Goal: Task Accomplishment & Management: Use online tool/utility

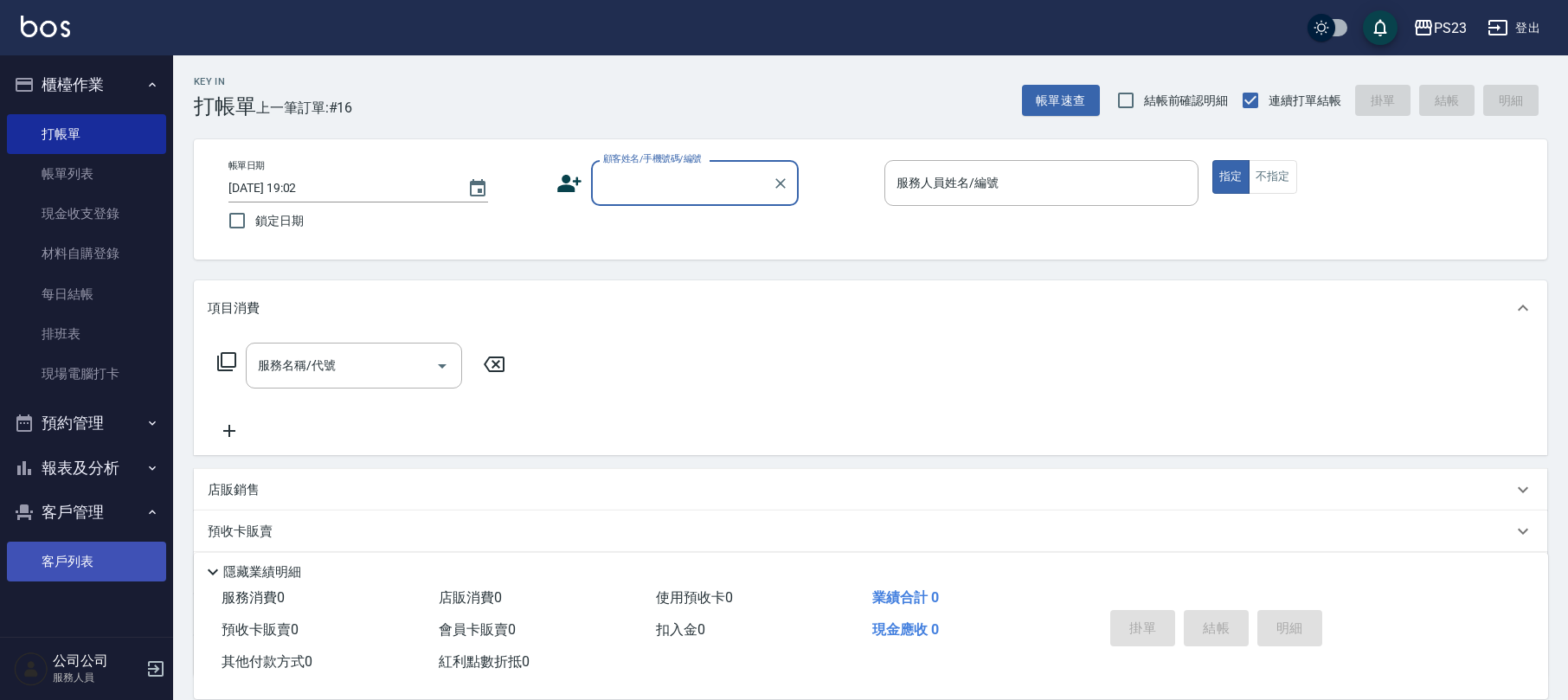
click at [143, 557] on link "客戶列表" at bounding box center [87, 561] width 160 height 39
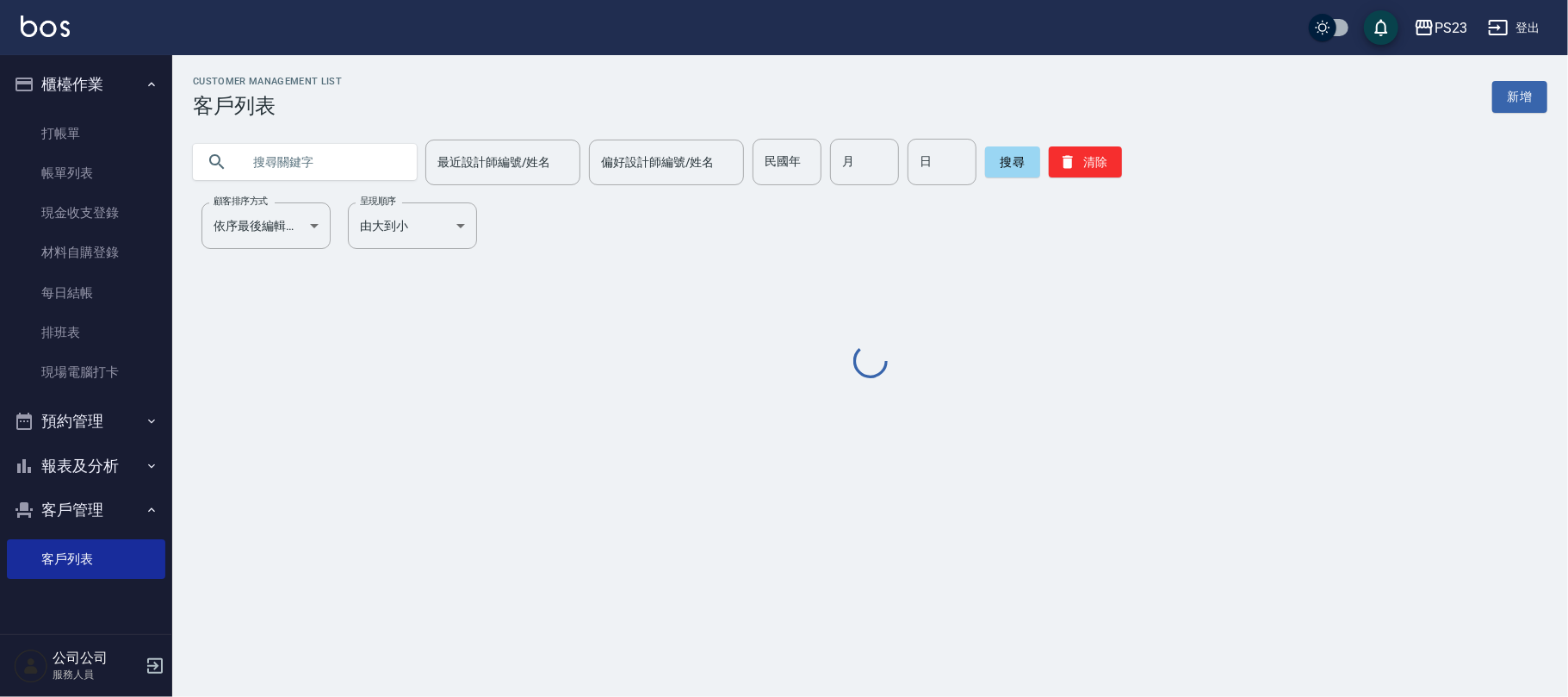
drag, startPoint x: 361, startPoint y: 170, endPoint x: 369, endPoint y: 157, distance: 15.3
click at [363, 170] on input "text" at bounding box center [321, 162] width 162 height 46
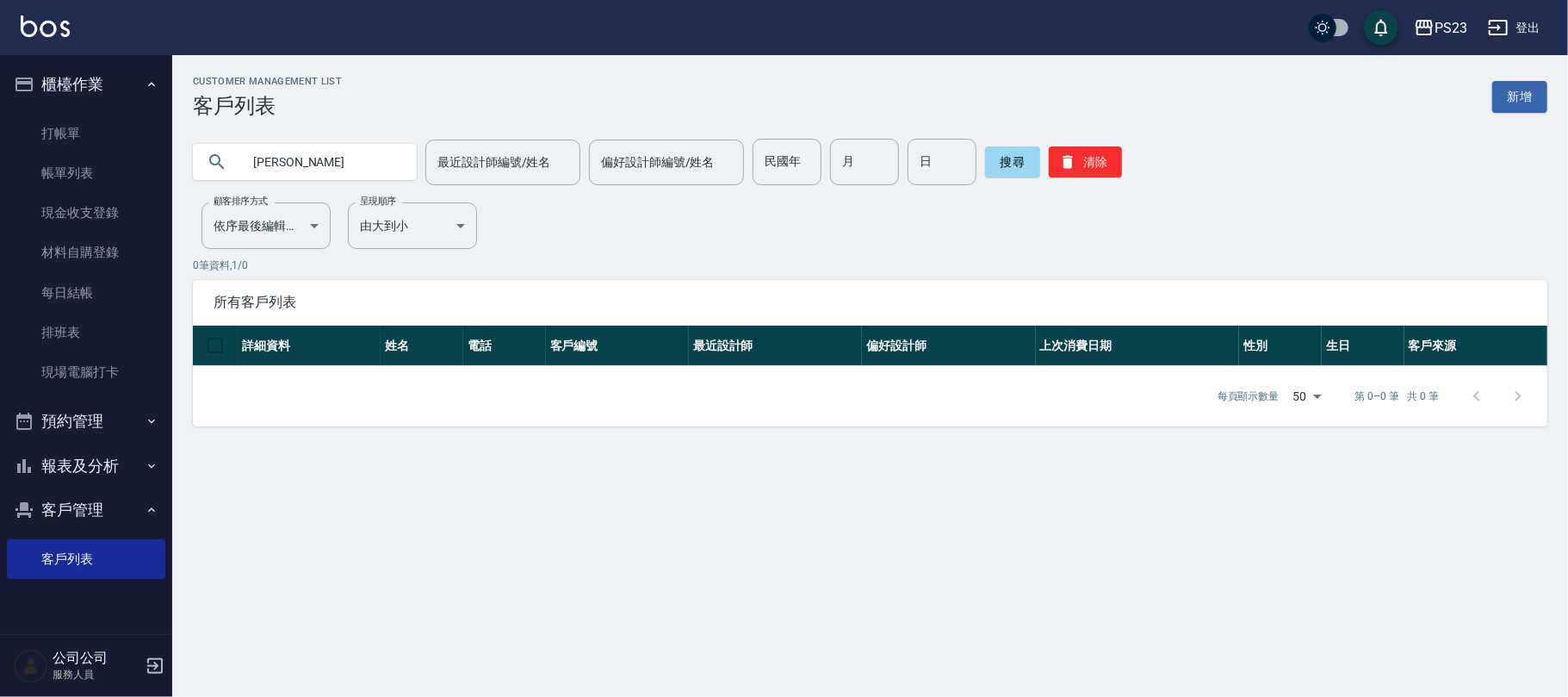
type input "[PERSON_NAME]"
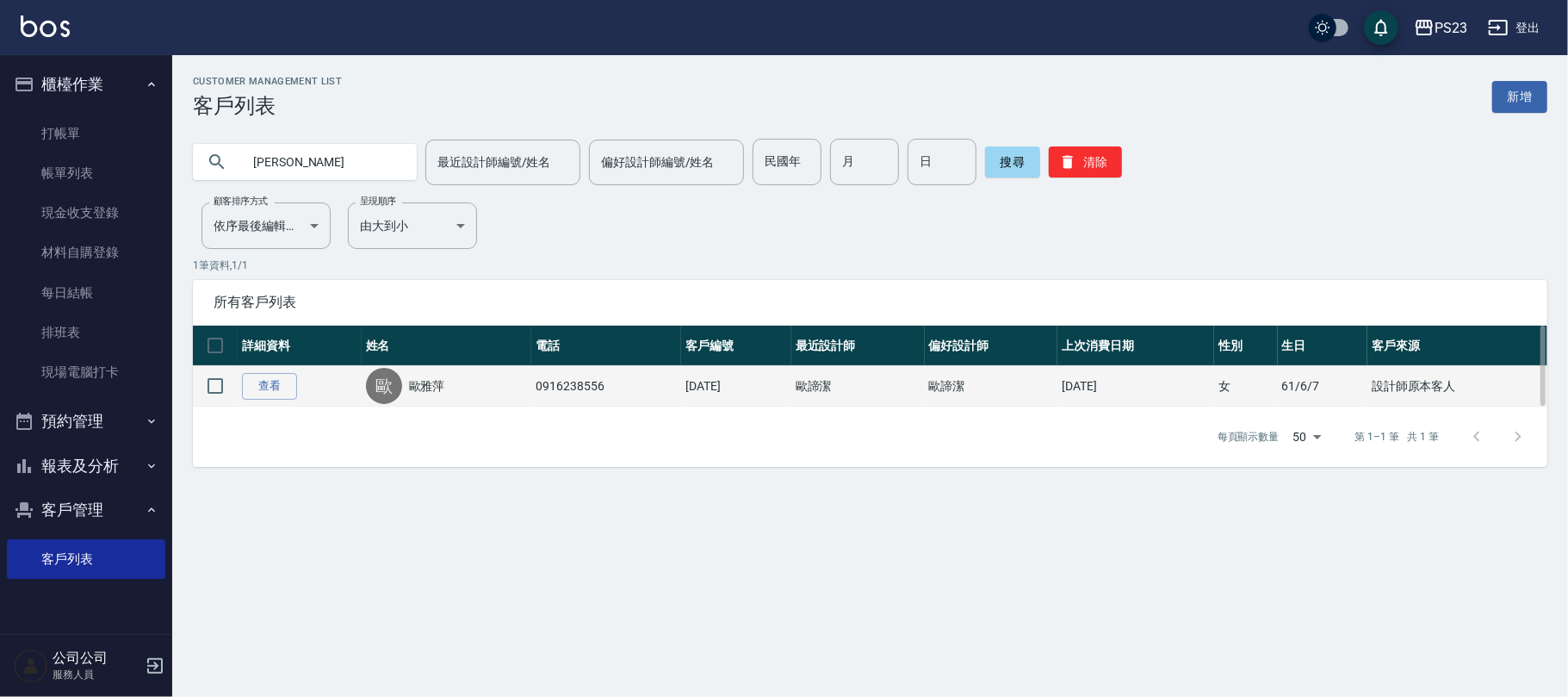
click at [443, 376] on div "[PERSON_NAME]" at bounding box center [446, 385] width 162 height 36
click at [423, 381] on link "歐雅萍" at bounding box center [427, 386] width 36 height 17
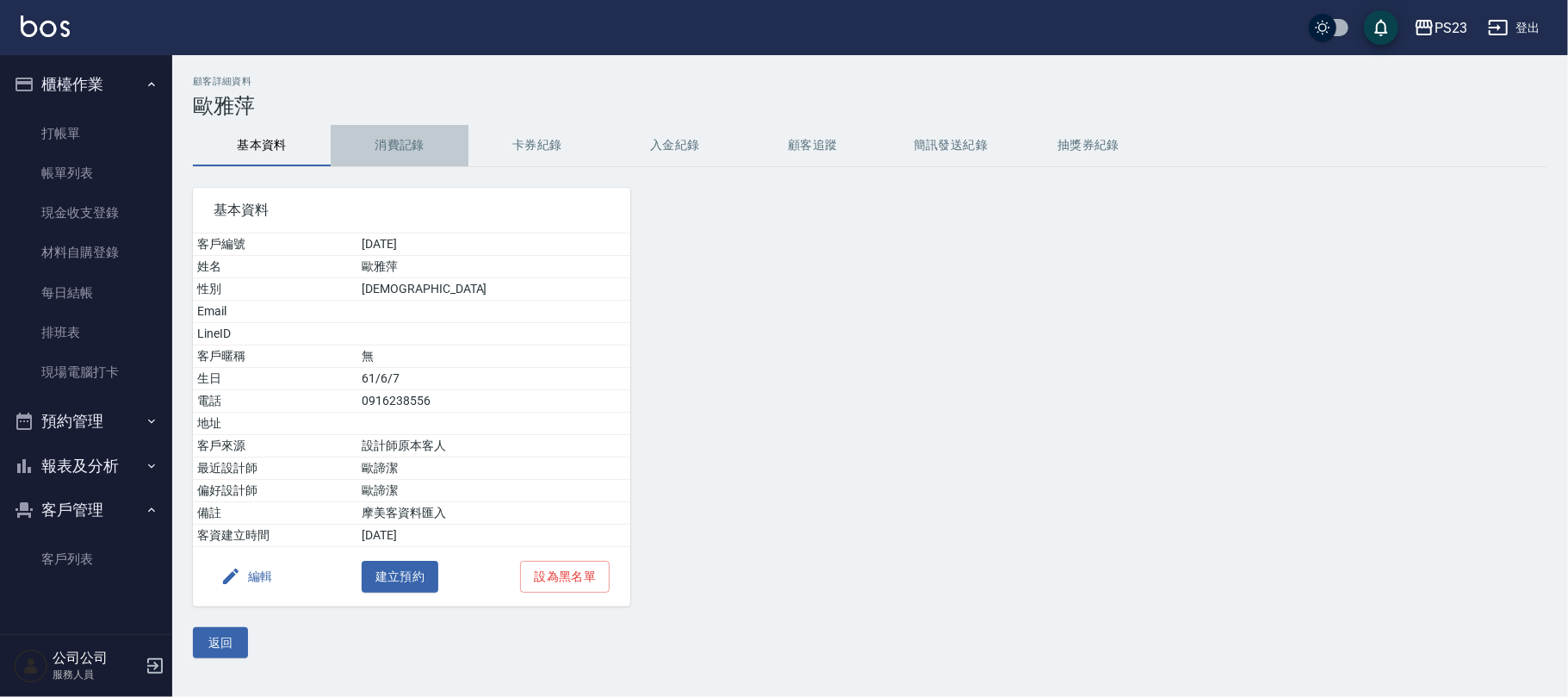
click at [401, 147] on button "消費記錄" at bounding box center [400, 145] width 138 height 41
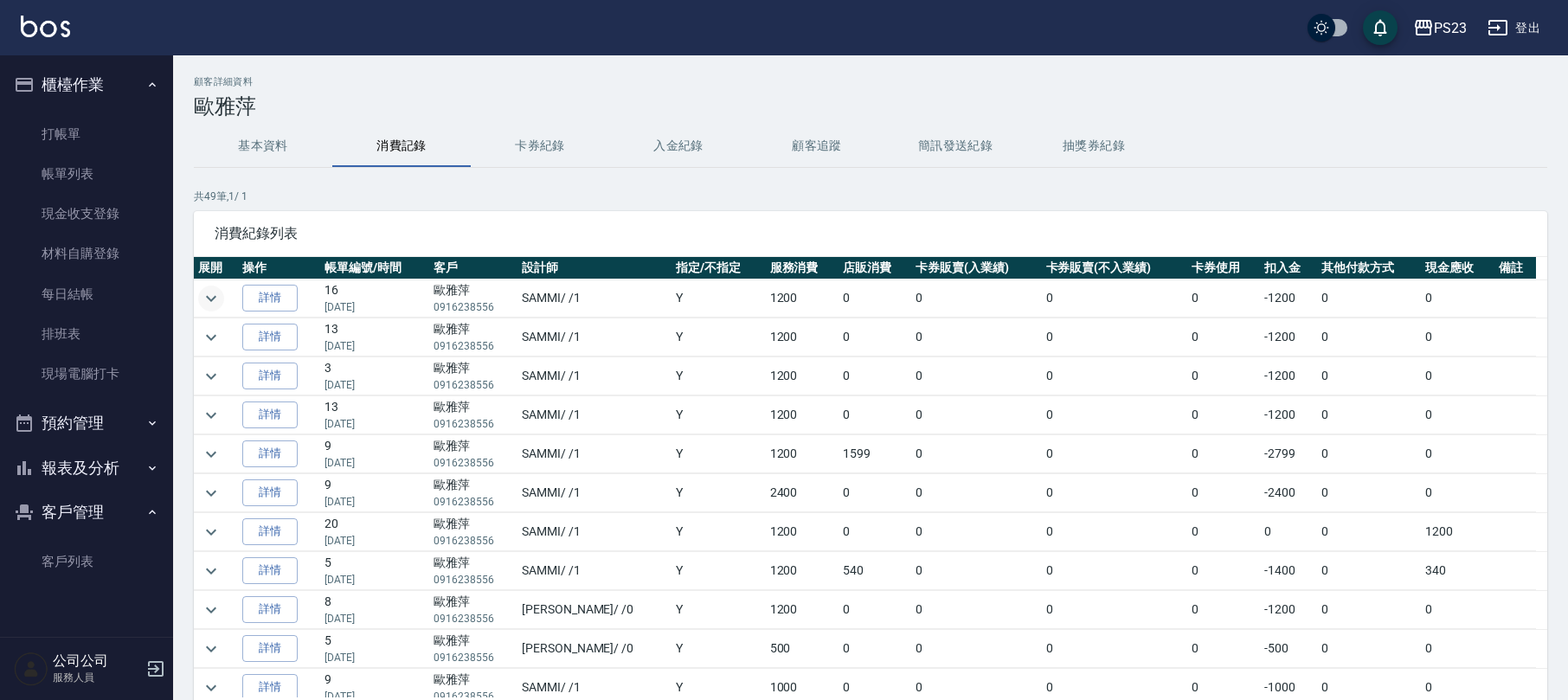
click at [208, 295] on icon "expand row" at bounding box center [211, 299] width 21 height 21
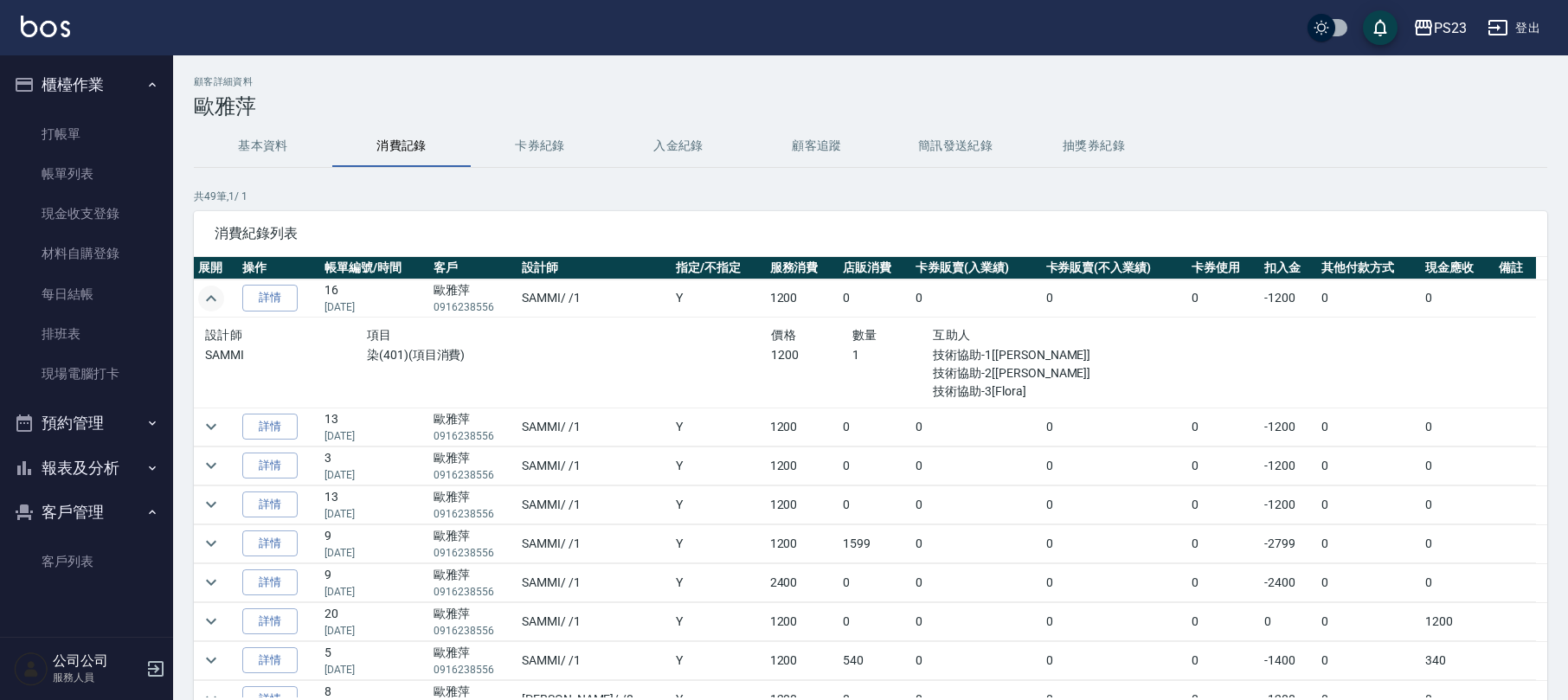
click at [686, 154] on button "入金紀錄" at bounding box center [679, 146] width 139 height 41
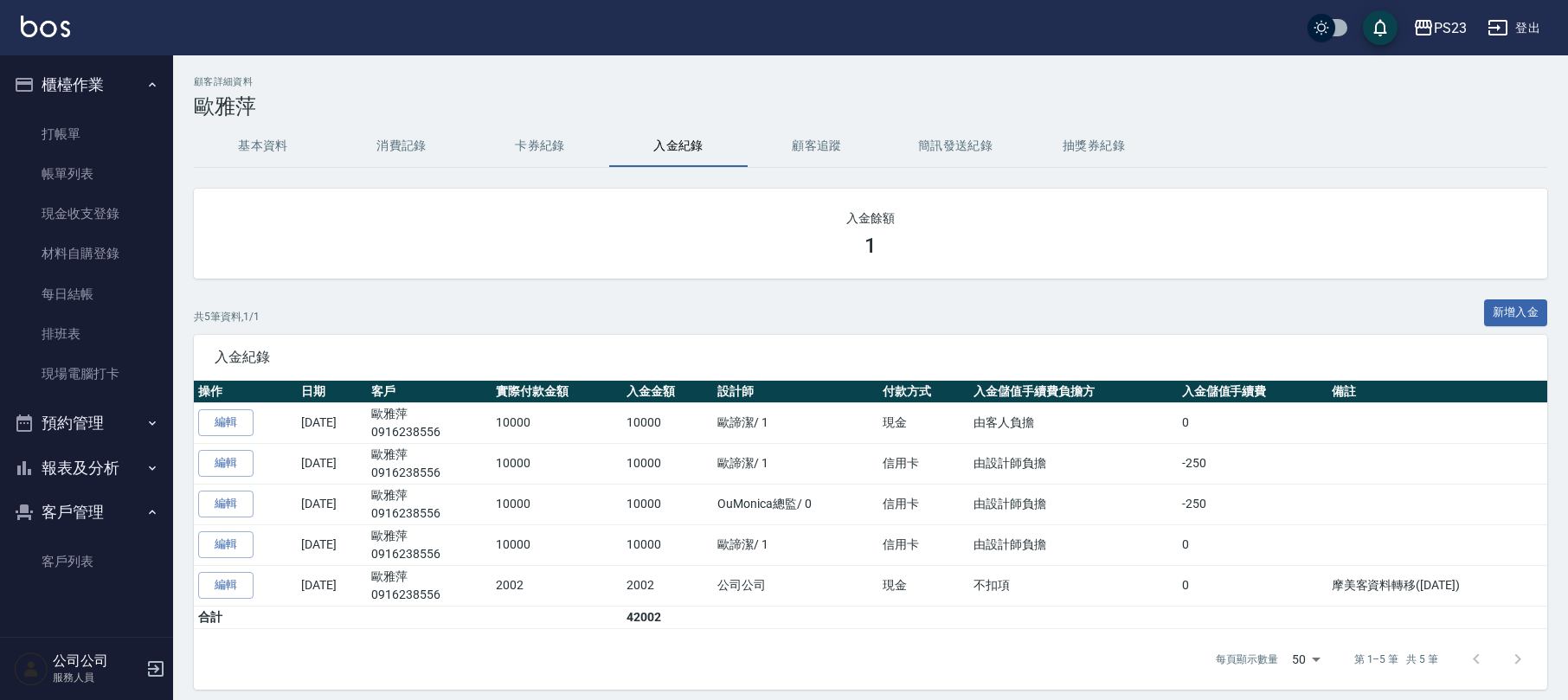
click at [789, 89] on div "顧客詳細資料 [PERSON_NAME]" at bounding box center [870, 97] width 1353 height 42
click at [129, 144] on link "打帳單" at bounding box center [87, 133] width 160 height 39
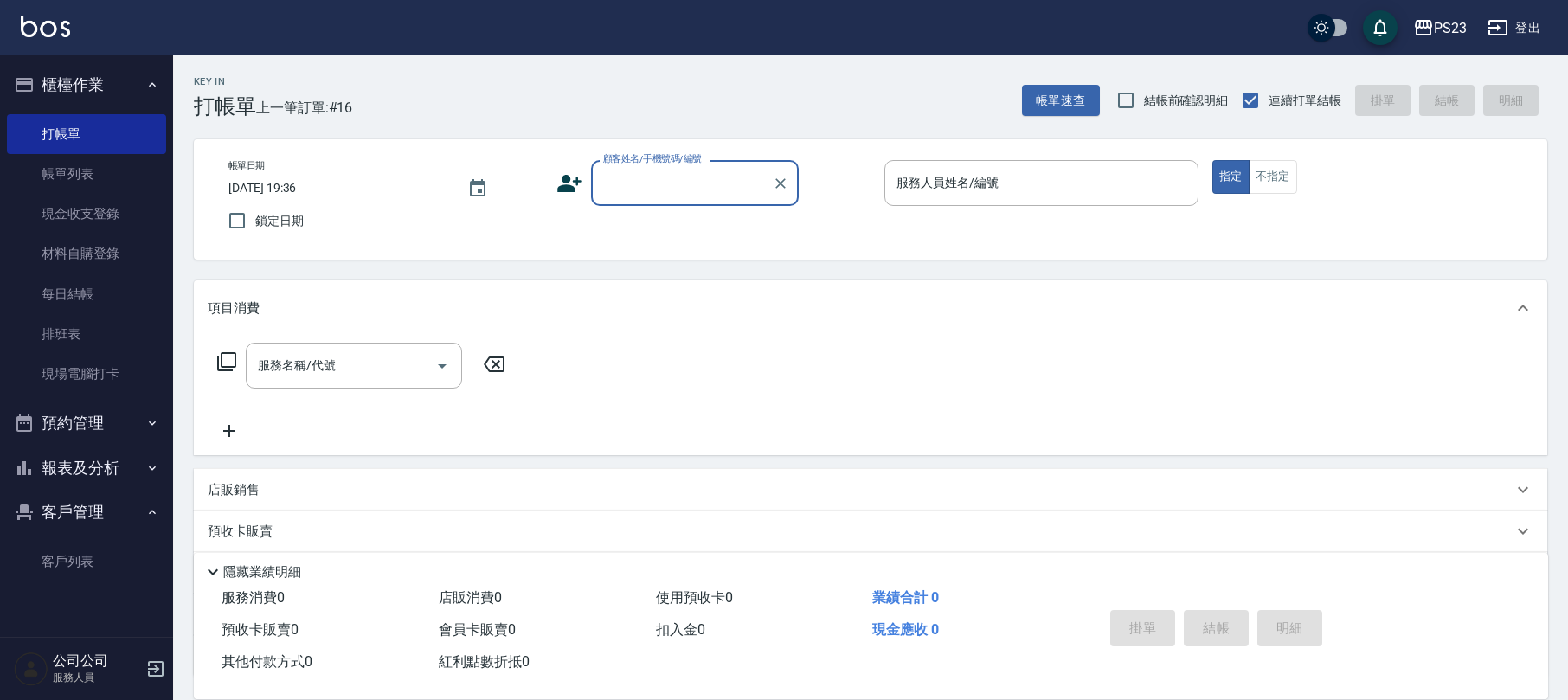
drag, startPoint x: 676, startPoint y: 184, endPoint x: 675, endPoint y: 173, distance: 11.0
click at [679, 181] on input "顧客姓名/手機號碼/編號" at bounding box center [681, 182] width 166 height 31
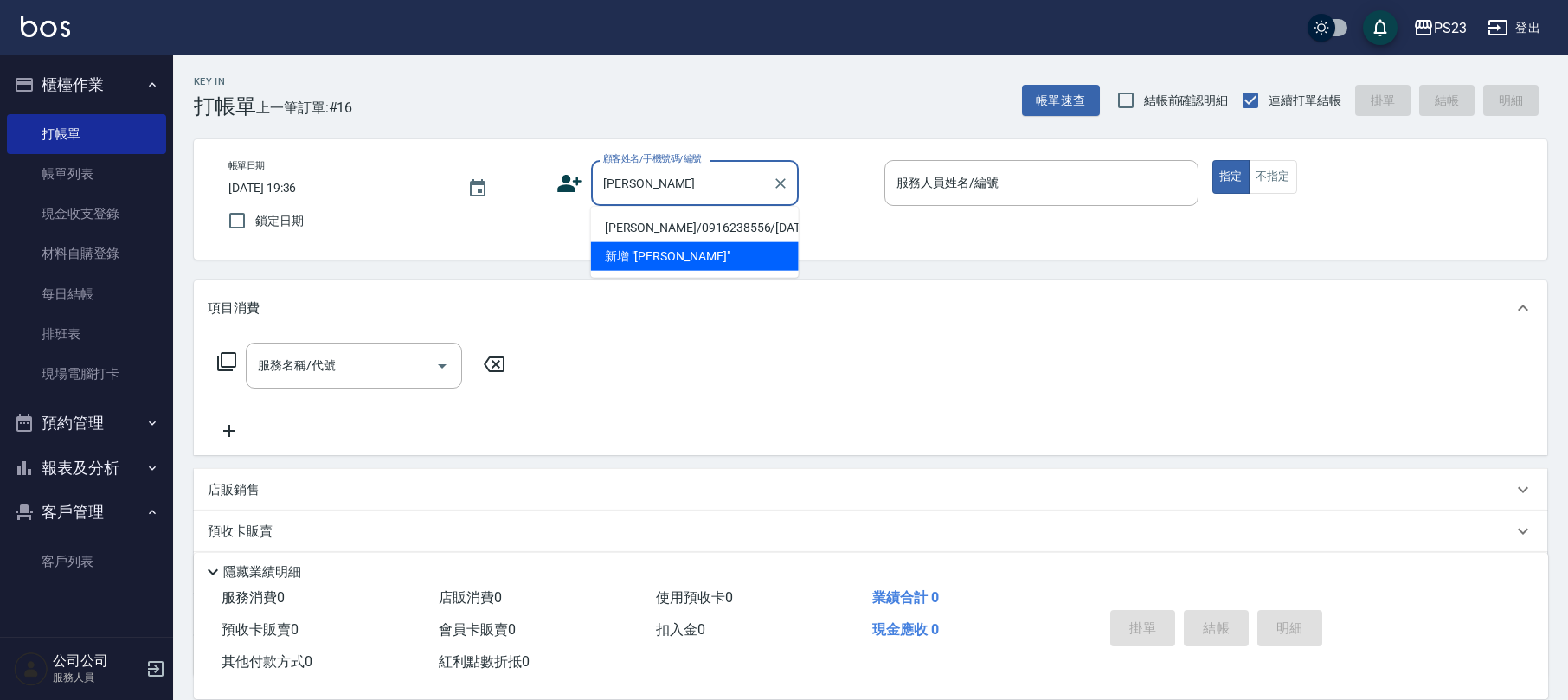
click at [749, 219] on li "[PERSON_NAME]/0916238556/[DATE]" at bounding box center [695, 228] width 208 height 29
type input "[PERSON_NAME]/0916238556/[DATE]"
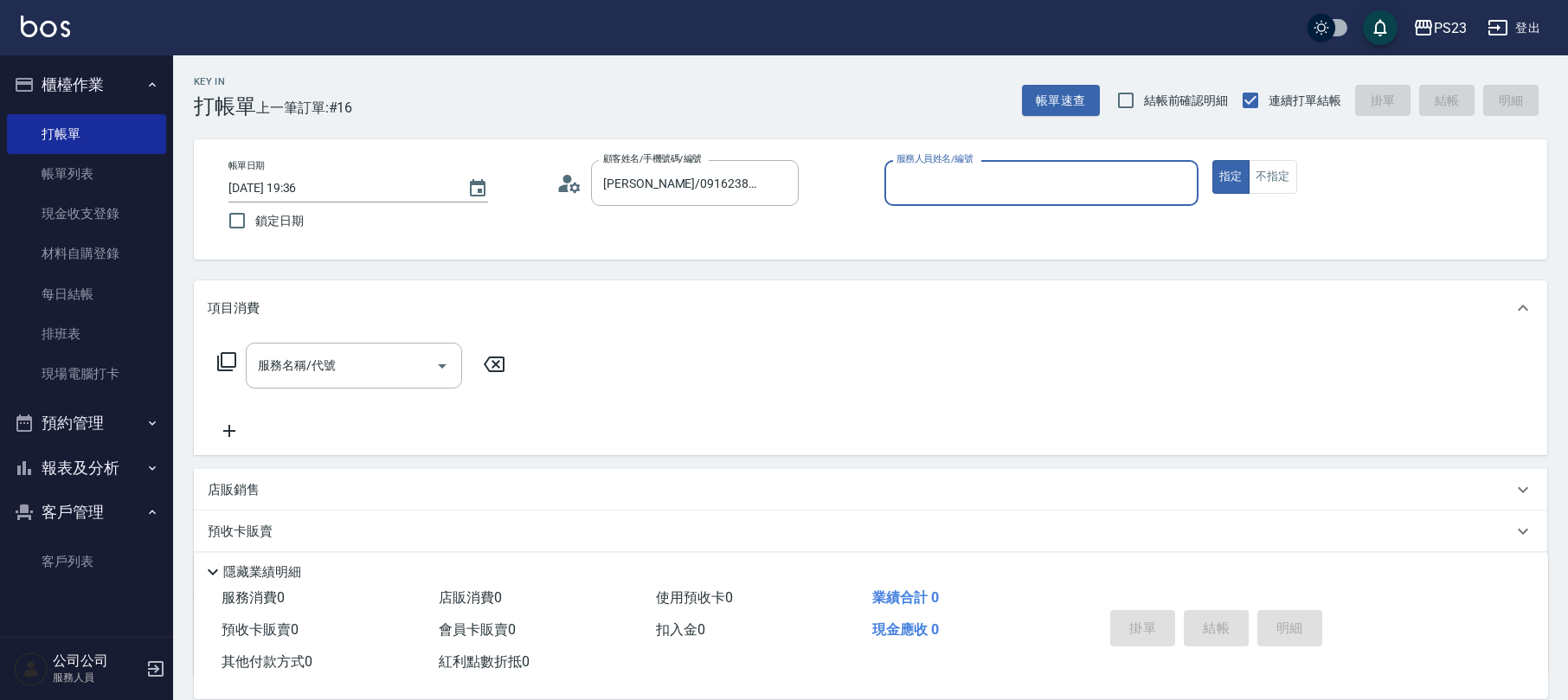
type input "SAMMI-1"
click at [347, 372] on input "服務名稱/代號" at bounding box center [340, 366] width 175 height 31
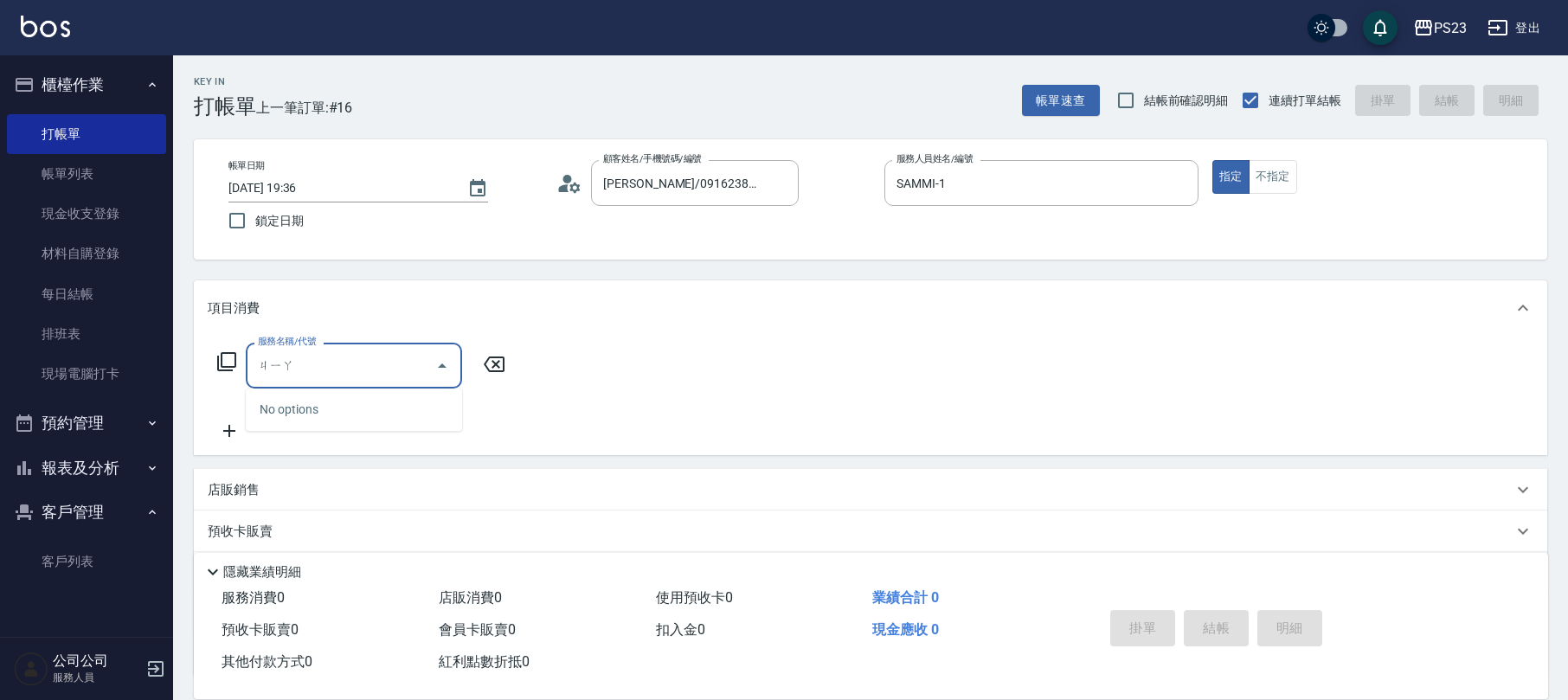
type input "加"
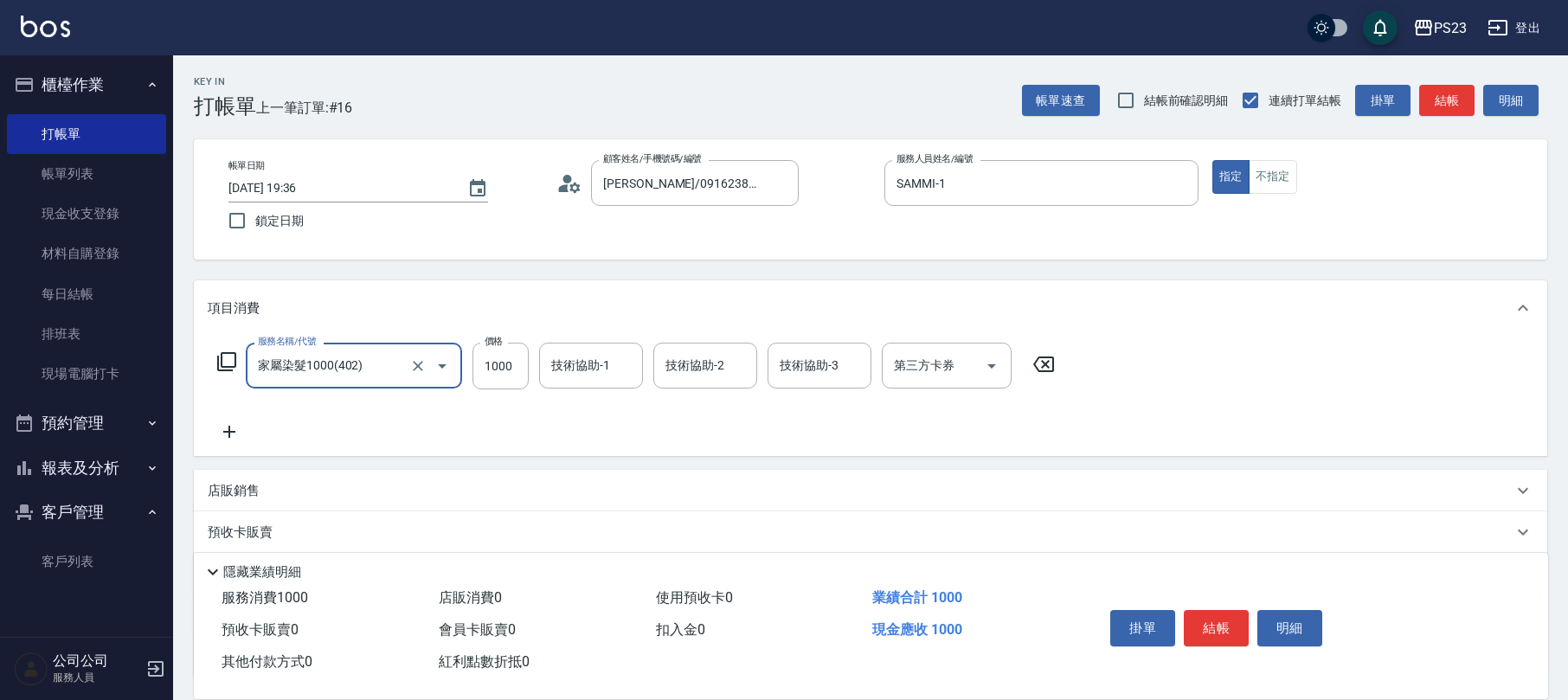
type input "家屬染髮1000(402)"
type input "1200"
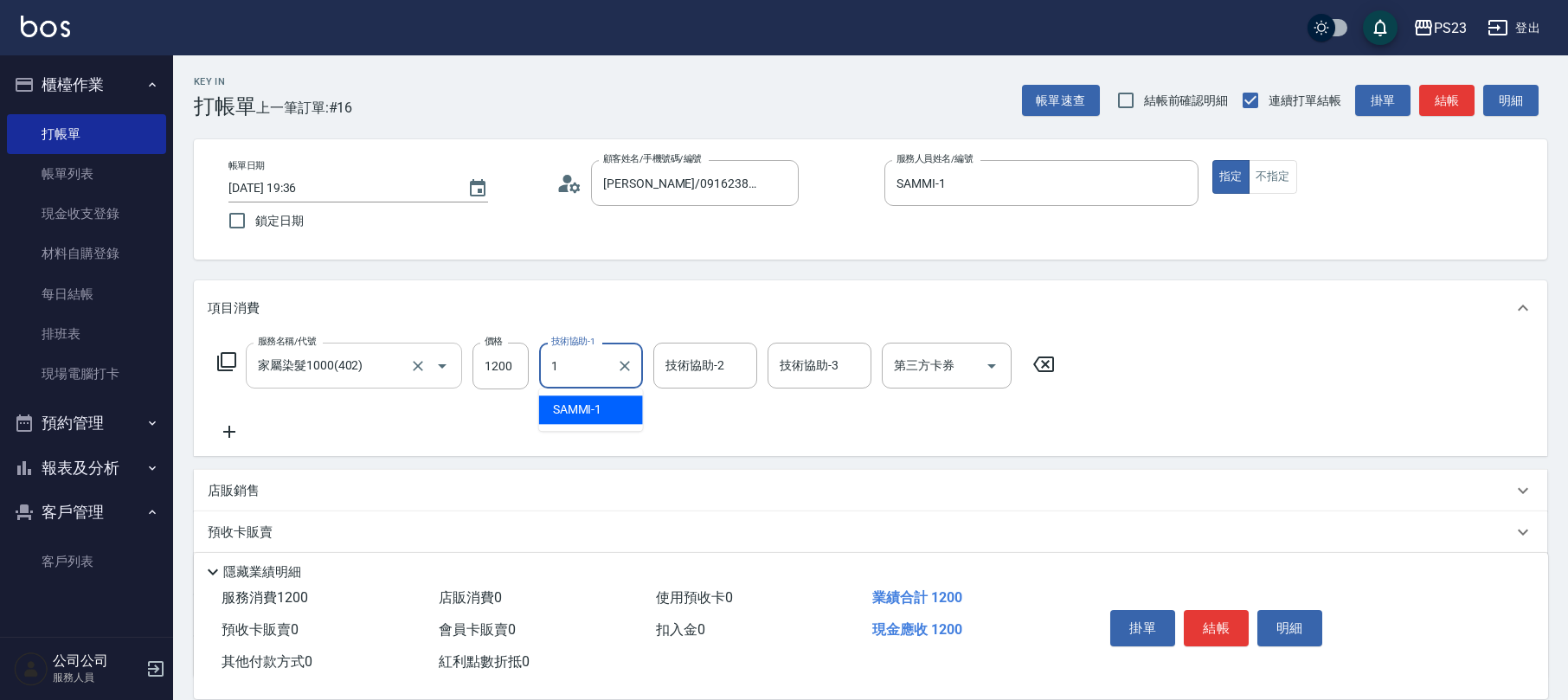
type input "SAMMI-1"
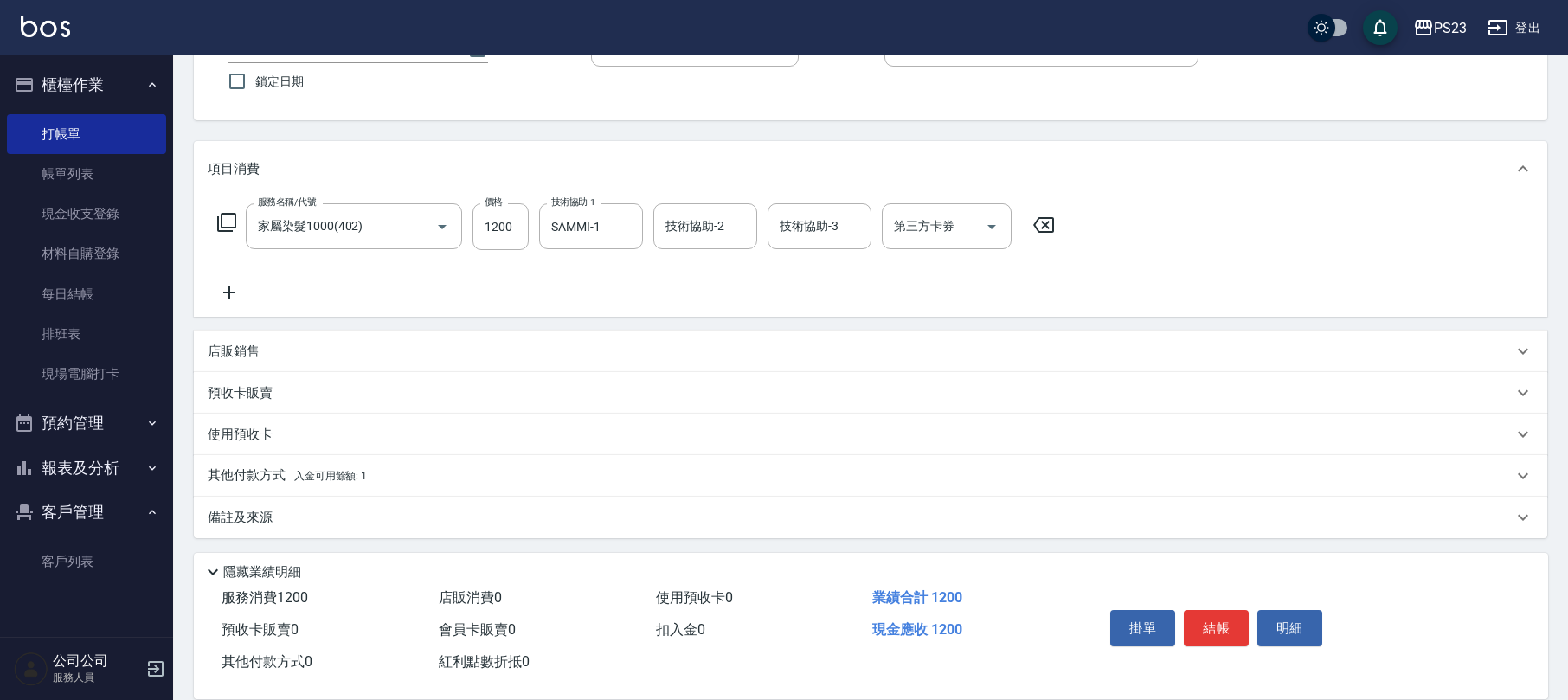
click at [315, 479] on span "入金可用餘額: 1" at bounding box center [331, 476] width 74 height 12
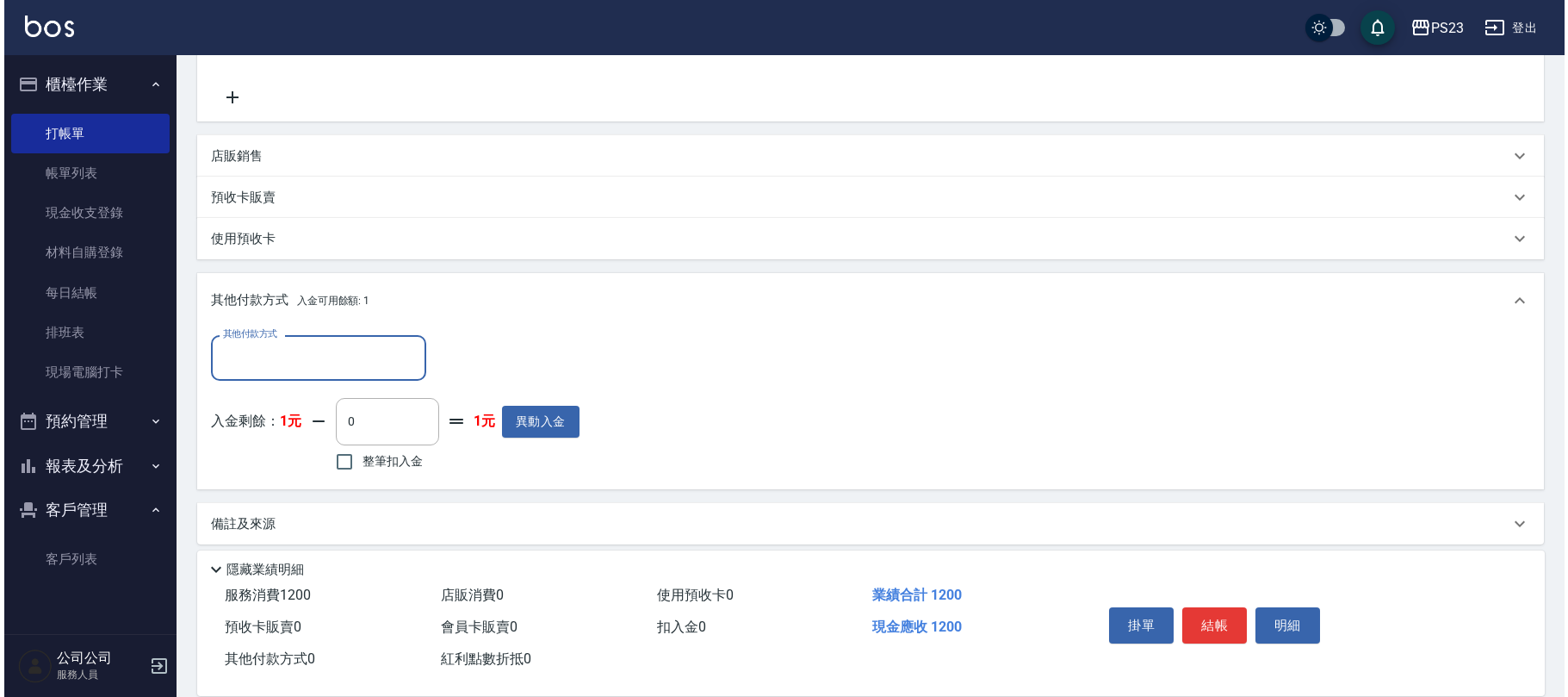
scroll to position [0, 0]
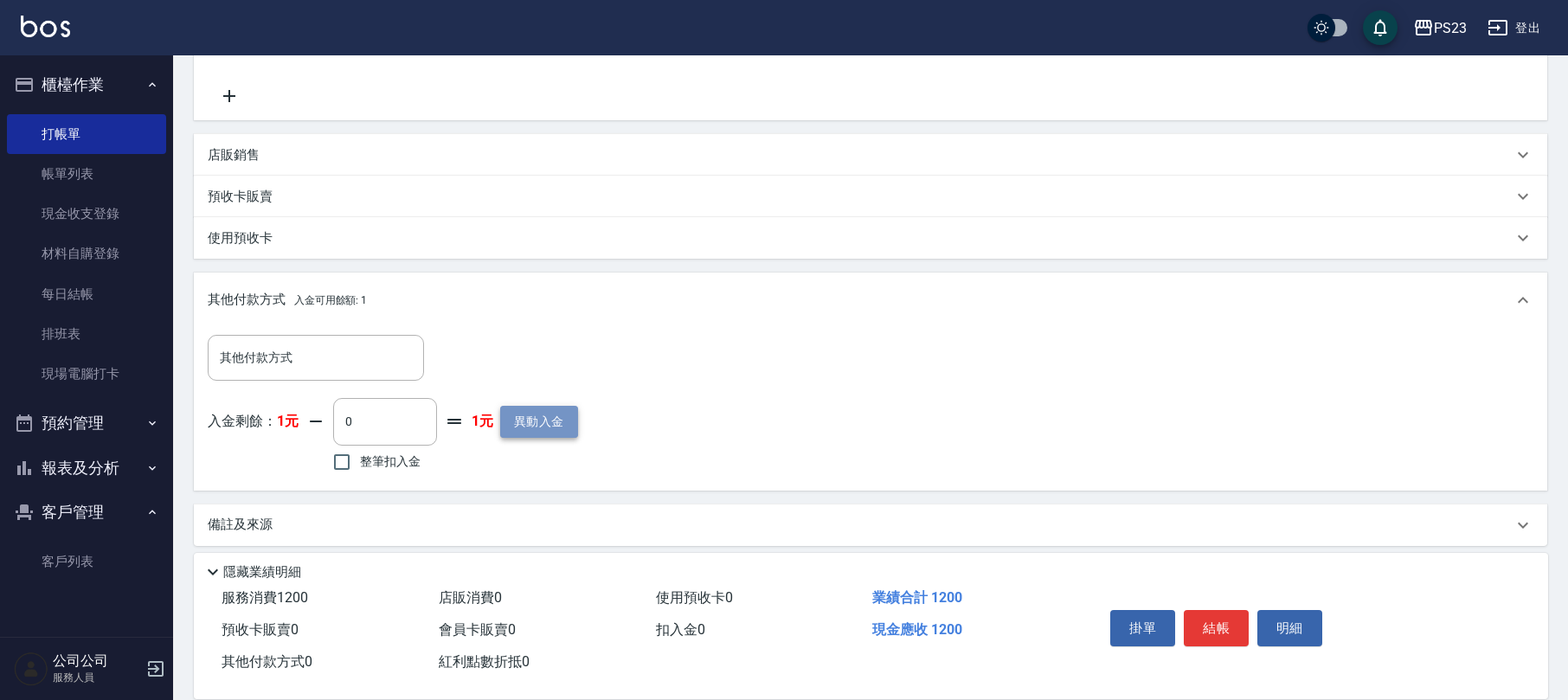
click at [554, 423] on button "異動入金" at bounding box center [538, 422] width 78 height 32
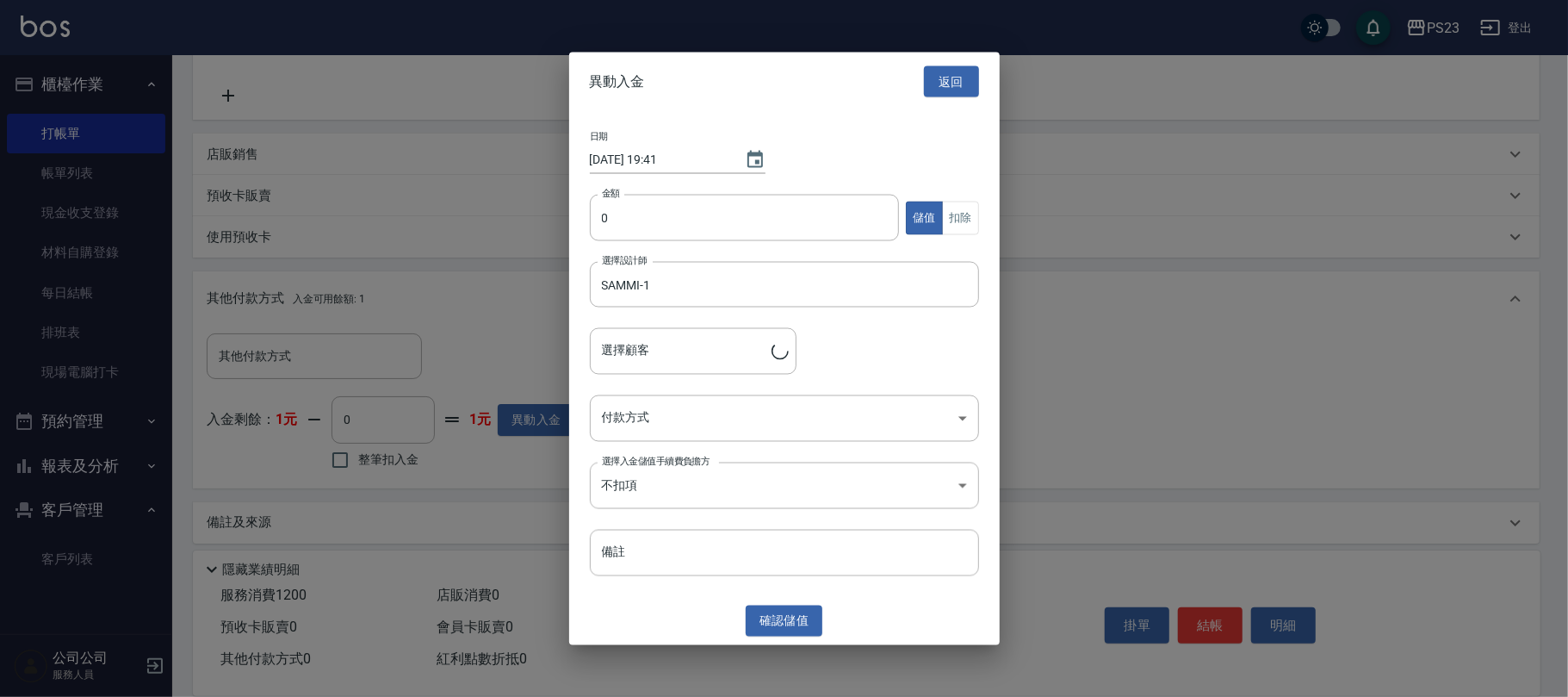
type input "[PERSON_NAME]/0916238556/[DATE]"
type input "3000"
click at [744, 400] on body "PS23 登出 櫃檯作業 打帳單 帳單列表 現金收支登錄 材料自購登錄 每日結帳 排班表 現場電腦打卡 預約管理 預約管理 單日預約紀錄 單週預約紀錄 報表及…" at bounding box center [784, 185] width 1568 height 1040
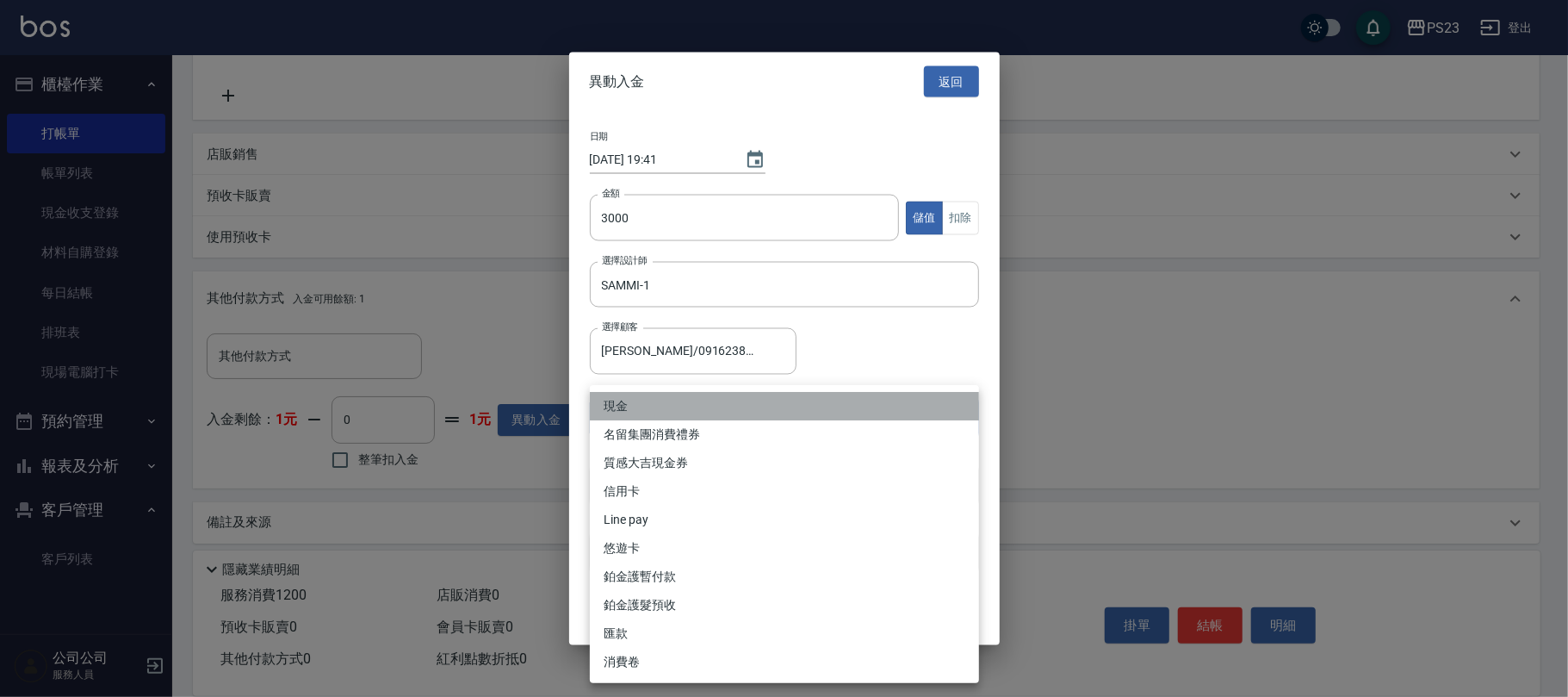
click at [648, 398] on li "現金" at bounding box center [785, 406] width 389 height 29
type input "現金"
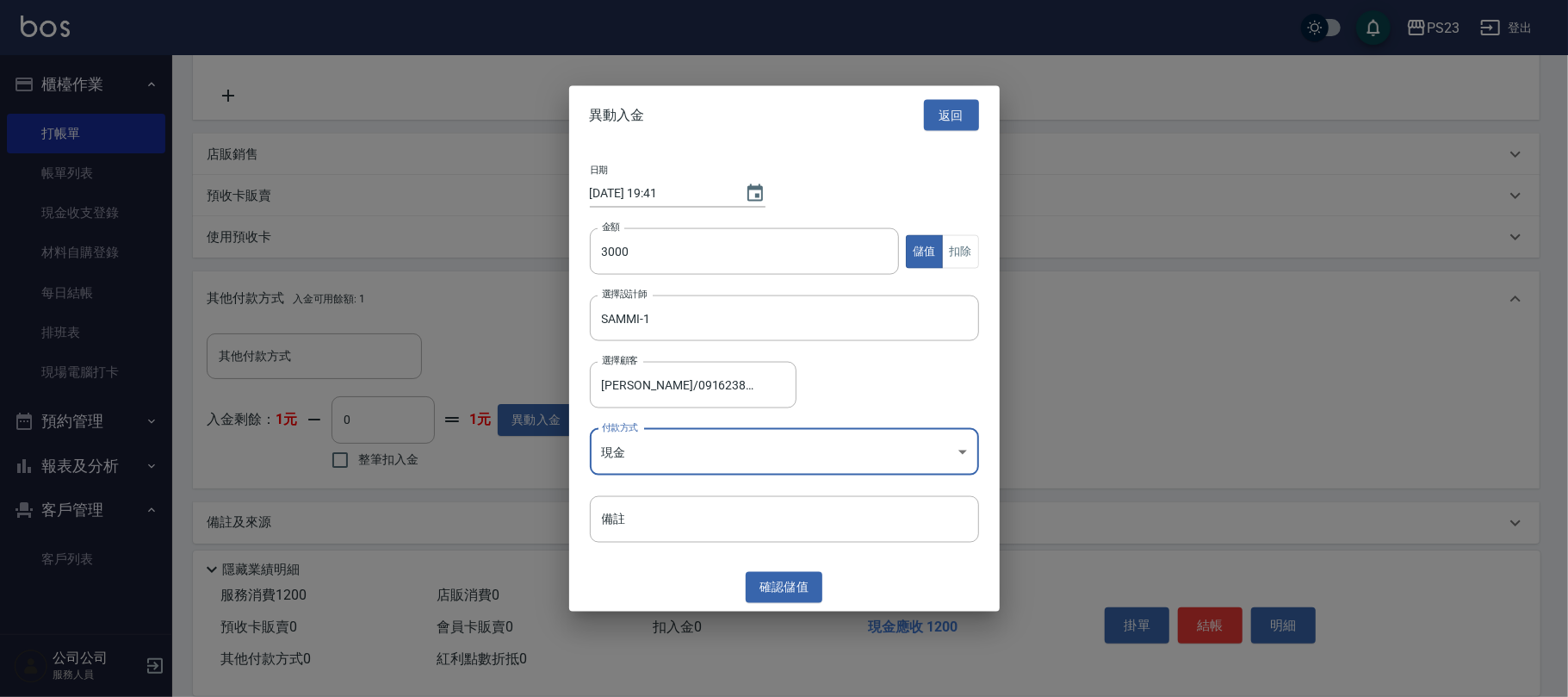
click at [789, 583] on button "確認 儲值" at bounding box center [784, 587] width 78 height 32
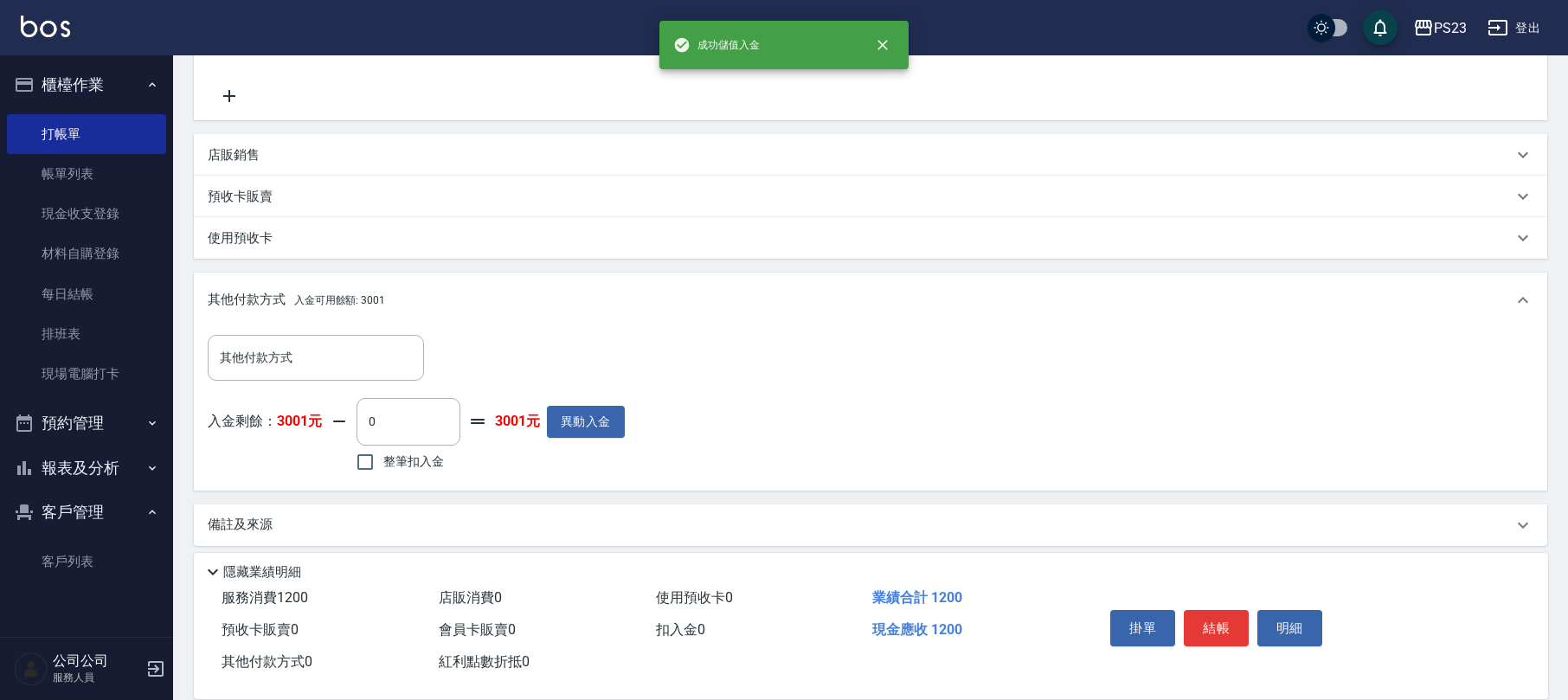
scroll to position [344, 0]
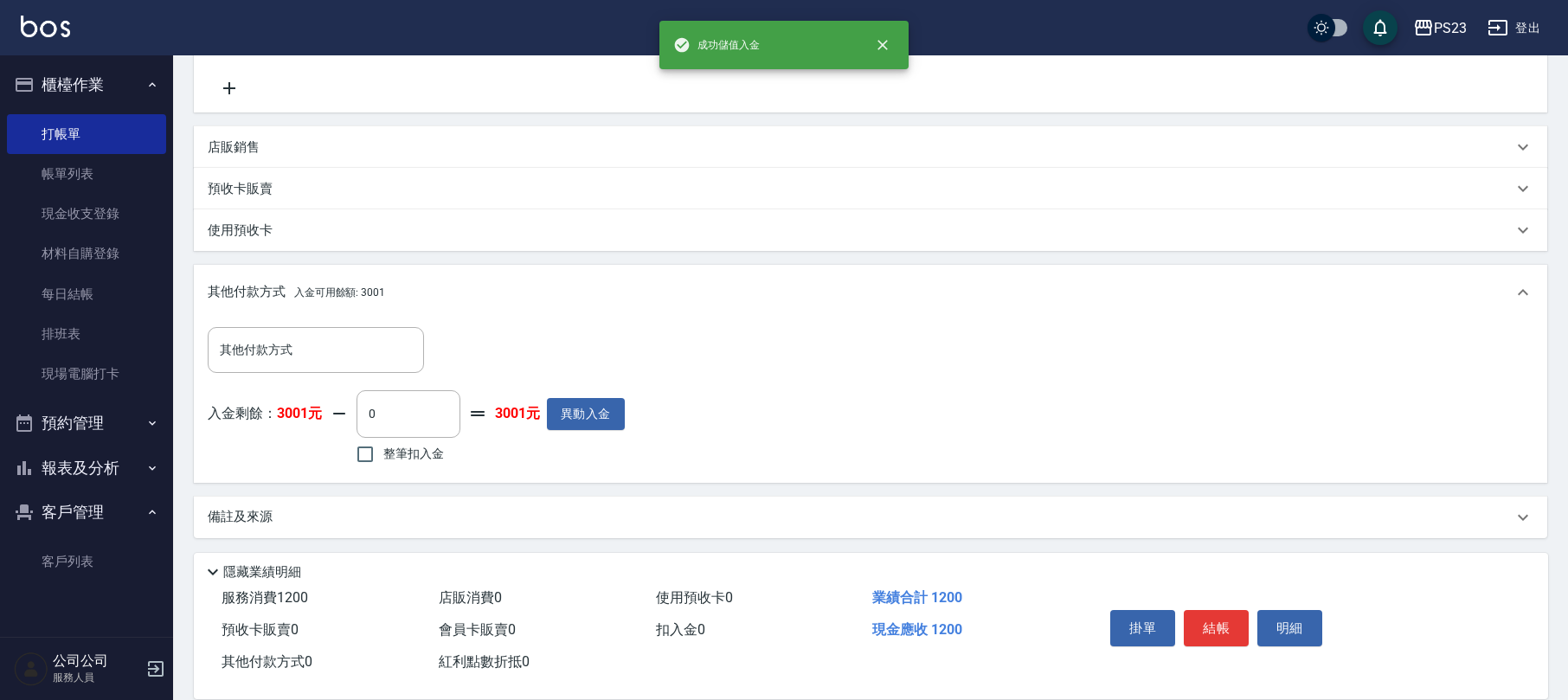
click at [392, 450] on span "整筆扣入金" at bounding box center [413, 454] width 61 height 18
click at [383, 450] on input "整筆扣入金" at bounding box center [365, 454] width 36 height 36
checkbox input "true"
type input "1200"
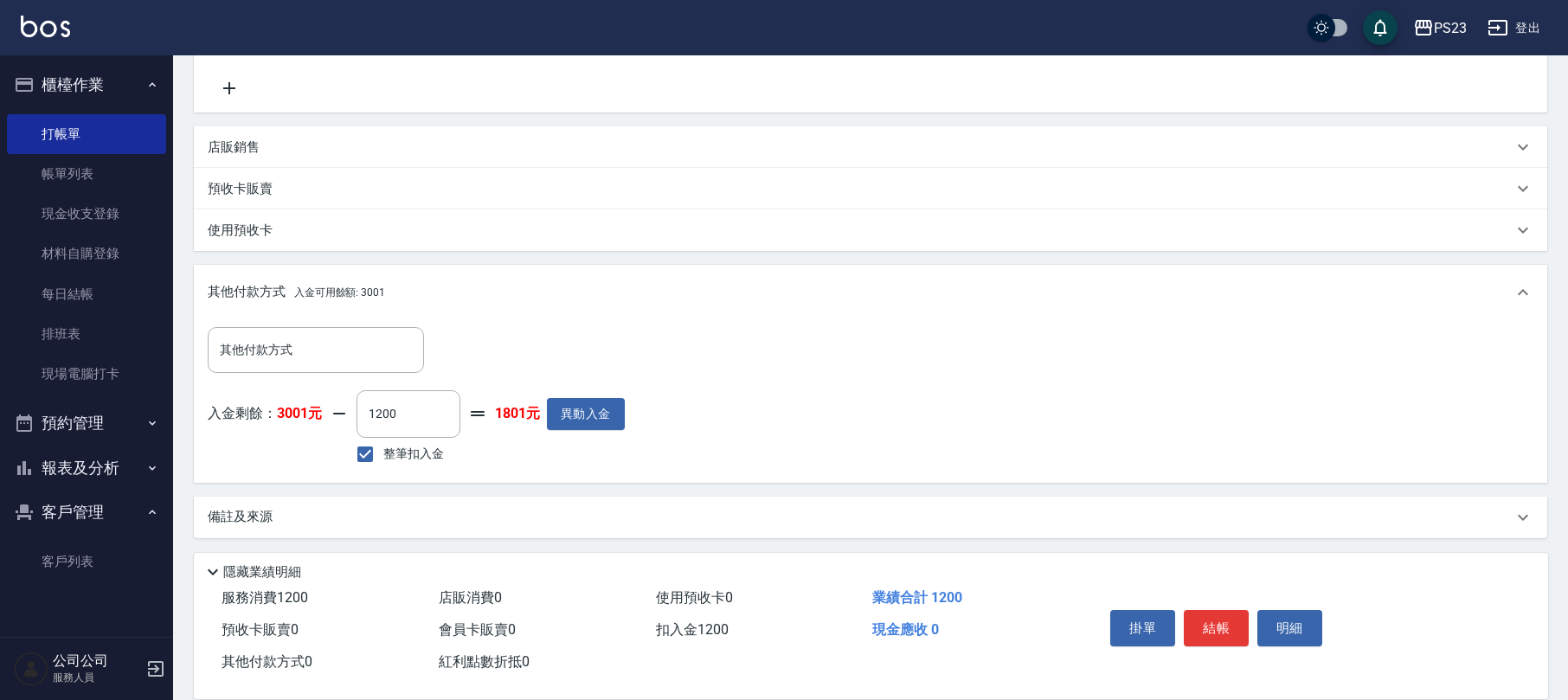
click at [297, 516] on div "備註及來源" at bounding box center [860, 517] width 1305 height 18
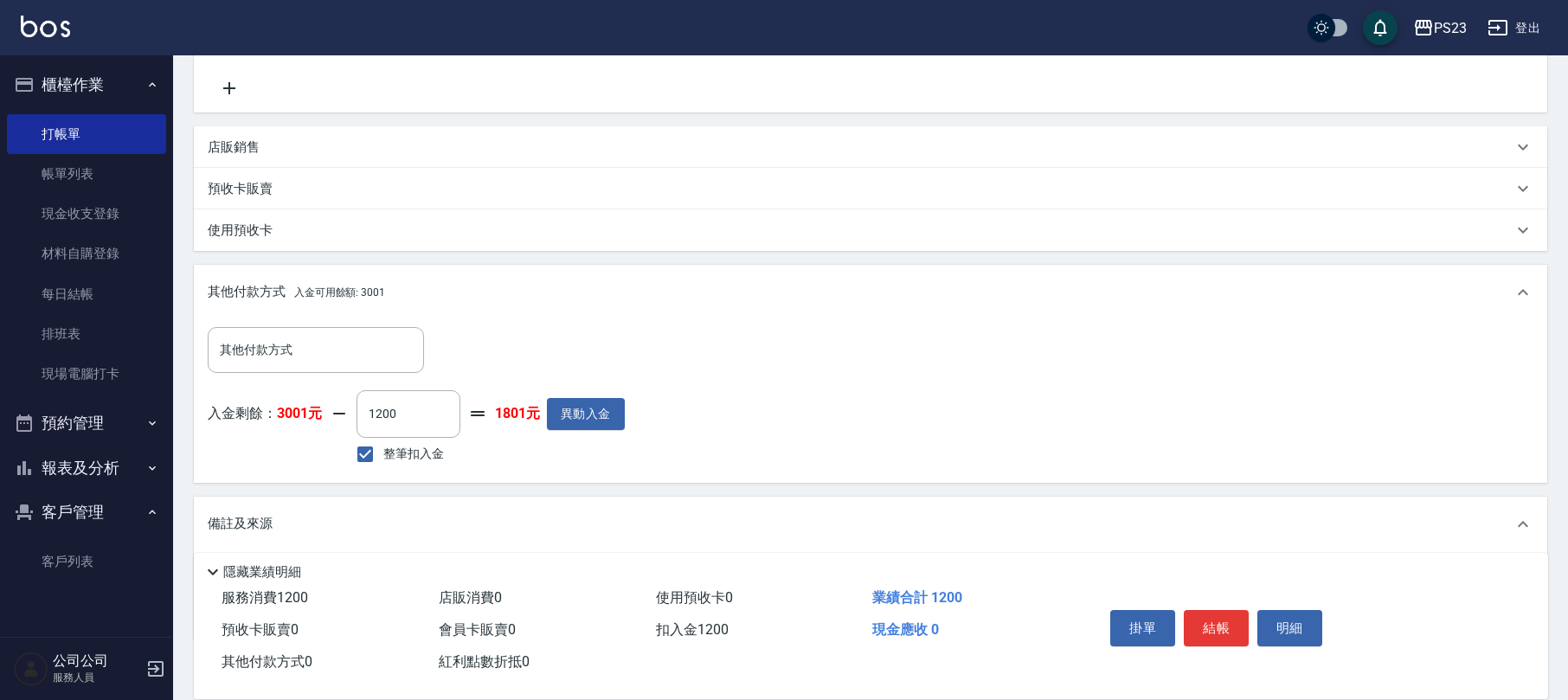
scroll to position [444, 0]
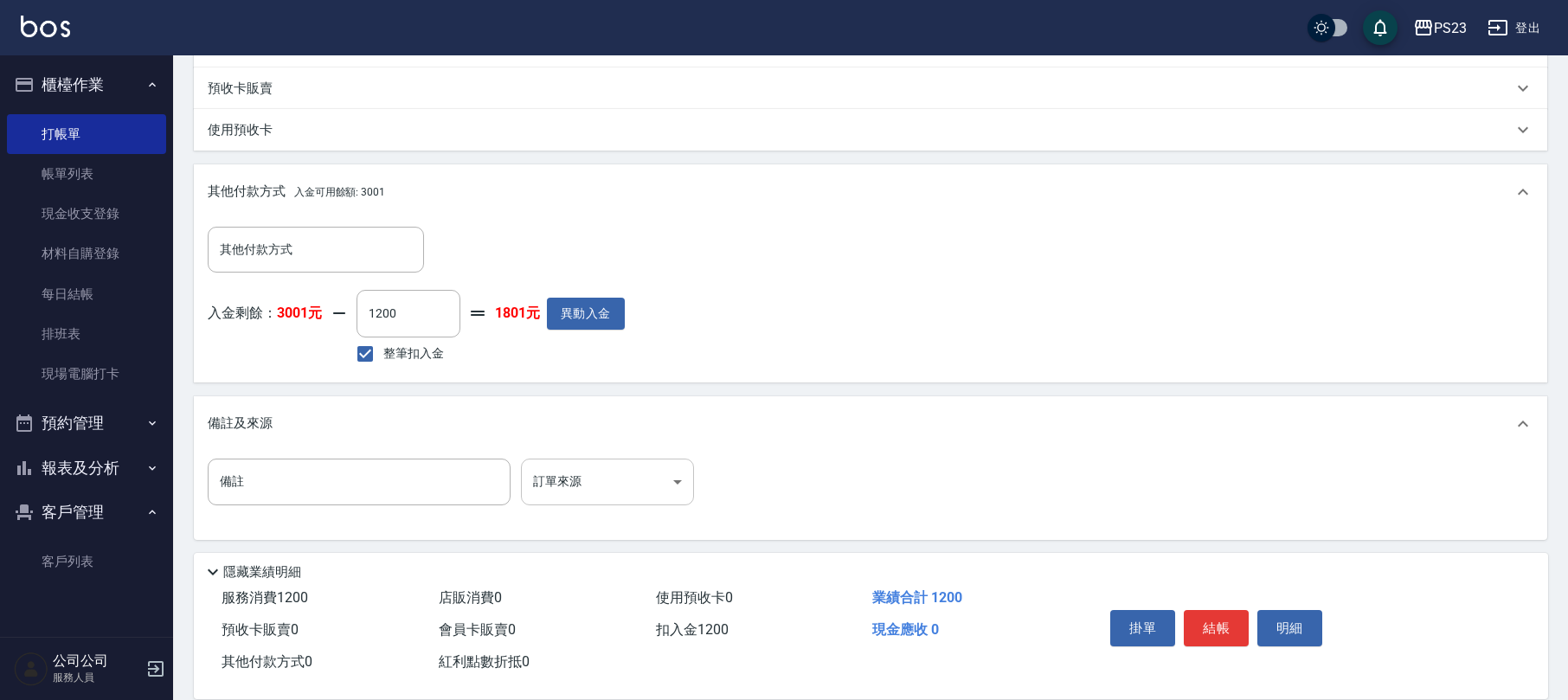
click at [552, 486] on body "PS23 登出 櫃檯作業 打帳單 帳單列表 現金收支登錄 材料自購登錄 每日結帳 排班表 現場電腦打卡 預約管理 預約管理 單日預約紀錄 單週預約紀錄 報表及…" at bounding box center [784, 129] width 1568 height 1146
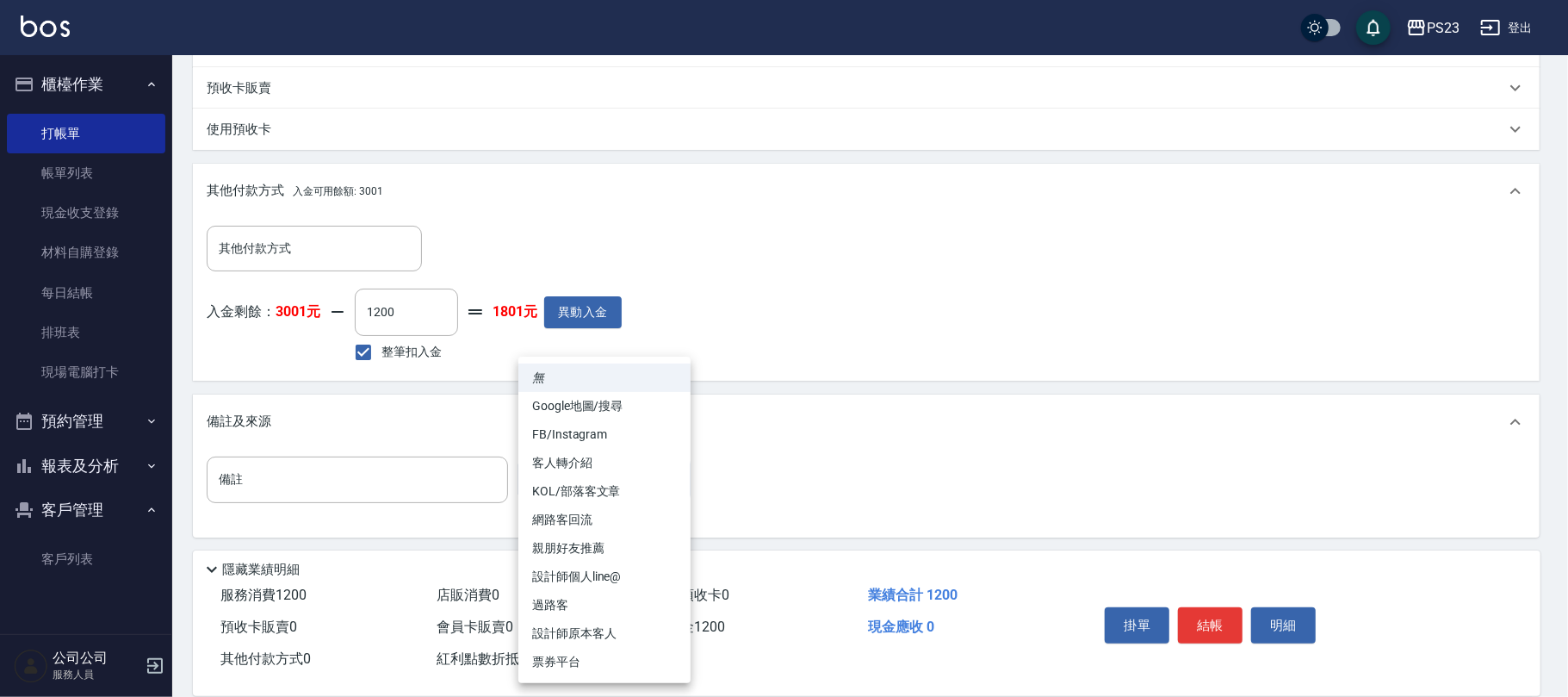
click at [598, 628] on li "設計師原本客人" at bounding box center [604, 633] width 172 height 29
type input "設計師原本客人"
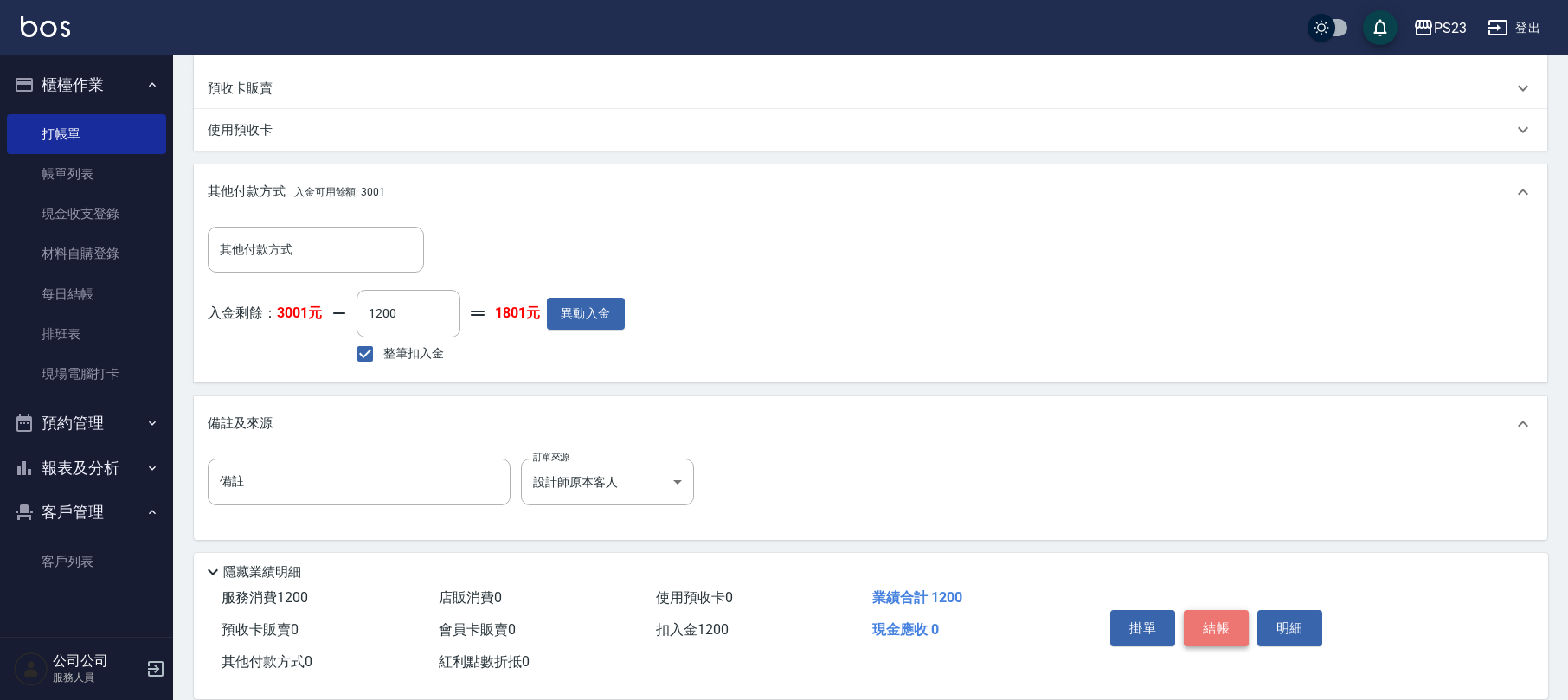
click at [1211, 613] on button "結帳" at bounding box center [1216, 627] width 65 height 36
type input "[DATE] 19:42"
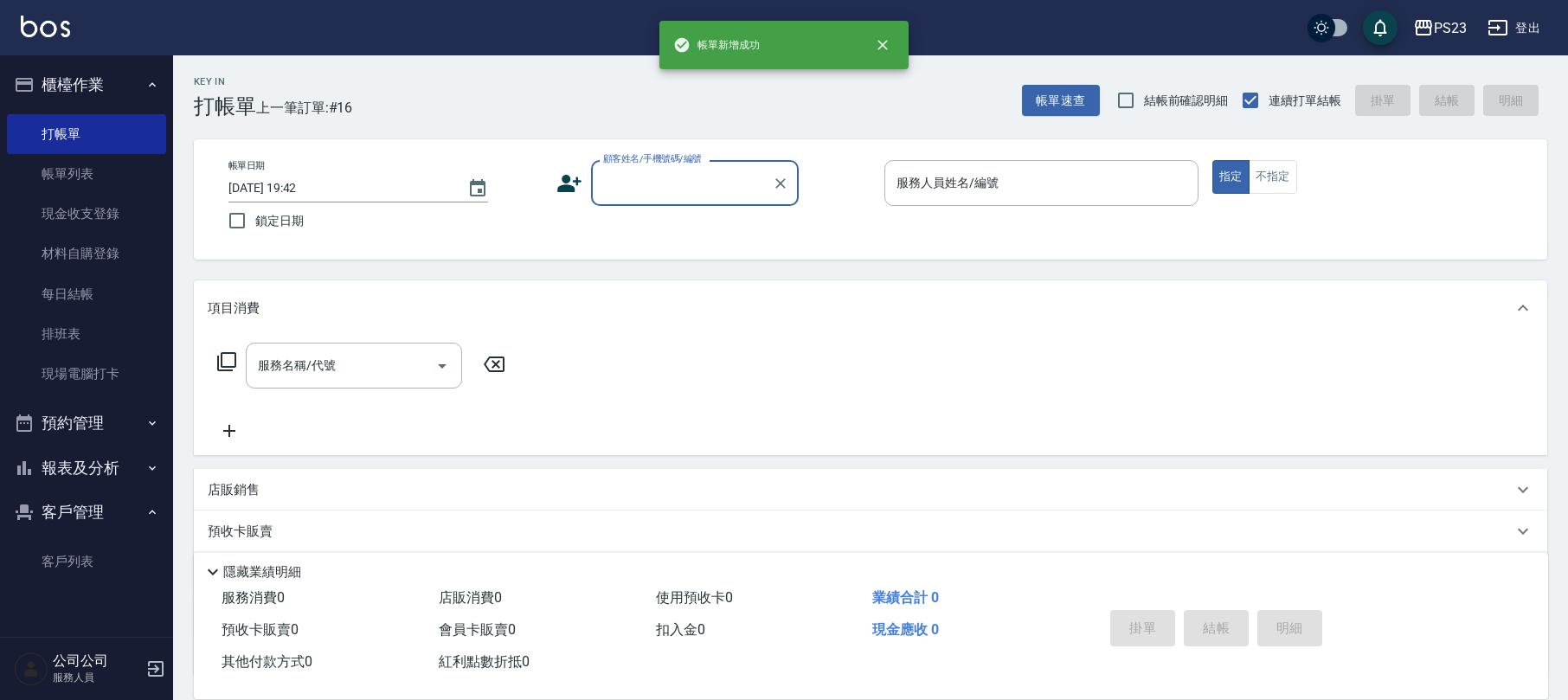
scroll to position [0, 0]
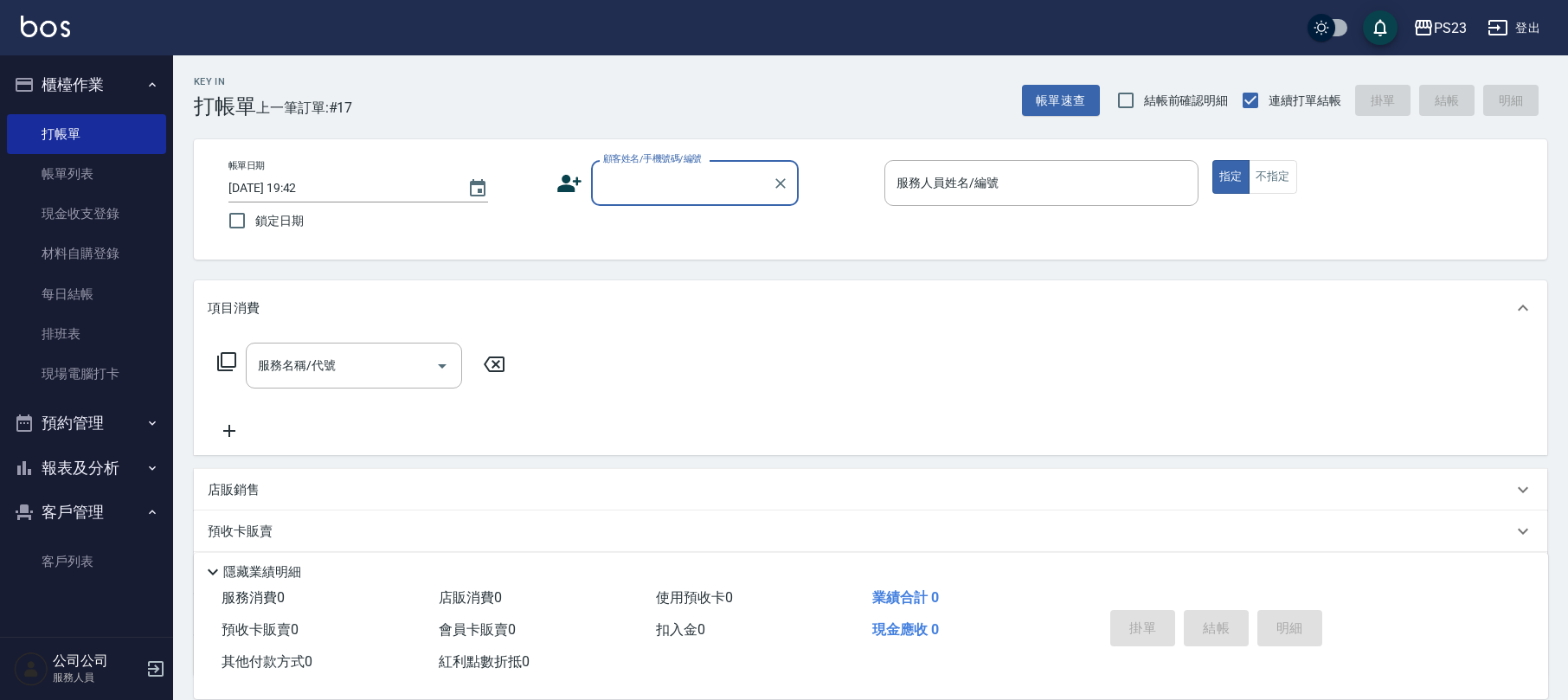
click at [130, 457] on button "報表及分析" at bounding box center [87, 468] width 160 height 45
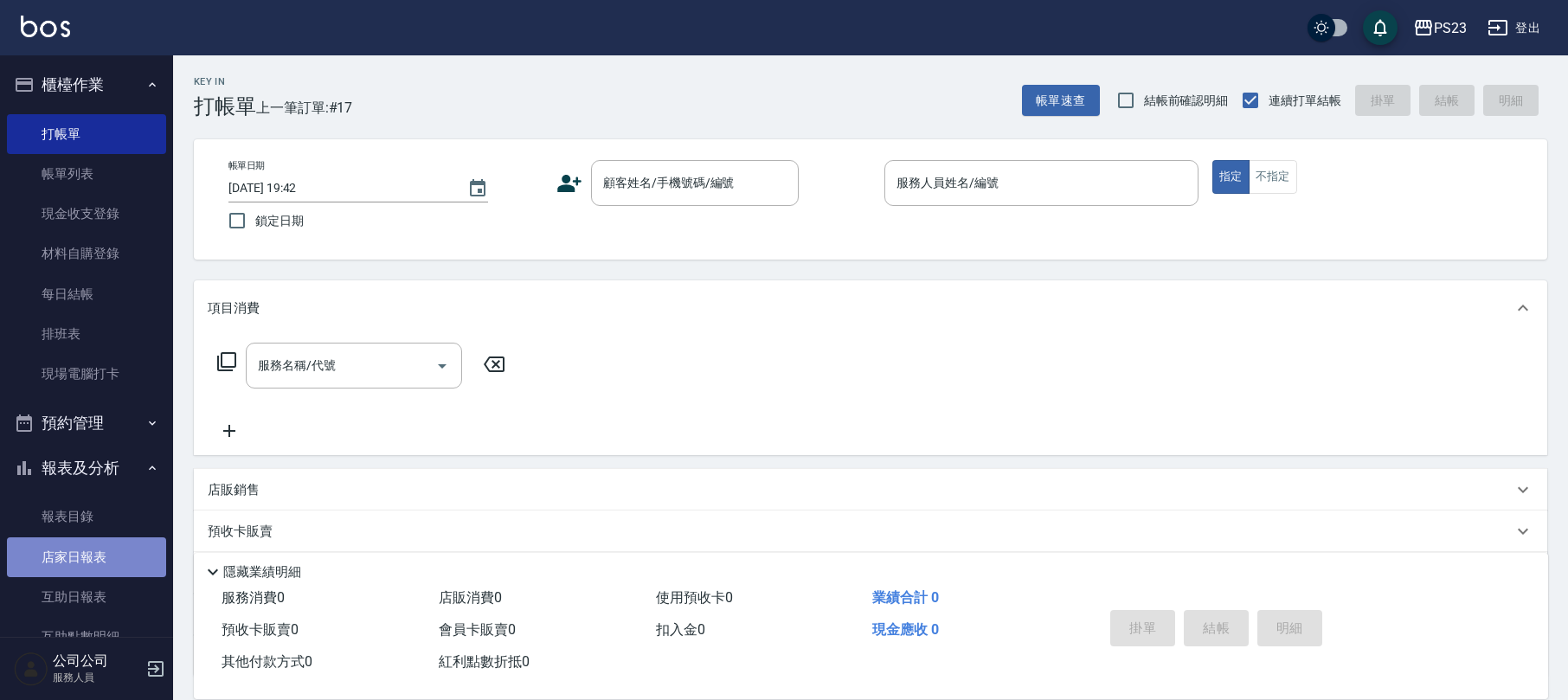
click at [98, 545] on link "店家日報表" at bounding box center [87, 557] width 160 height 39
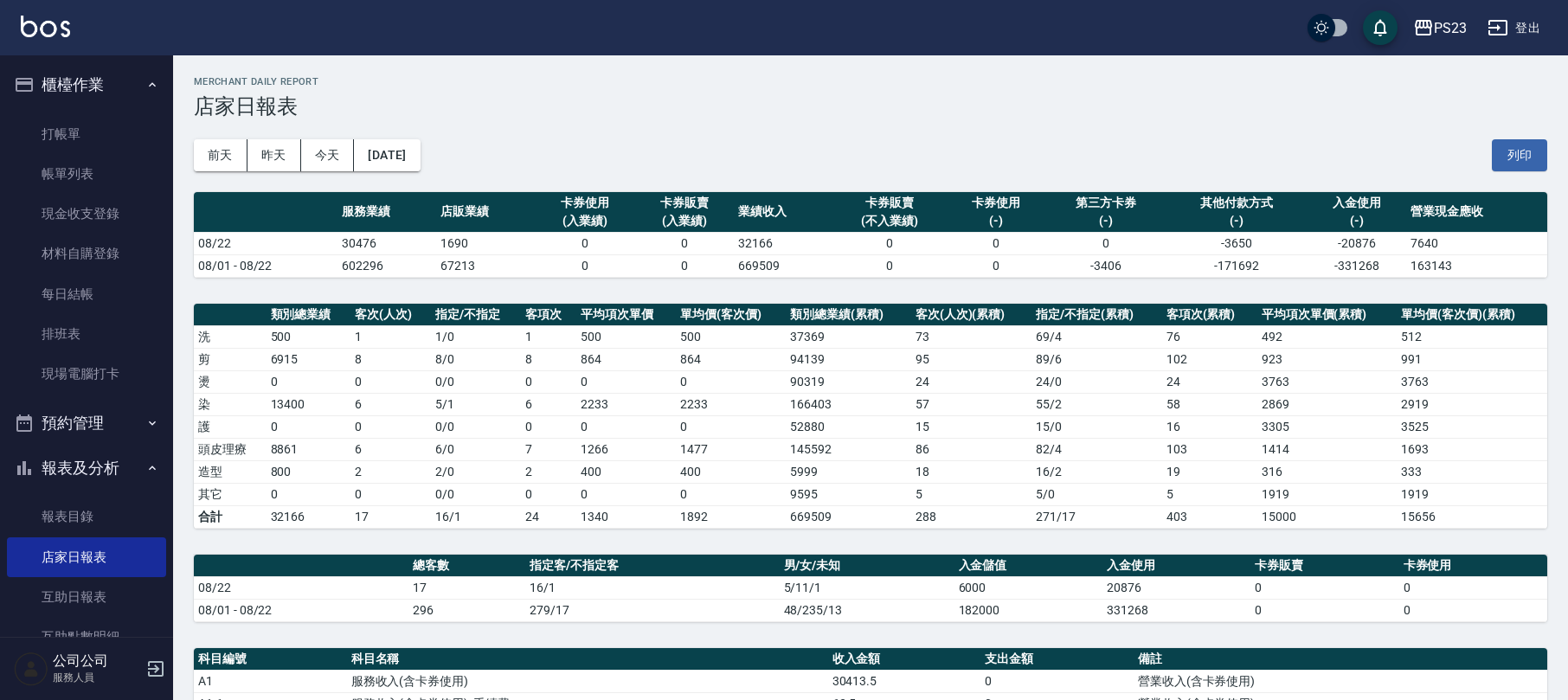
scroll to position [576, 0]
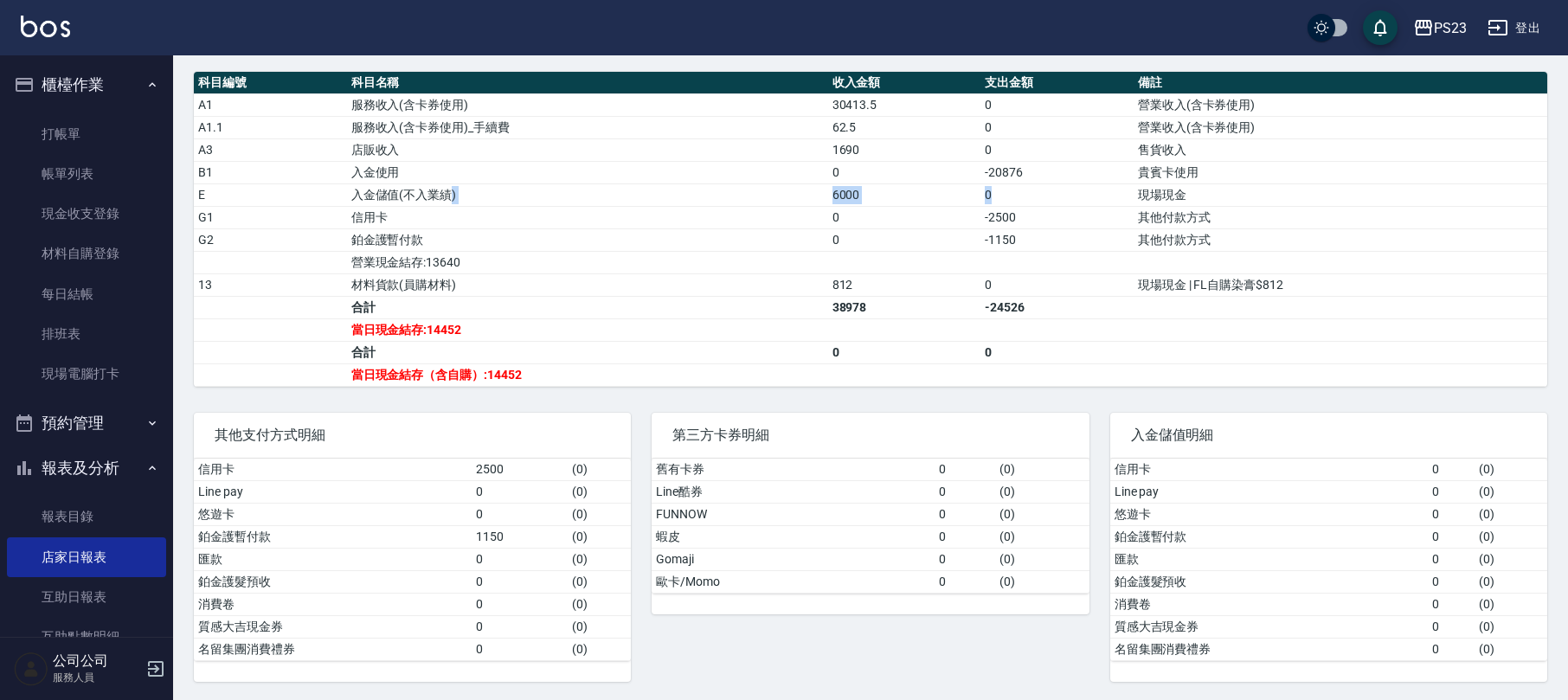
drag, startPoint x: 446, startPoint y: 206, endPoint x: 1108, endPoint y: 203, distance: 662.0
click at [1108, 203] on tr "E 入金儲值(不入業績) 6000 0 現場現金" at bounding box center [870, 195] width 1353 height 23
click at [971, 203] on td "6000" at bounding box center [904, 195] width 153 height 23
drag, startPoint x: 738, startPoint y: 317, endPoint x: 710, endPoint y: 319, distance: 28.1
click at [736, 318] on td "合計" at bounding box center [588, 307] width 481 height 23
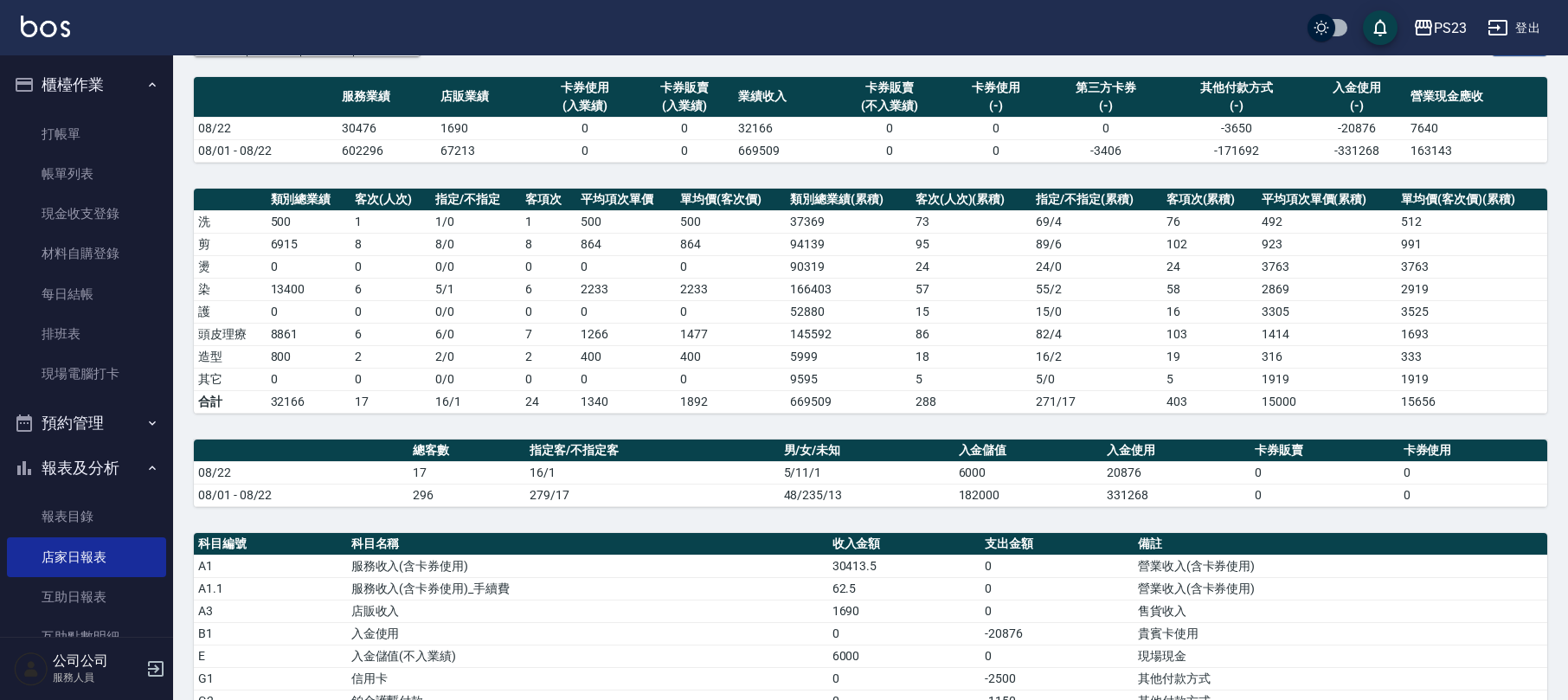
scroll to position [0, 0]
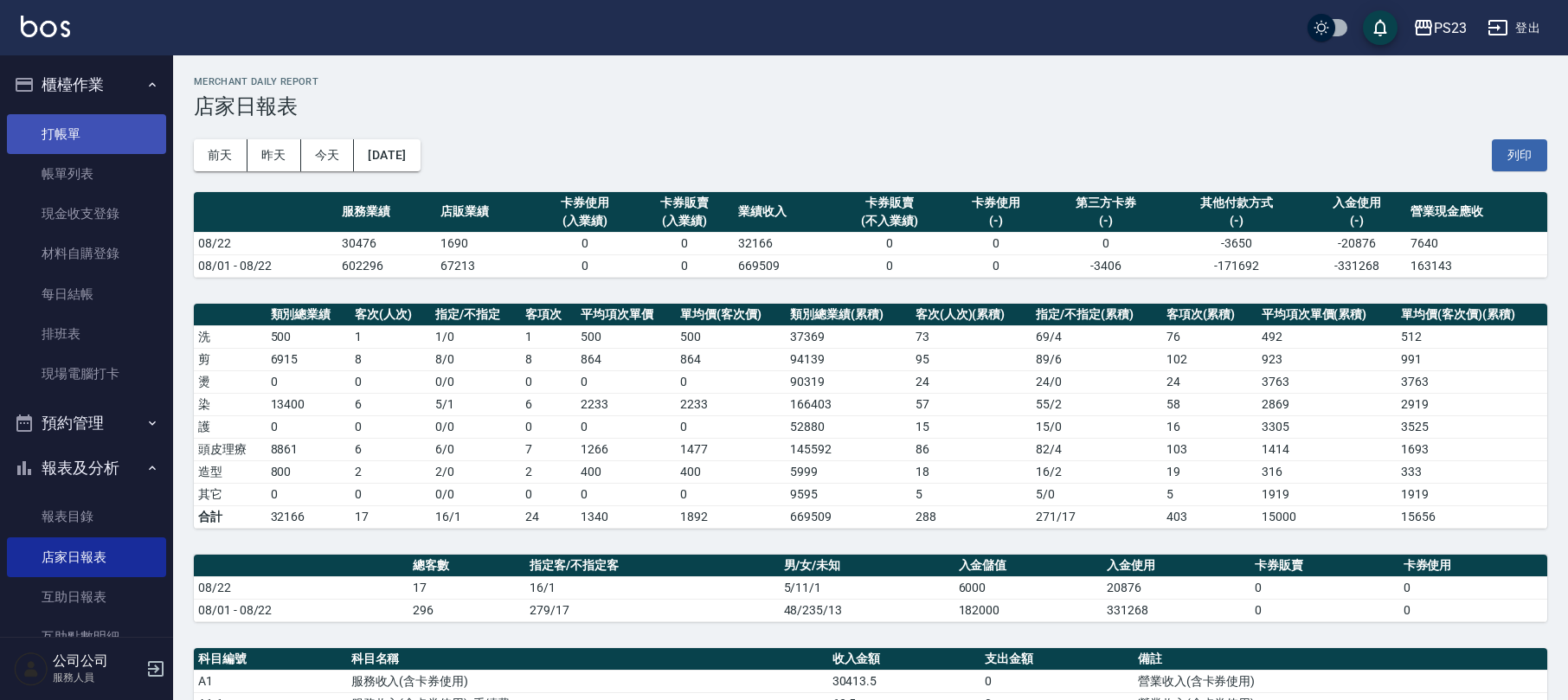
click at [98, 132] on link "打帳單" at bounding box center [87, 133] width 160 height 39
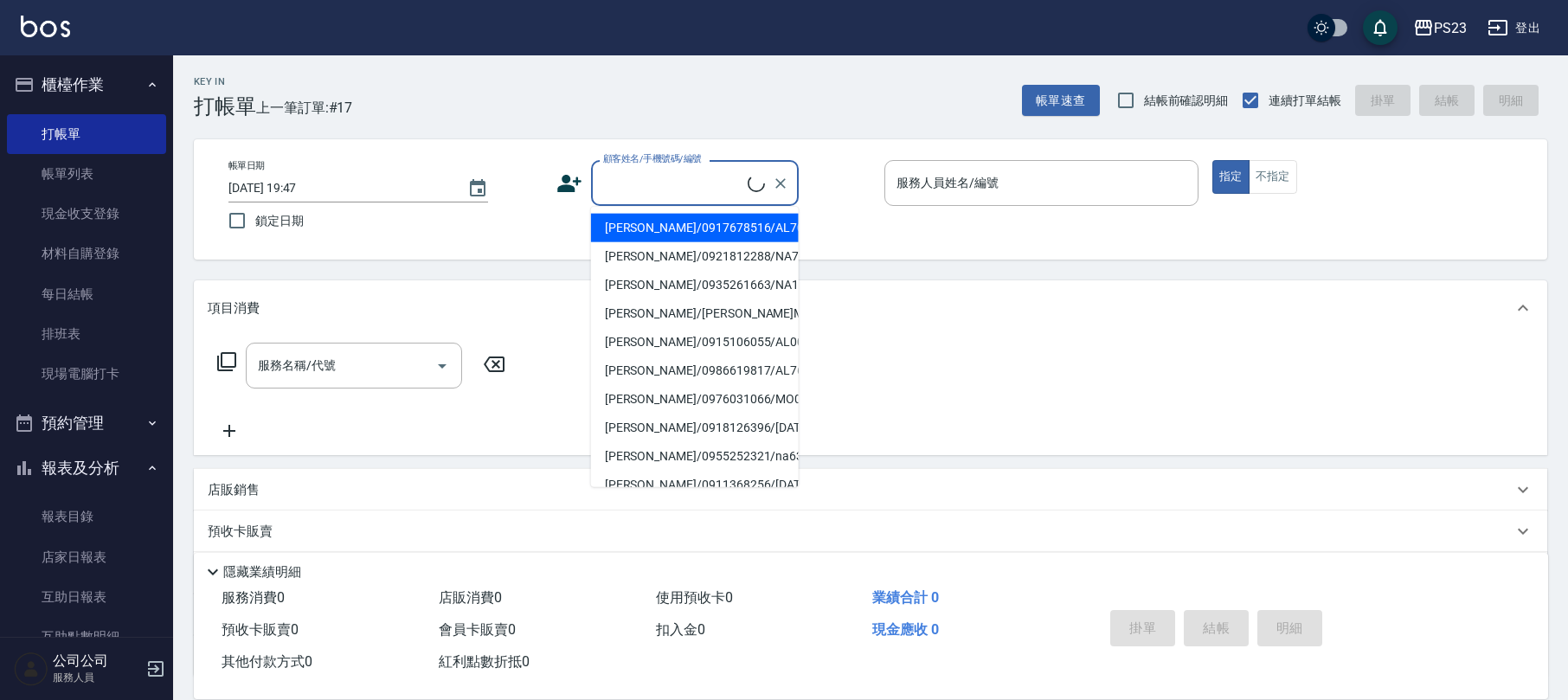
click at [668, 169] on input "顧客姓名/手機號碼/編號" at bounding box center [674, 182] width 149 height 31
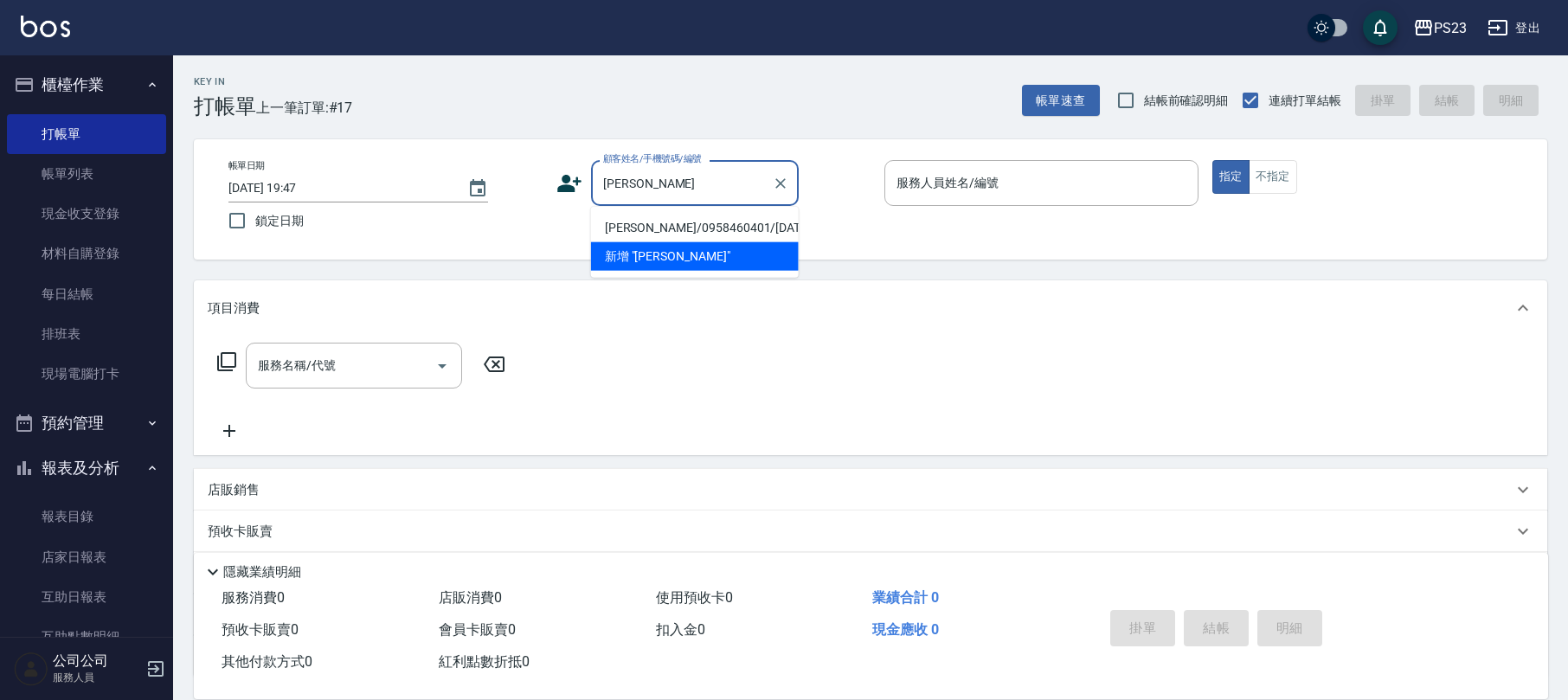
click at [755, 223] on li "[PERSON_NAME]/0958460401/[DATE]" at bounding box center [695, 228] width 208 height 29
type input "[PERSON_NAME]/0958460401/[DATE]"
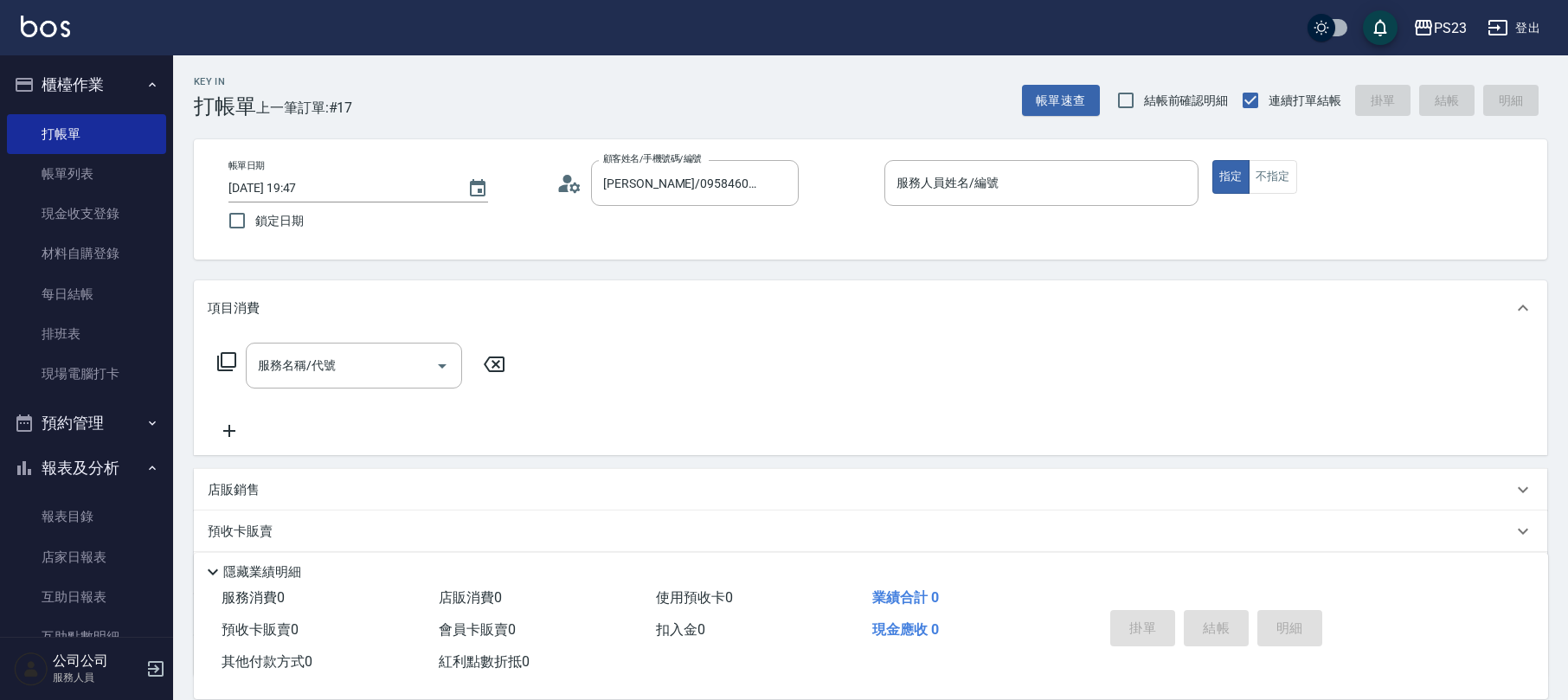
click at [566, 182] on circle at bounding box center [567, 179] width 9 height 9
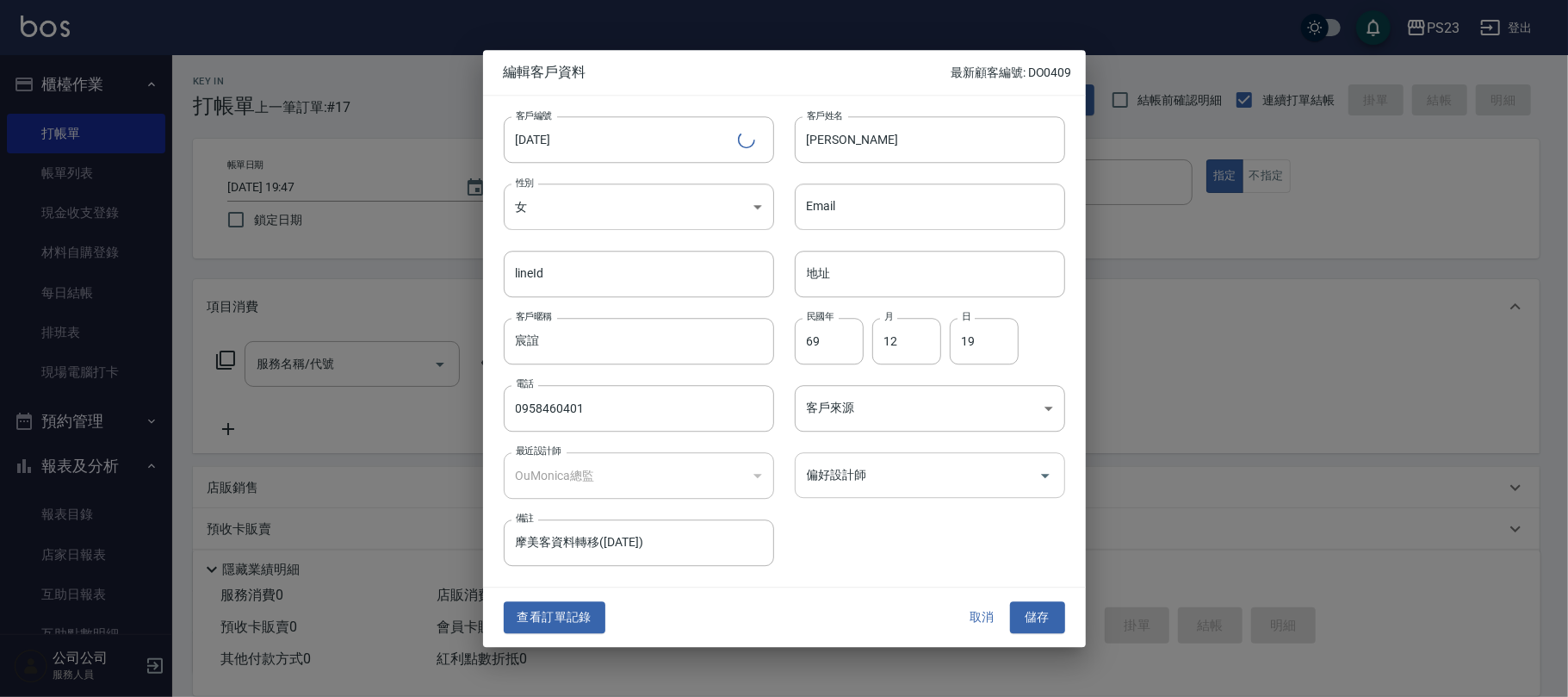
click at [928, 487] on input "偏好設計師" at bounding box center [917, 475] width 229 height 31
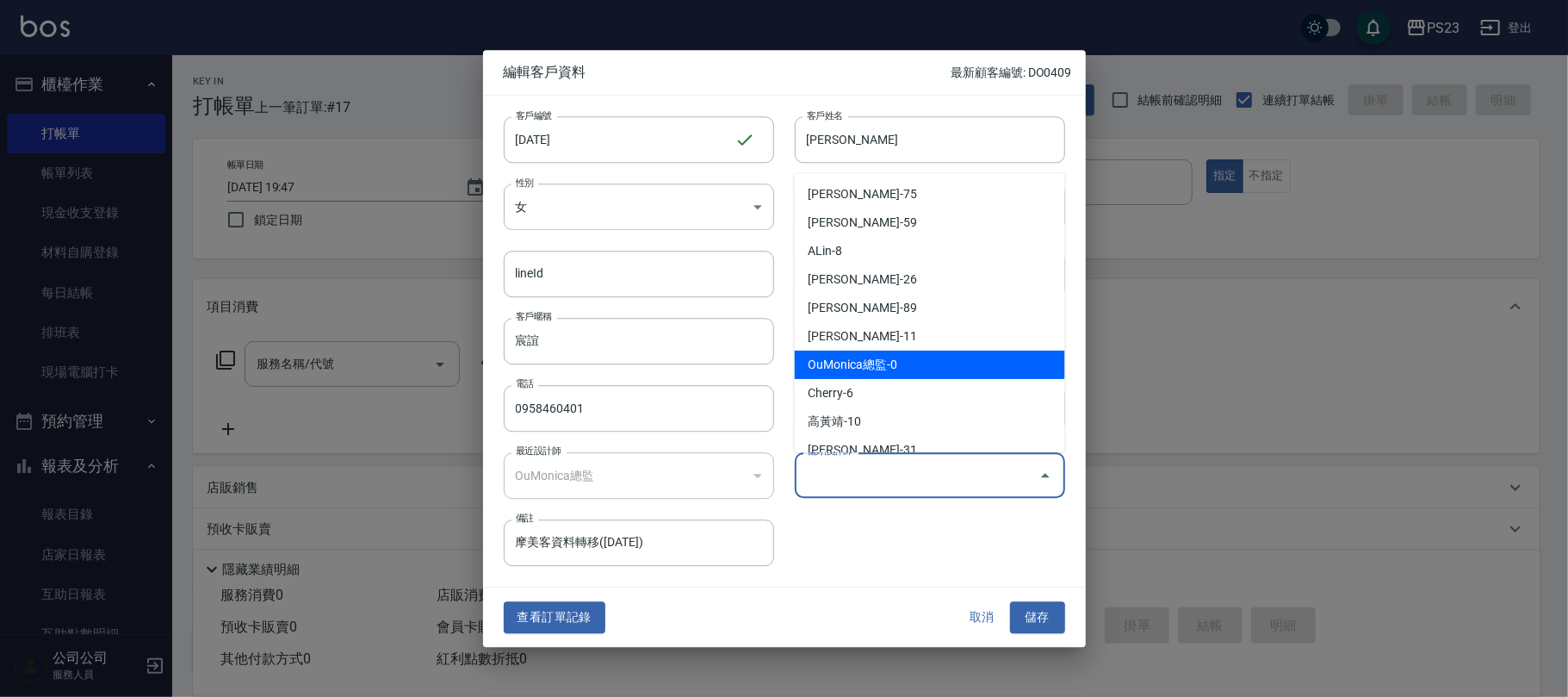
click at [911, 358] on li "OuMonica總監-0" at bounding box center [931, 365] width 271 height 29
type input "OuMonica總監"
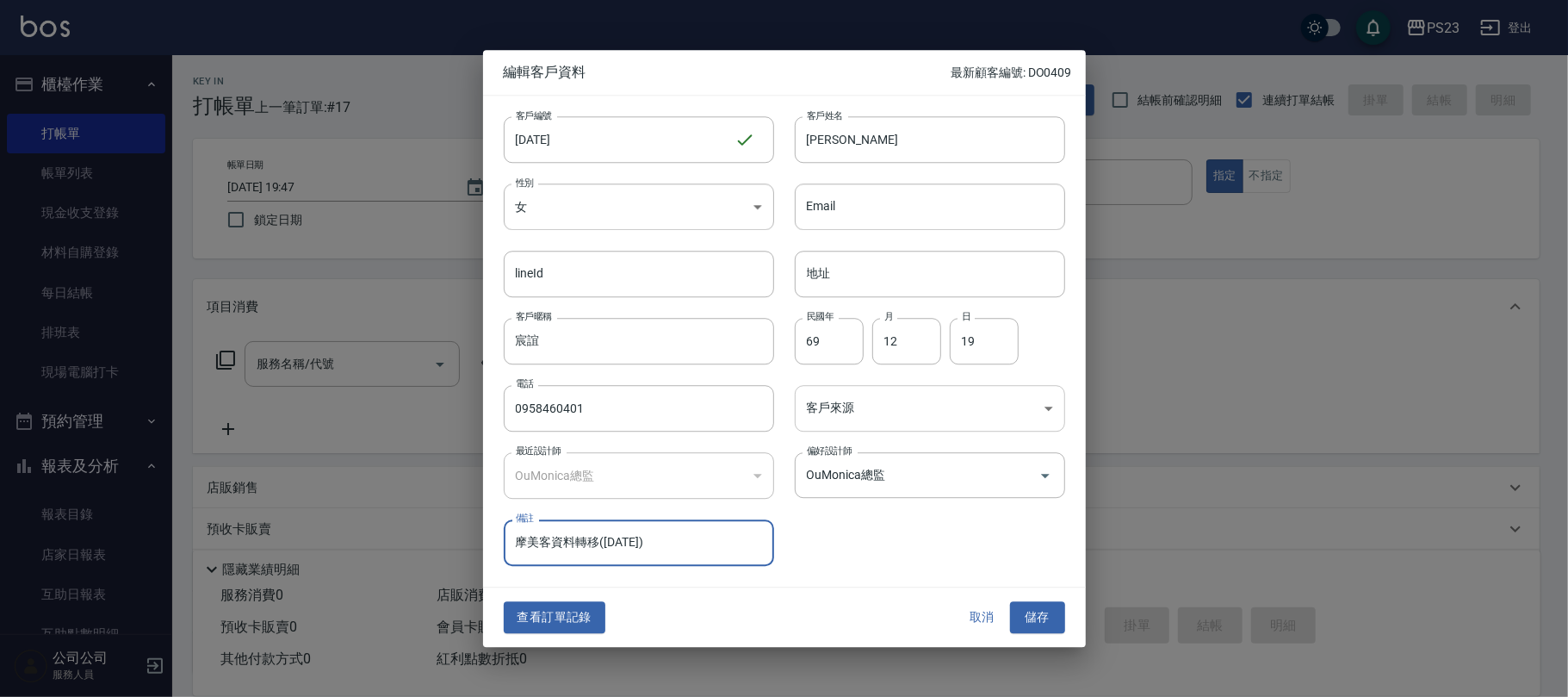
click at [880, 414] on body "PS23 登出 櫃檯作業 打帳單 帳單列表 現金收支登錄 材料自購登錄 每日結帳 排班表 現場電腦打卡 預約管理 預約管理 單日預約紀錄 單週預約紀錄 報表及…" at bounding box center [784, 418] width 1568 height 836
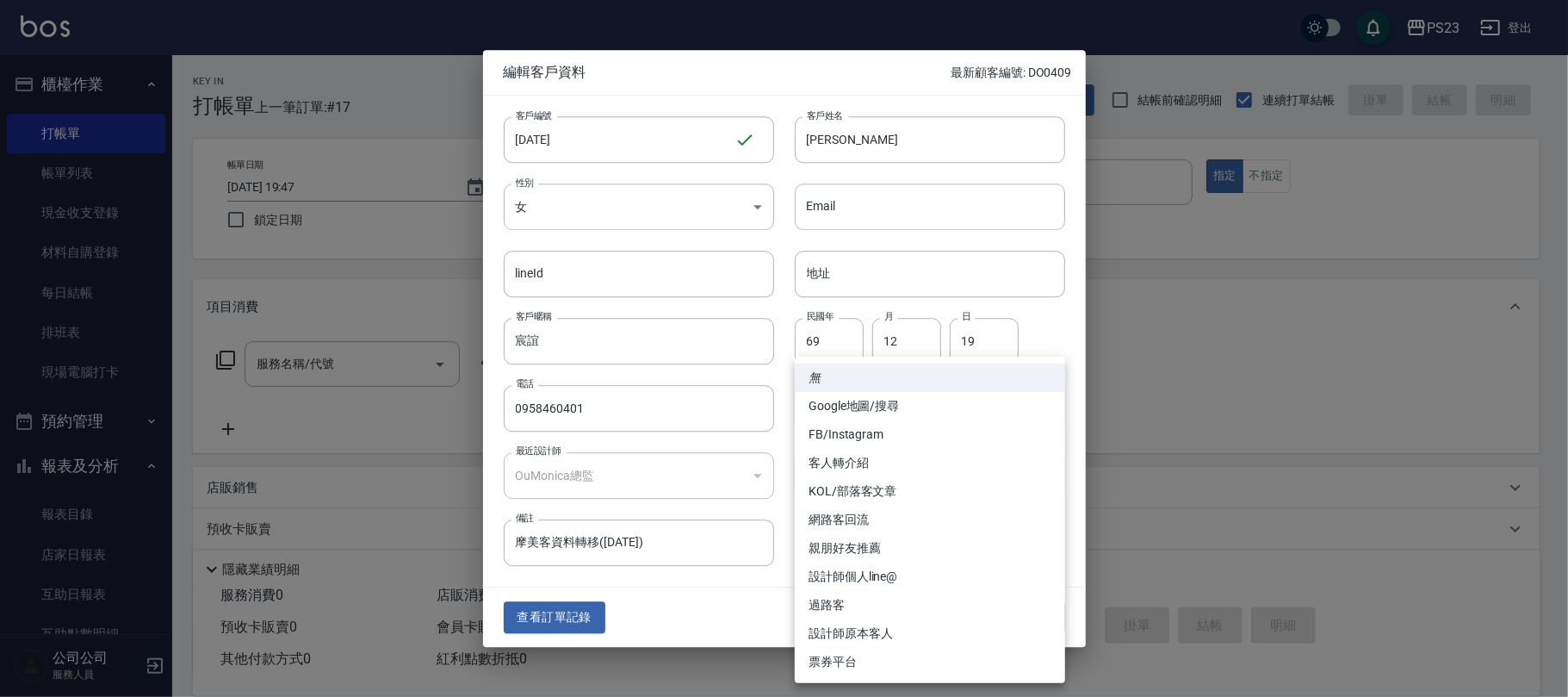
click at [893, 632] on li "設計師原本客人" at bounding box center [931, 633] width 271 height 29
type input "設計師原本客人"
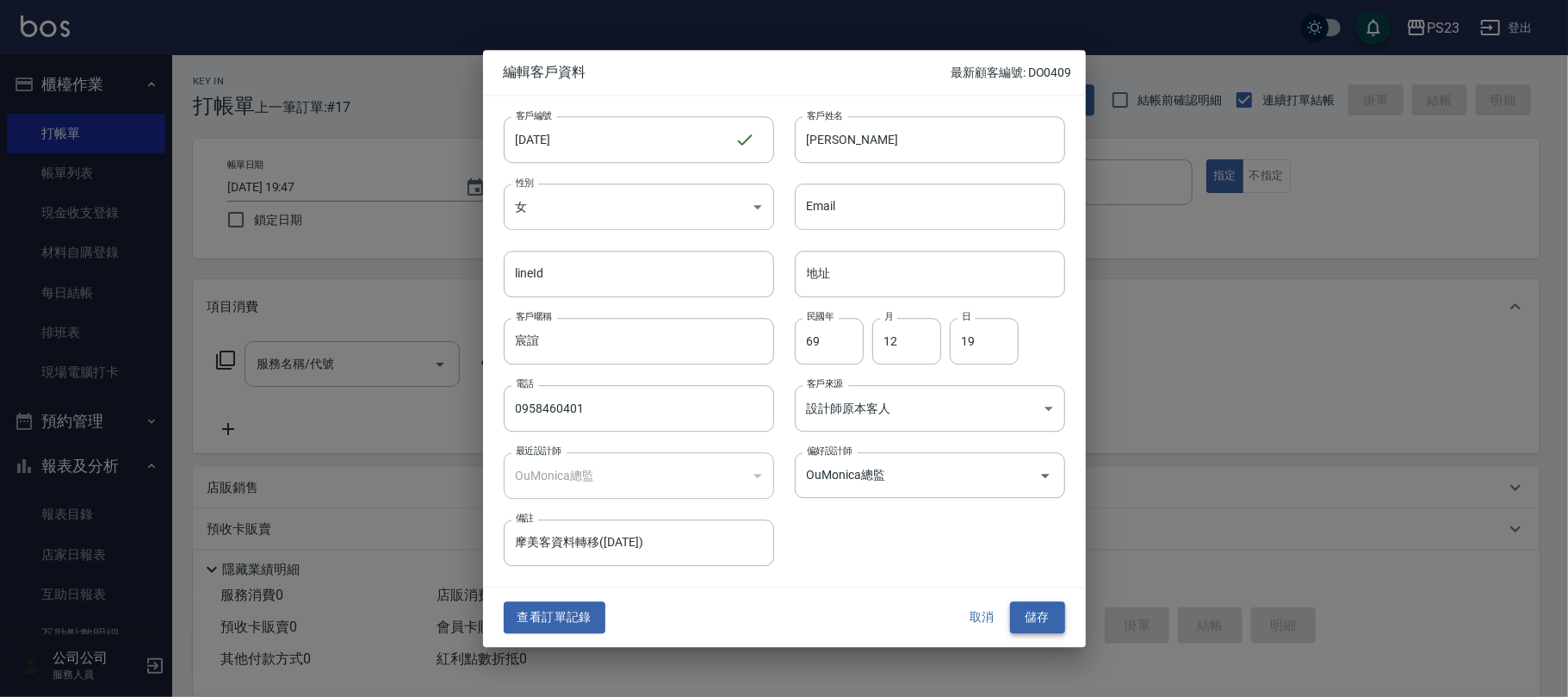
click at [1035, 613] on button "儲存" at bounding box center [1037, 618] width 55 height 32
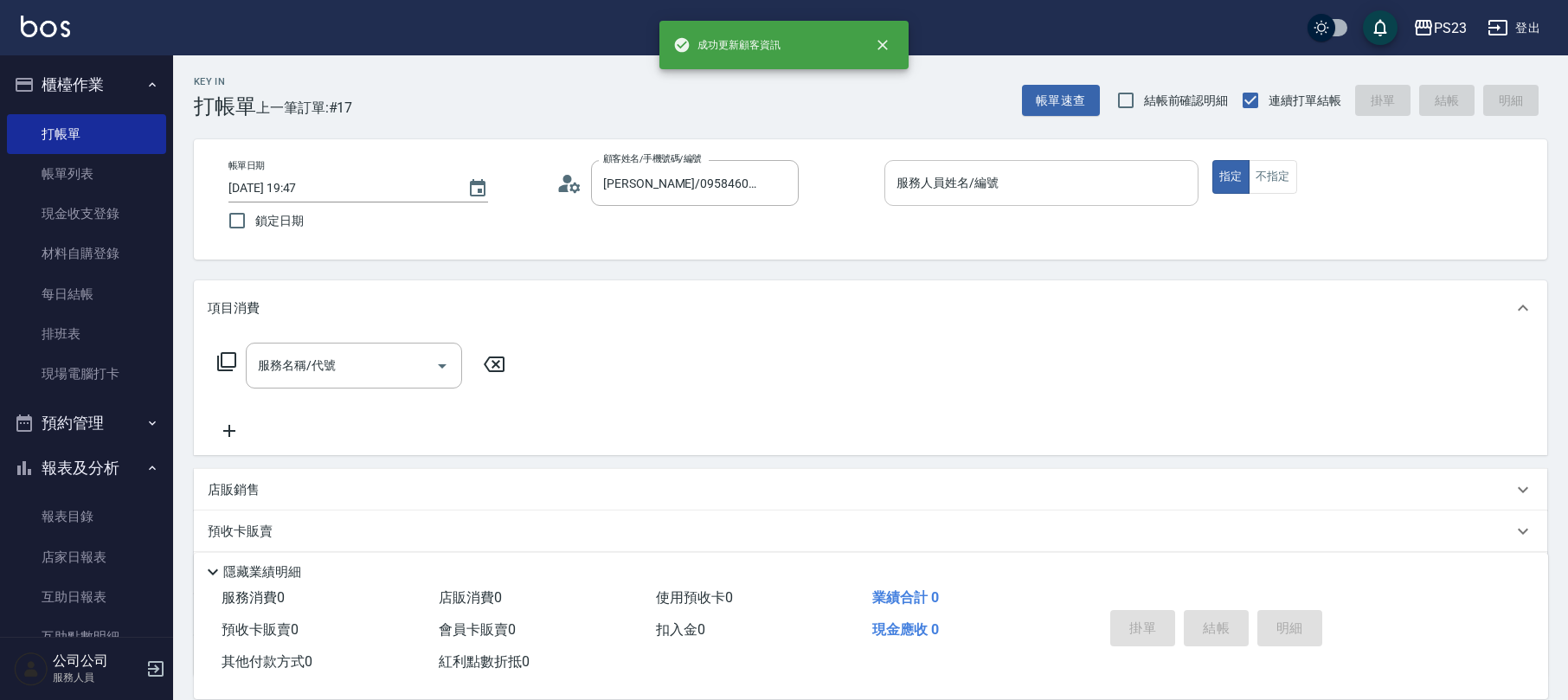
click at [1005, 185] on input "服務人員姓名/編號" at bounding box center [1041, 182] width 298 height 31
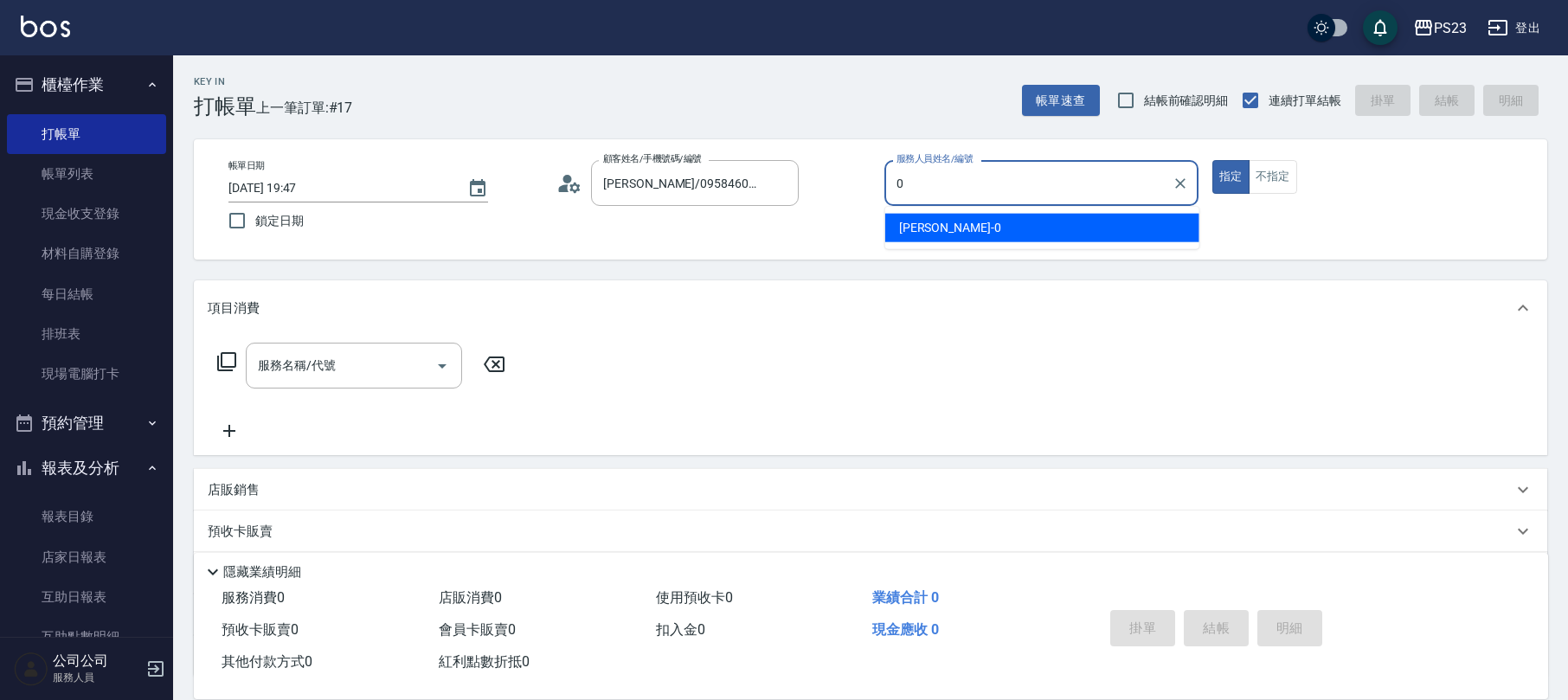
type input "[PERSON_NAME]-0"
type button "true"
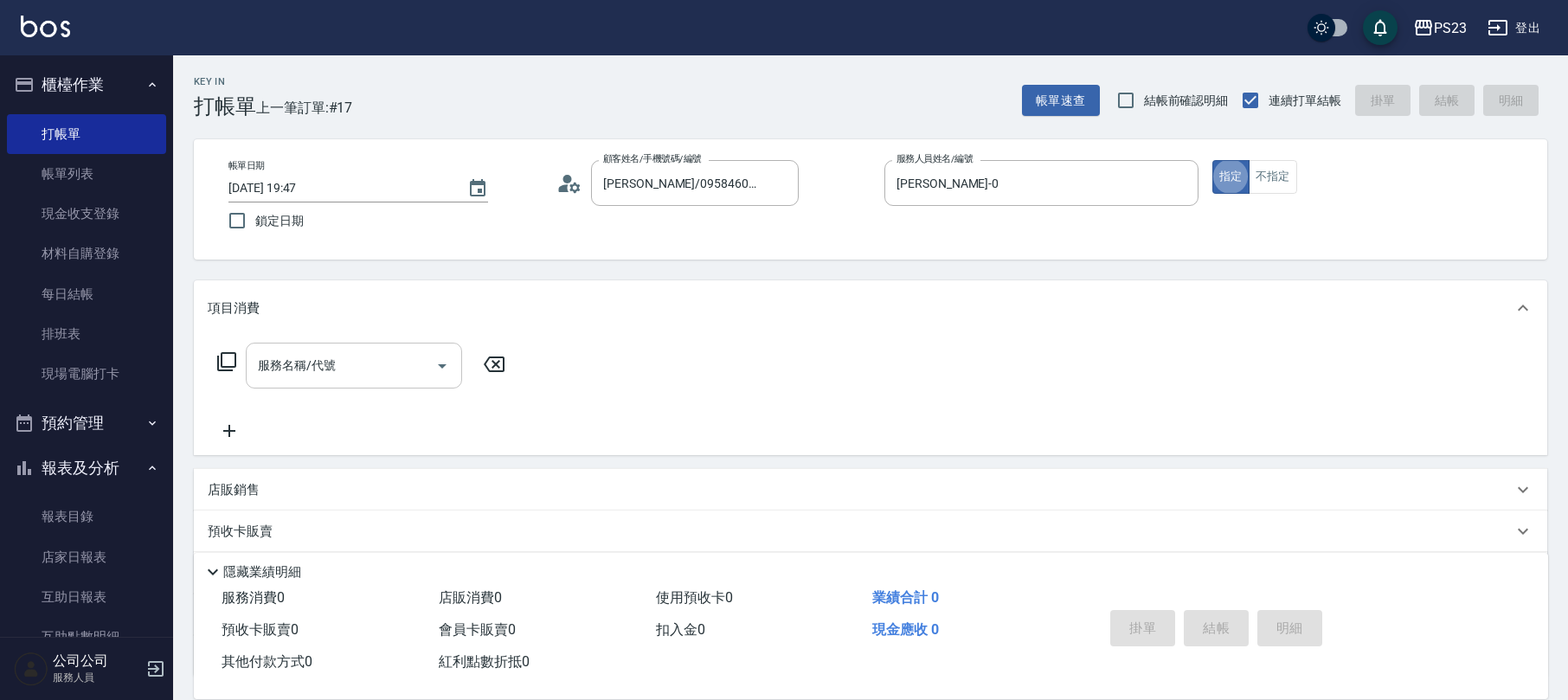
click at [299, 360] on div "服務名稱/代號 服務名稱/代號" at bounding box center [353, 366] width 217 height 46
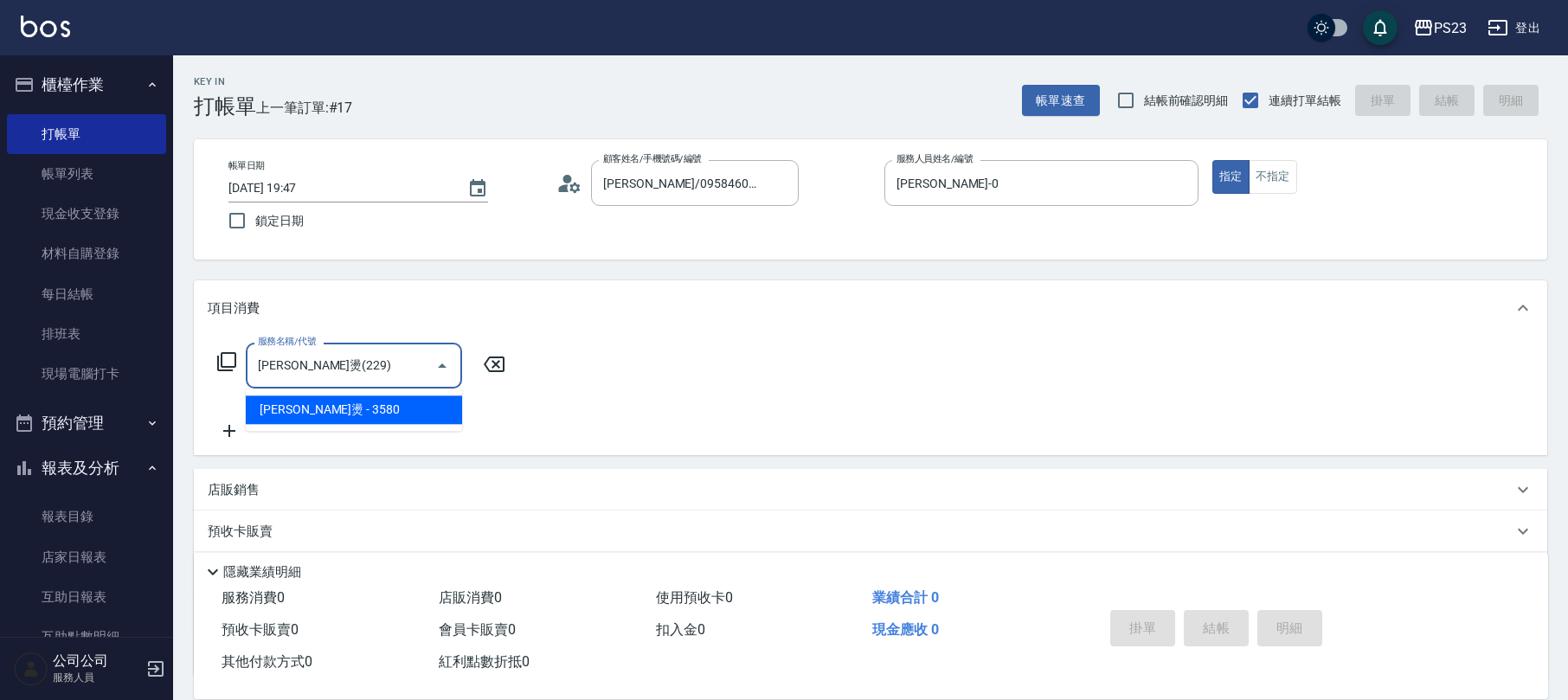
type input "[PERSON_NAME]燙(229)"
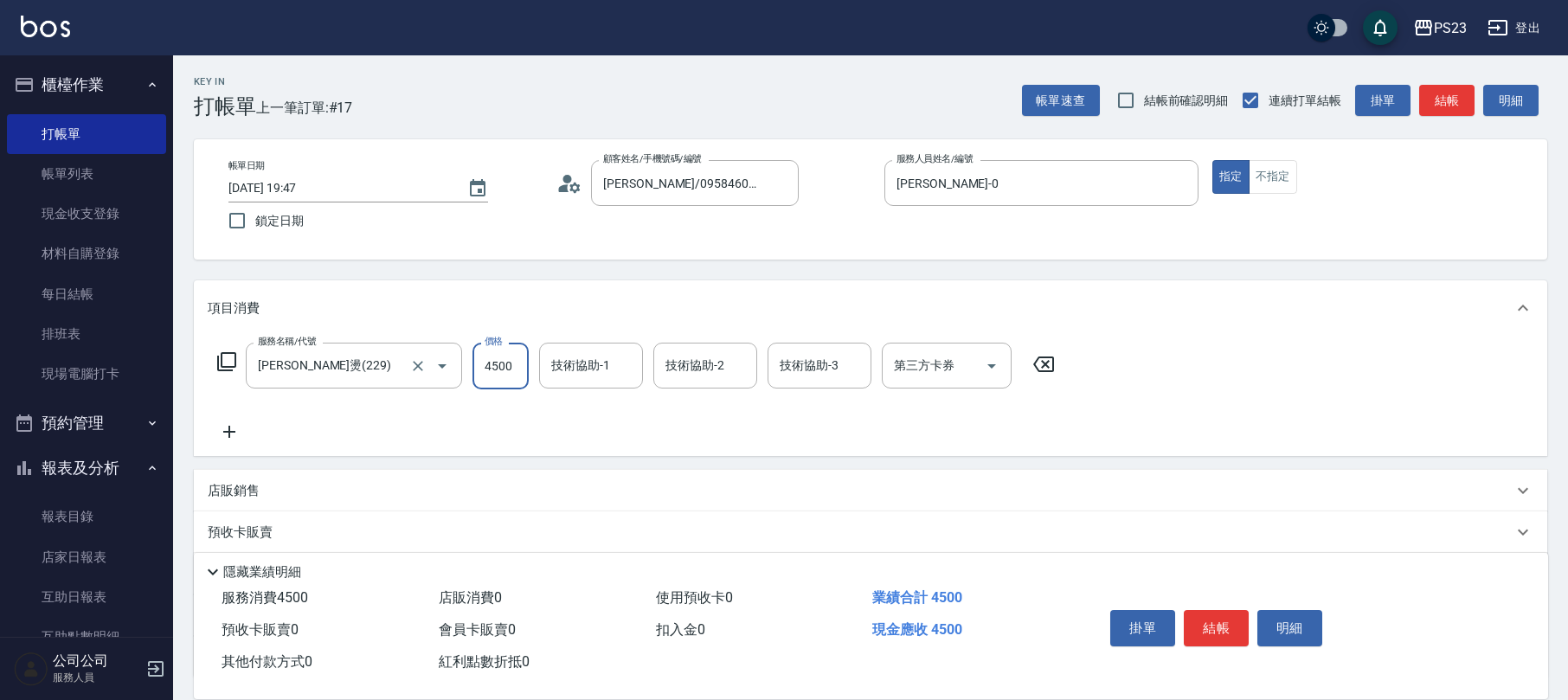
type input "4500"
type input "[PERSON_NAME]-0"
type input "Flora-21"
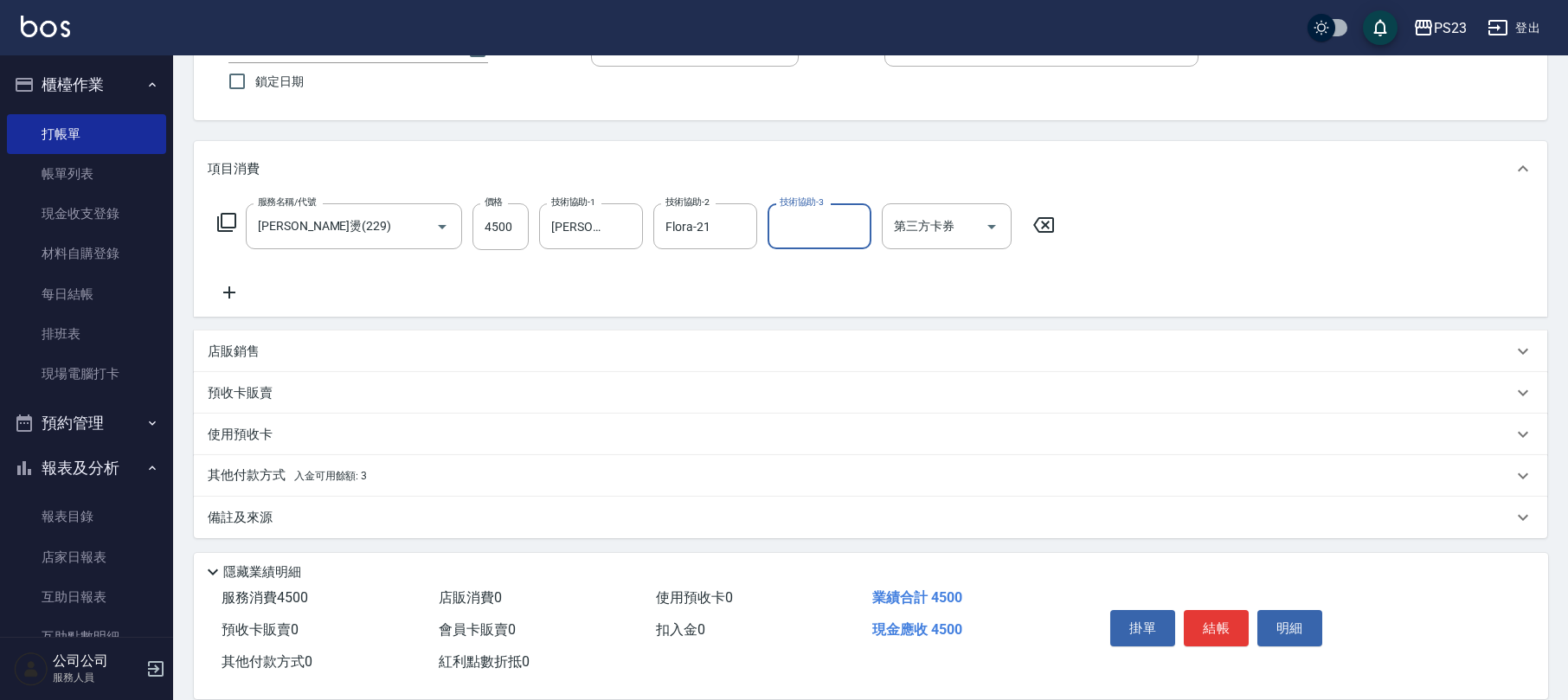
click at [236, 338] on div "店販銷售" at bounding box center [870, 351] width 1353 height 41
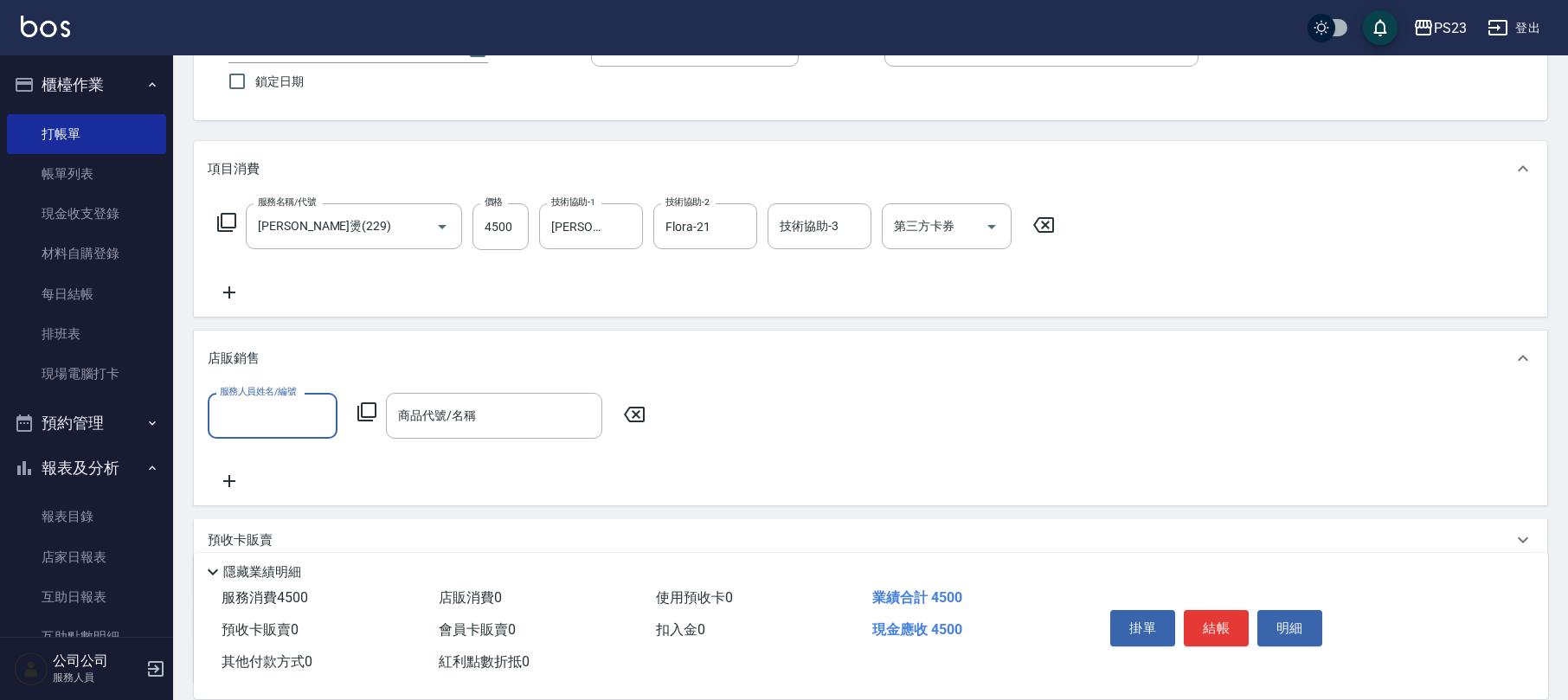
scroll to position [1, 0]
type input "[PERSON_NAME]-0"
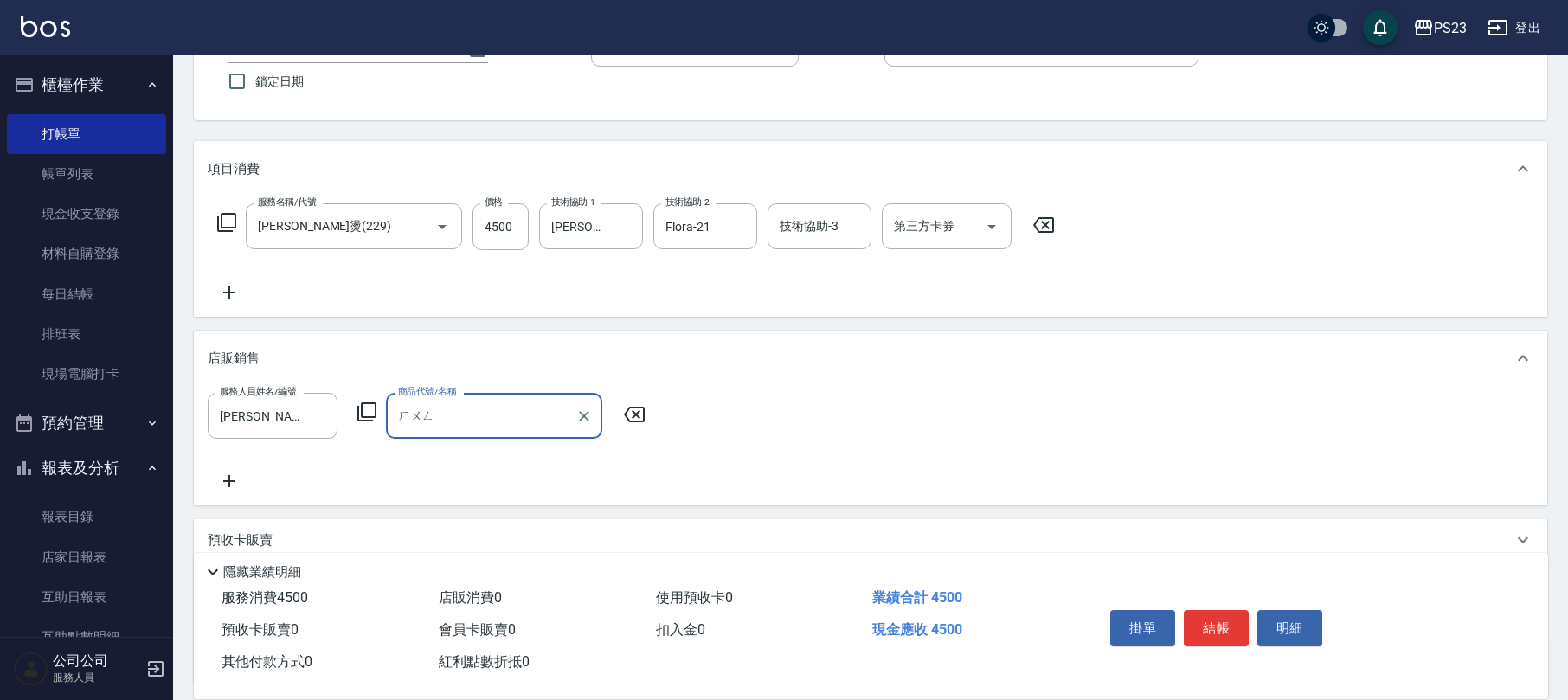
type input "[PERSON_NAME]"
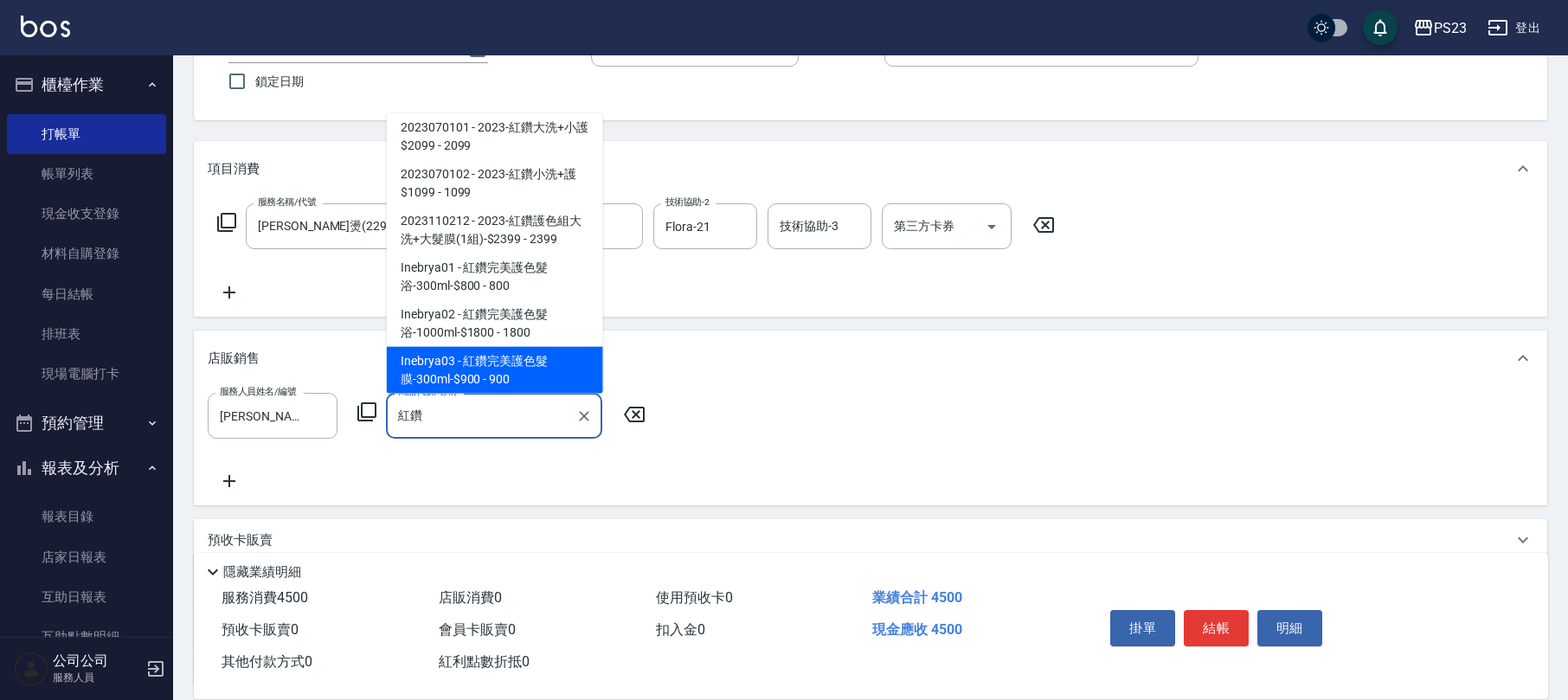
scroll to position [475, 0]
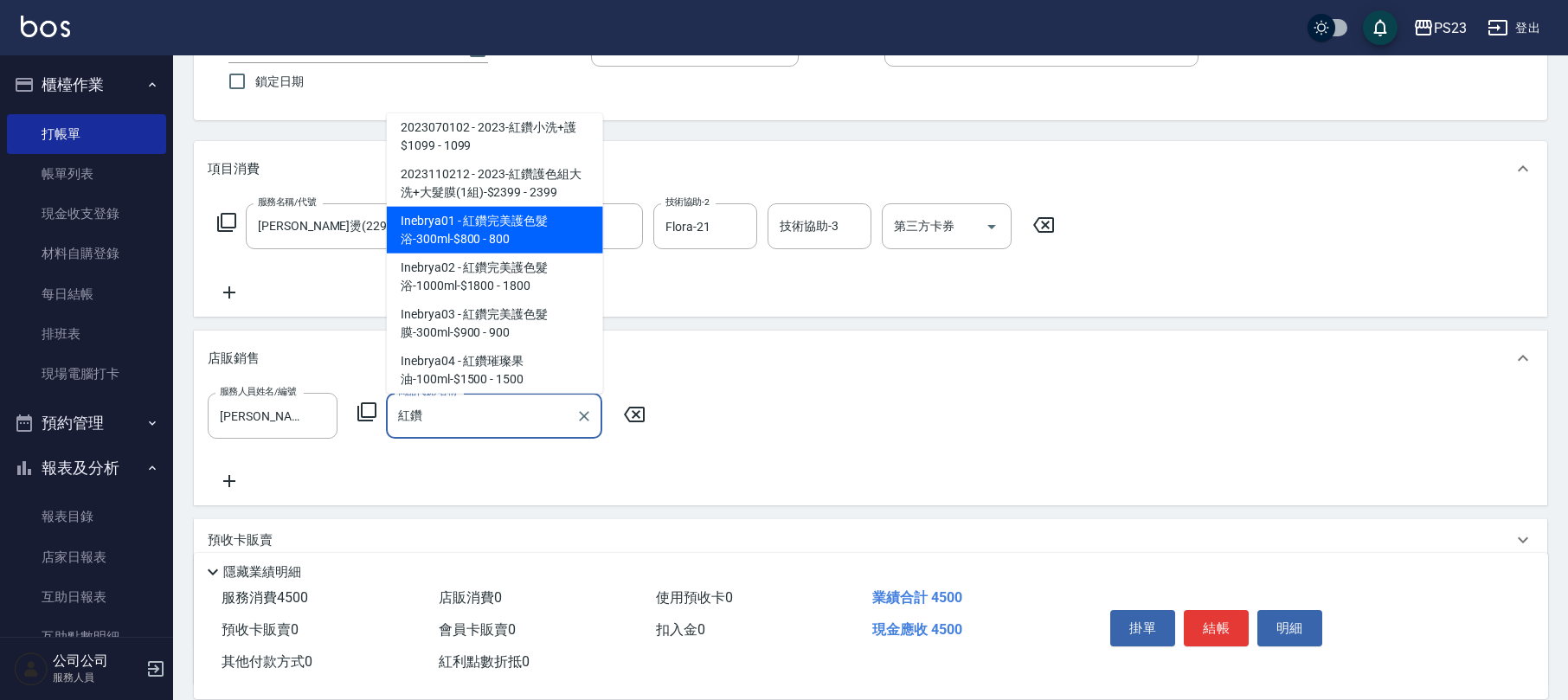
type input "紅鑽完美護色髮浴-300ml-$800"
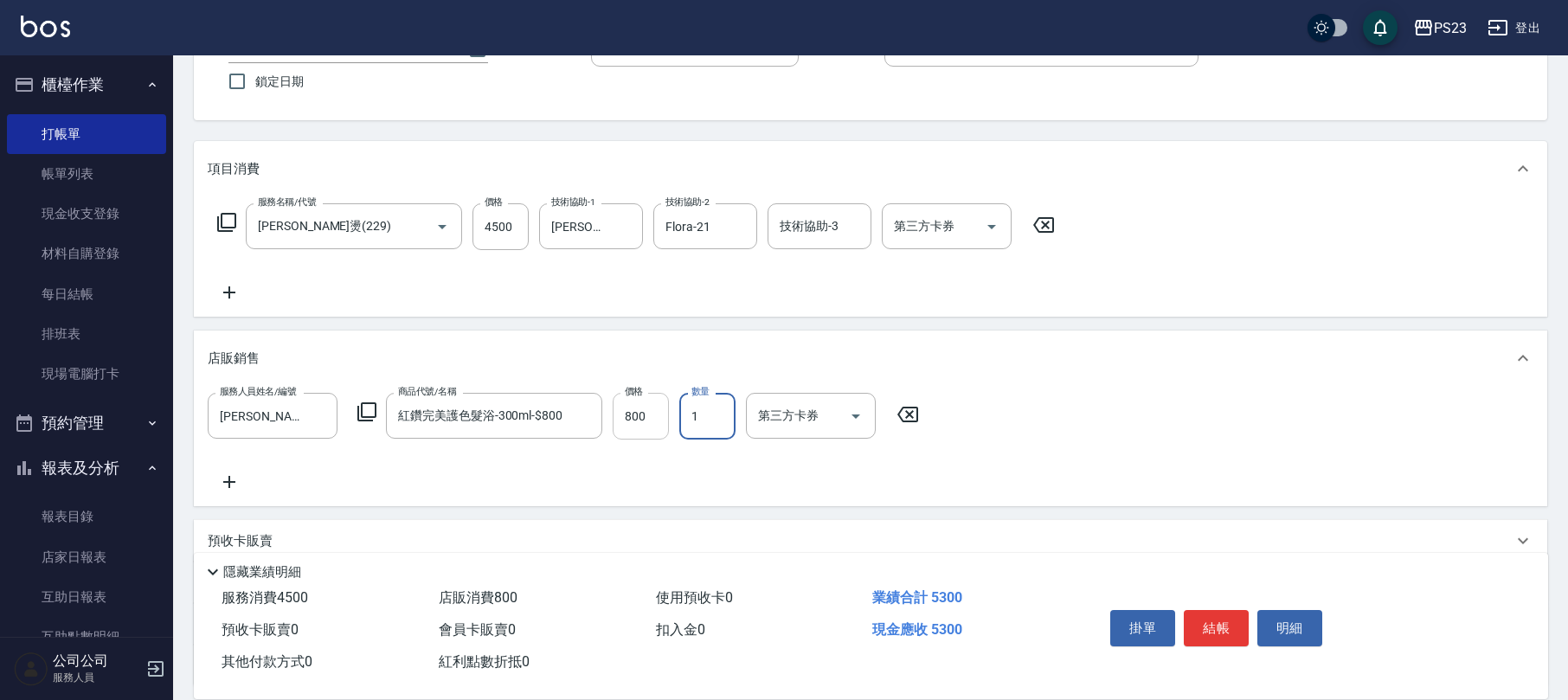
click at [642, 417] on input "800" at bounding box center [640, 416] width 56 height 46
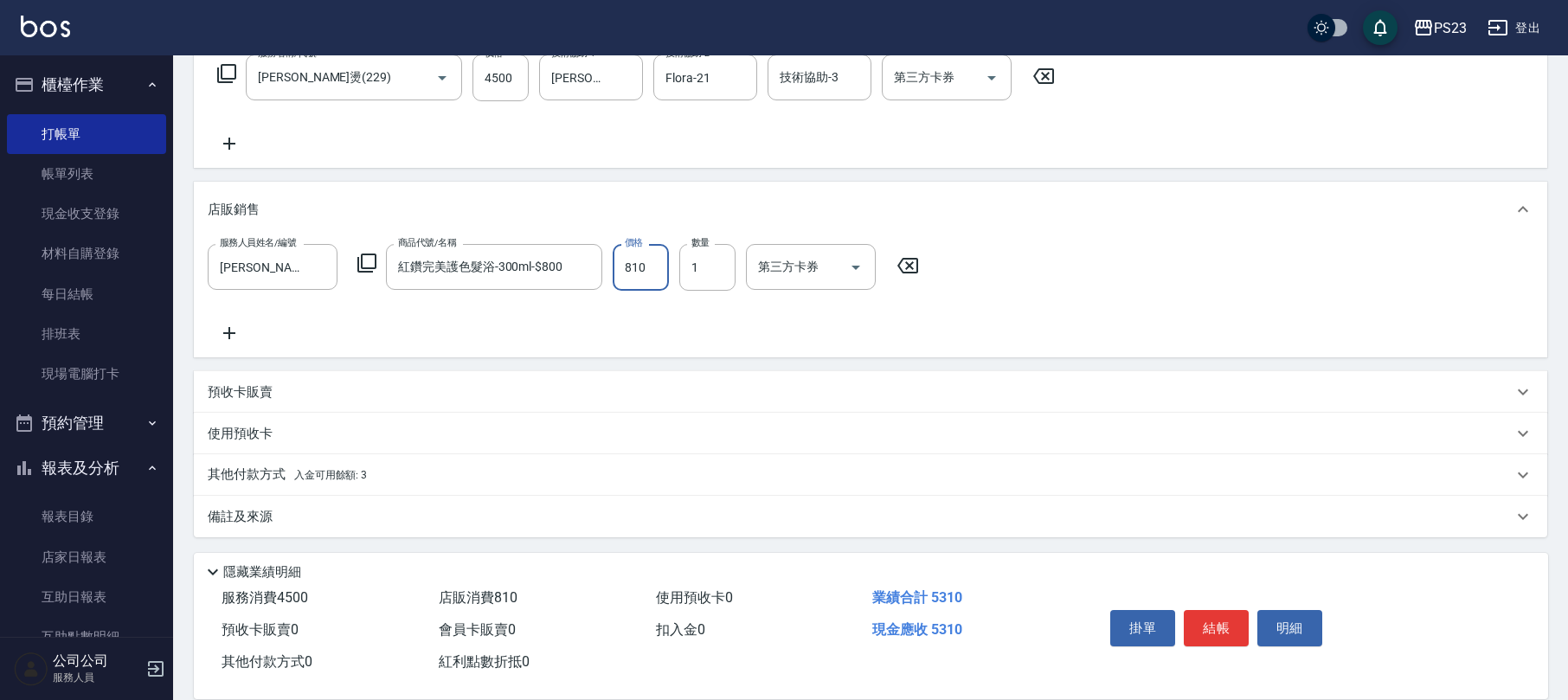
type input "810"
click at [267, 508] on p "備註及來源" at bounding box center [240, 517] width 65 height 18
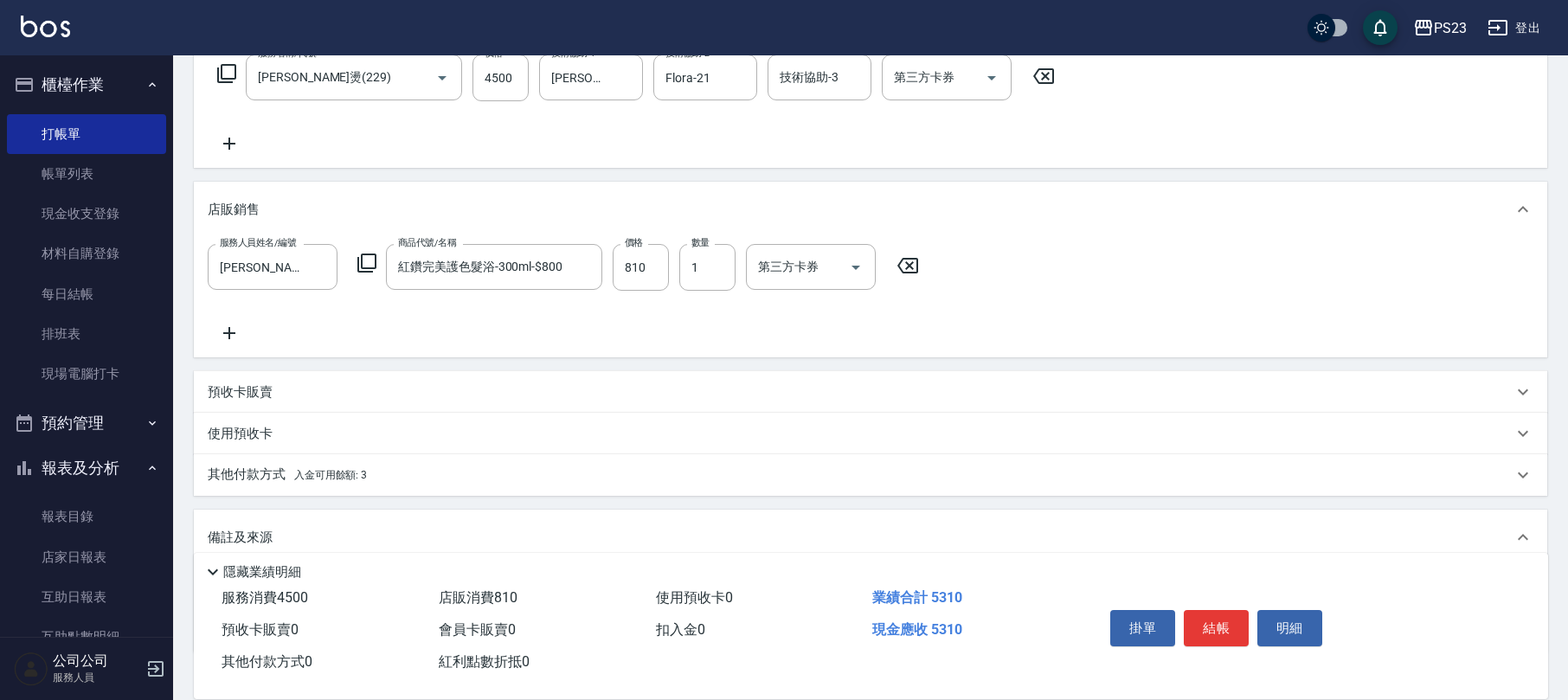
click at [495, 537] on div "備註及來源" at bounding box center [860, 538] width 1305 height 18
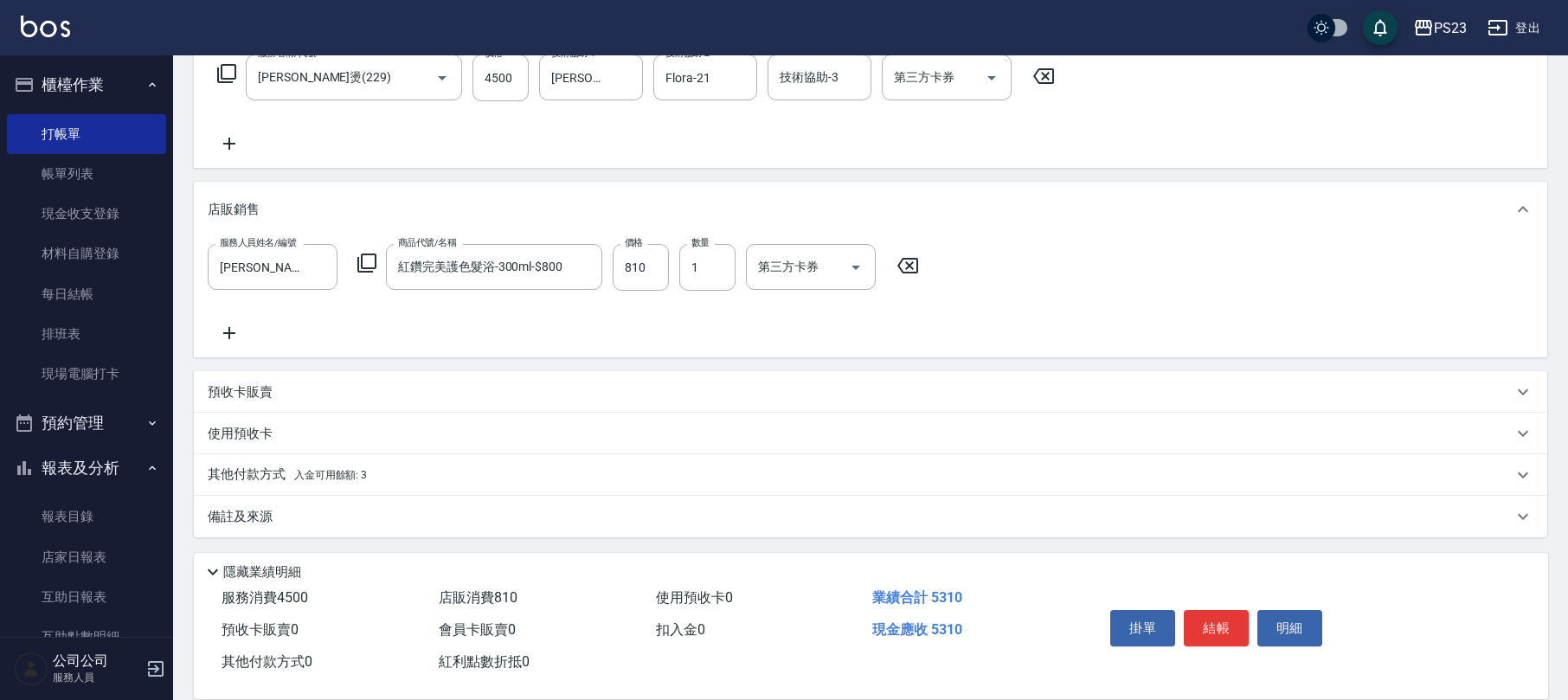
click at [298, 513] on div "備註及來源" at bounding box center [860, 517] width 1305 height 18
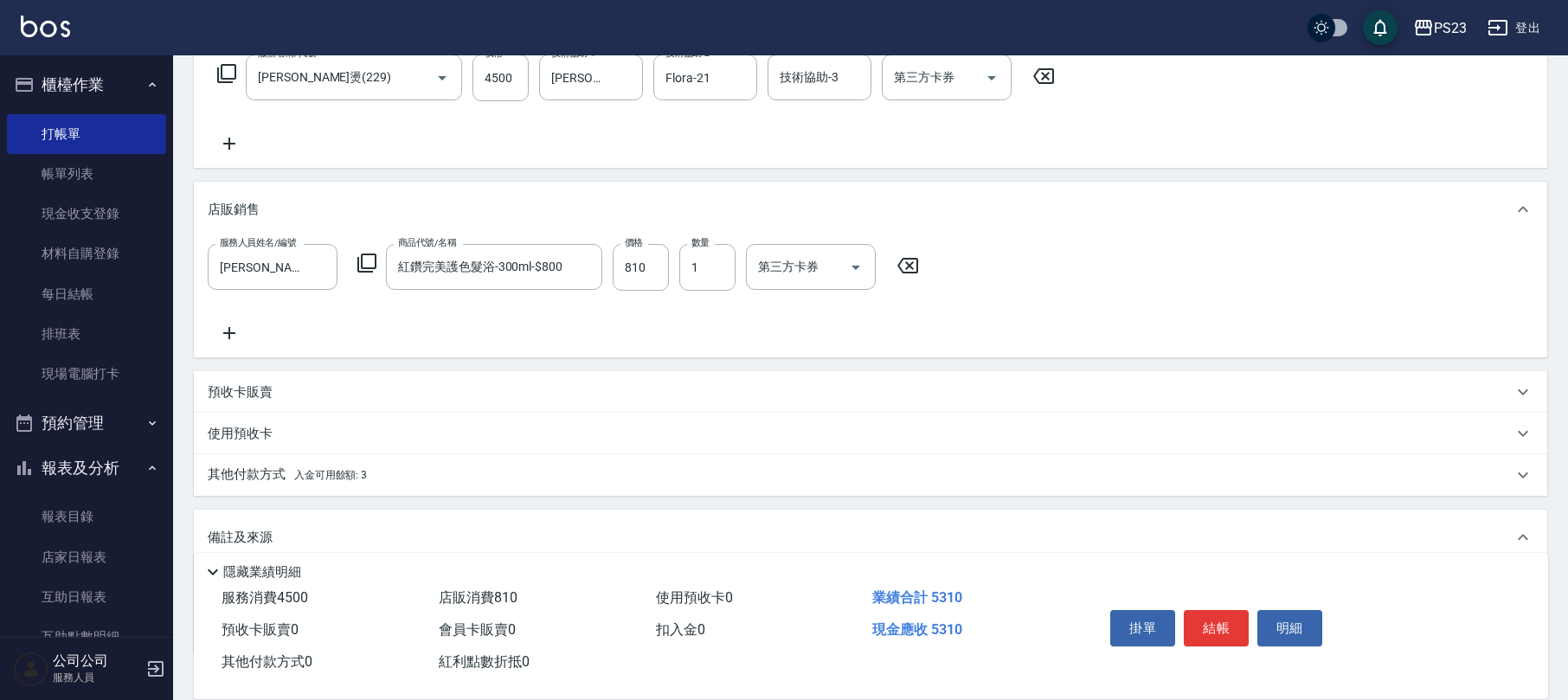
scroll to position [403, 0]
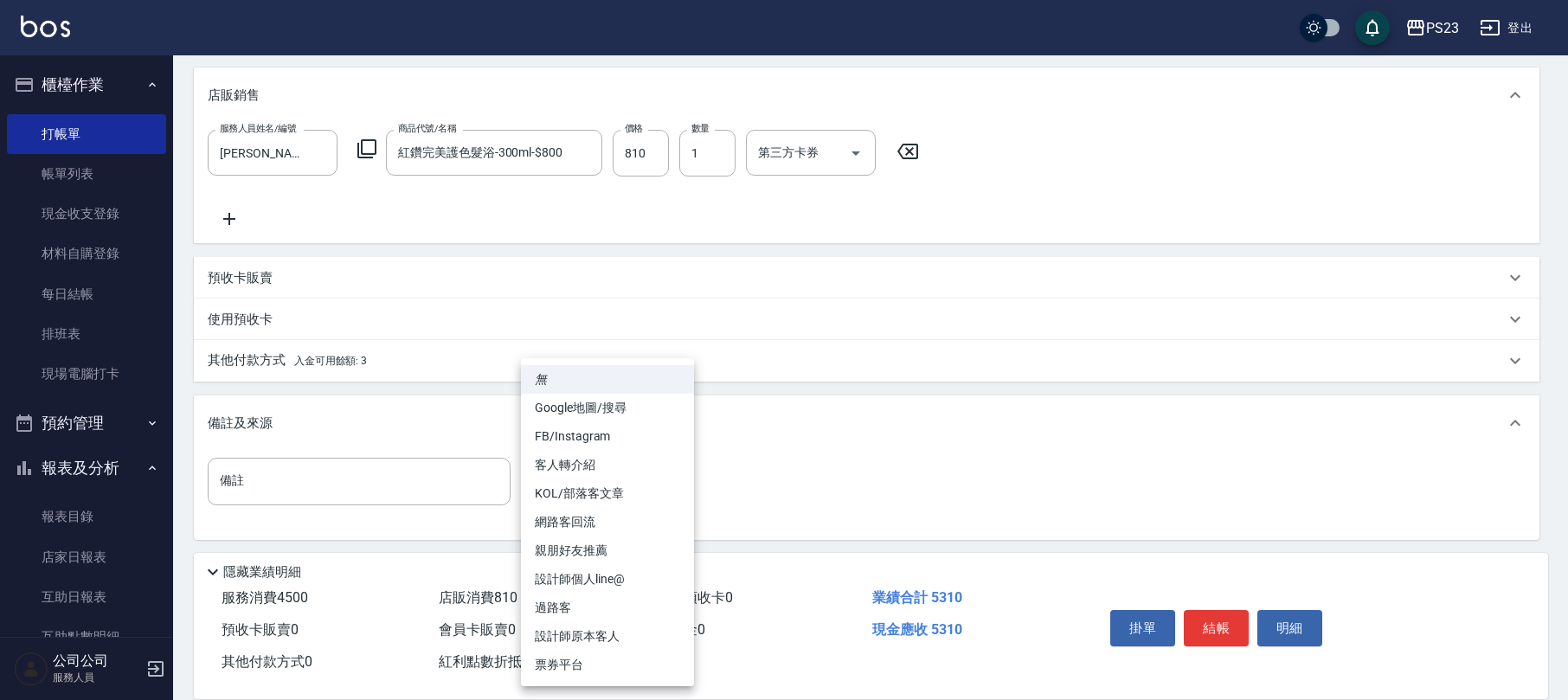
click at [628, 479] on body "PS23 登出 櫃檯作業 打帳單 帳單列表 現金收支登錄 材料自購登錄 每日結帳 排班表 現場電腦打卡 預約管理 預約管理 單日預約紀錄 單週預約紀錄 報表及…" at bounding box center [784, 150] width 1568 height 1105
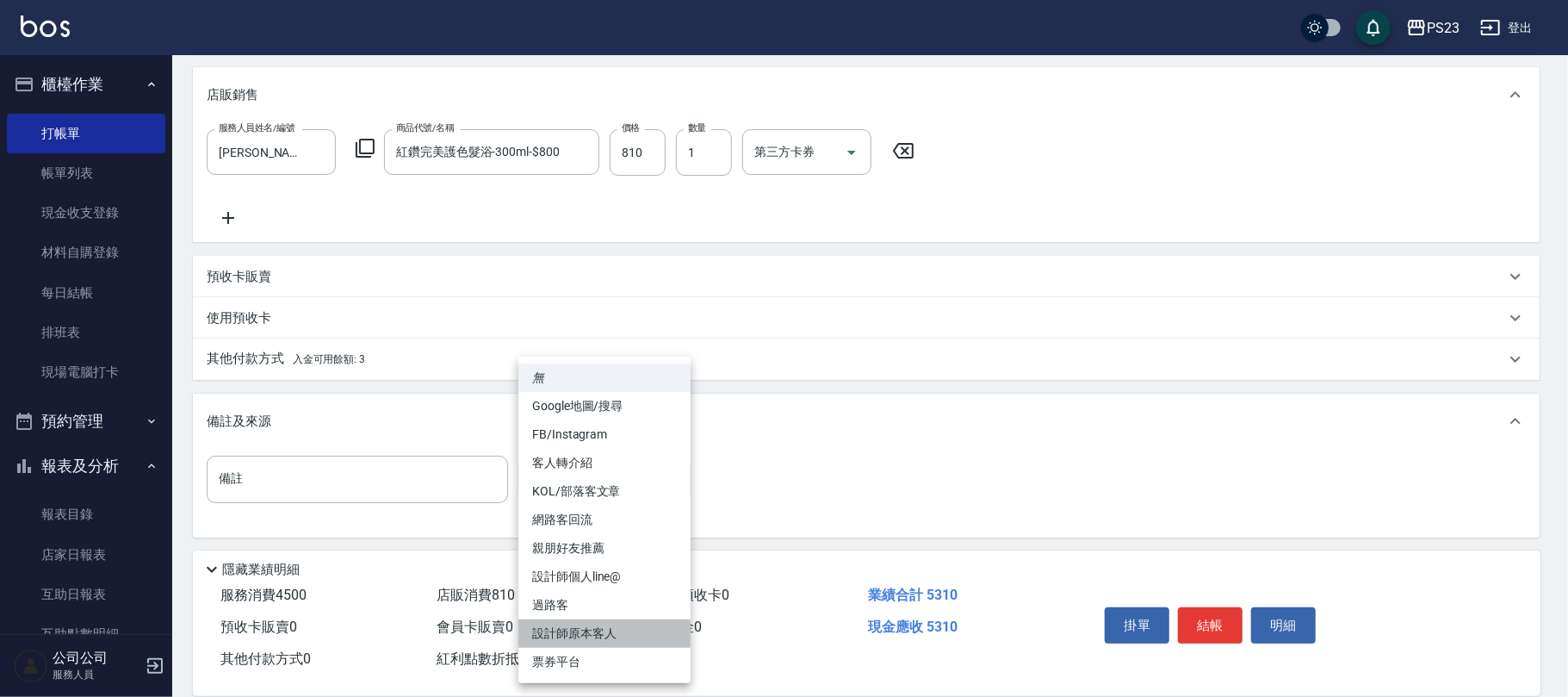
click at [587, 632] on li "設計師原本客人" at bounding box center [604, 633] width 172 height 29
type input "設計師原本客人"
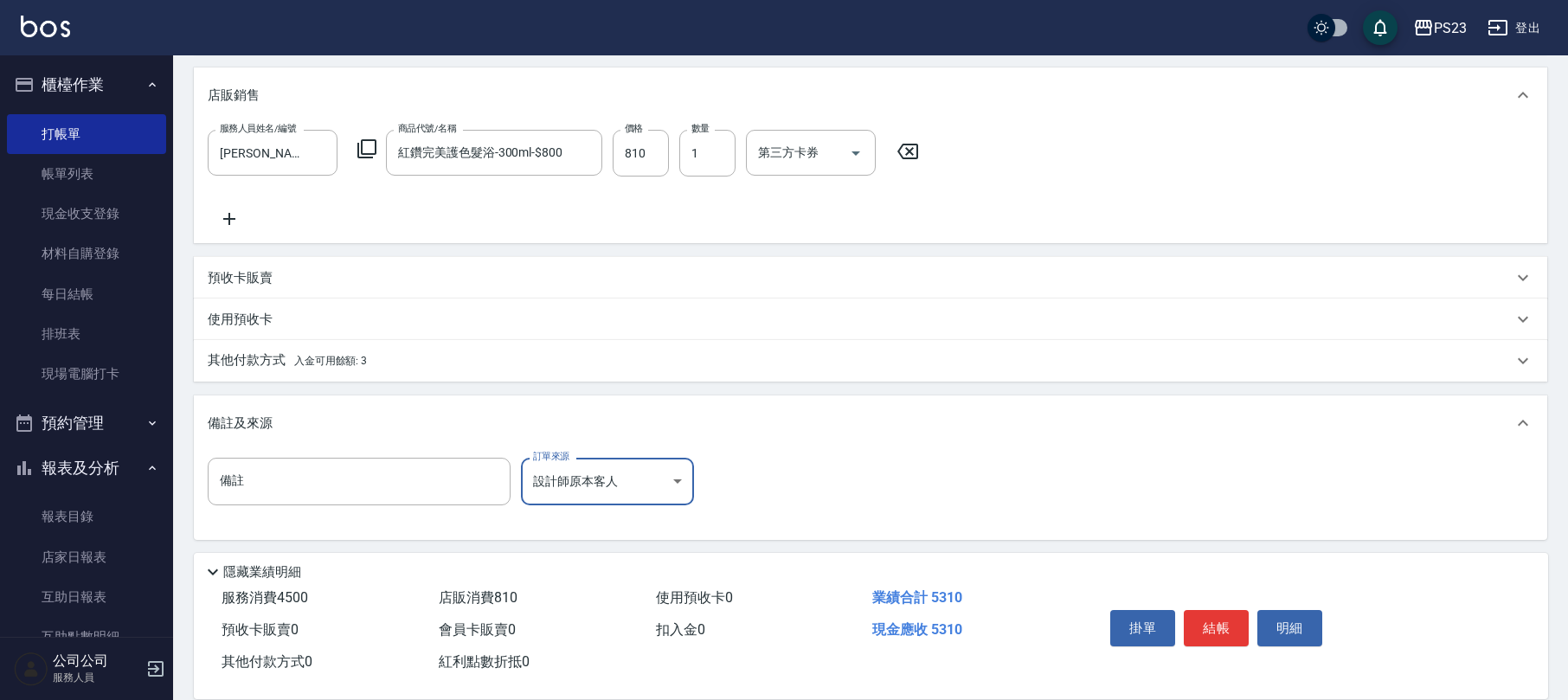
click at [311, 345] on div "其他付款方式 入金可用餘額: 3" at bounding box center [870, 361] width 1353 height 41
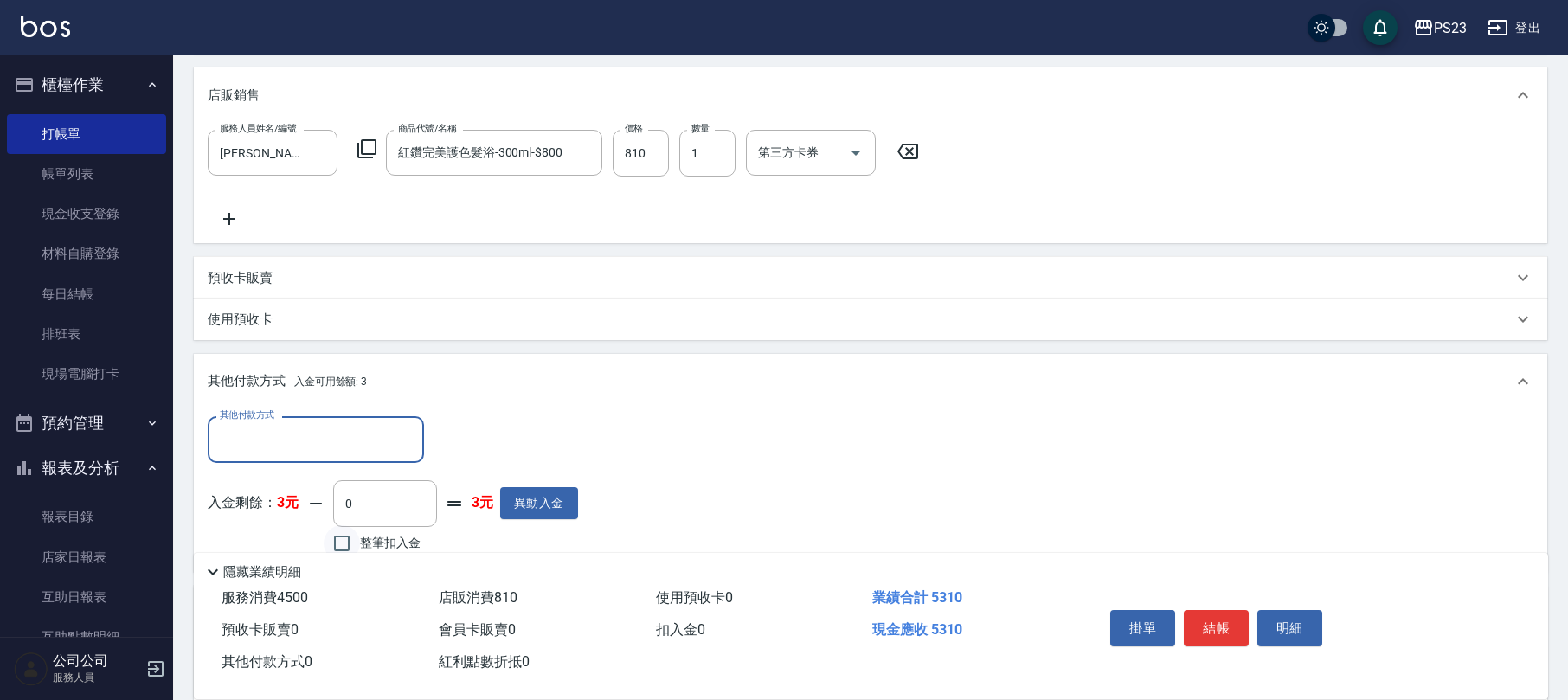
scroll to position [594, 0]
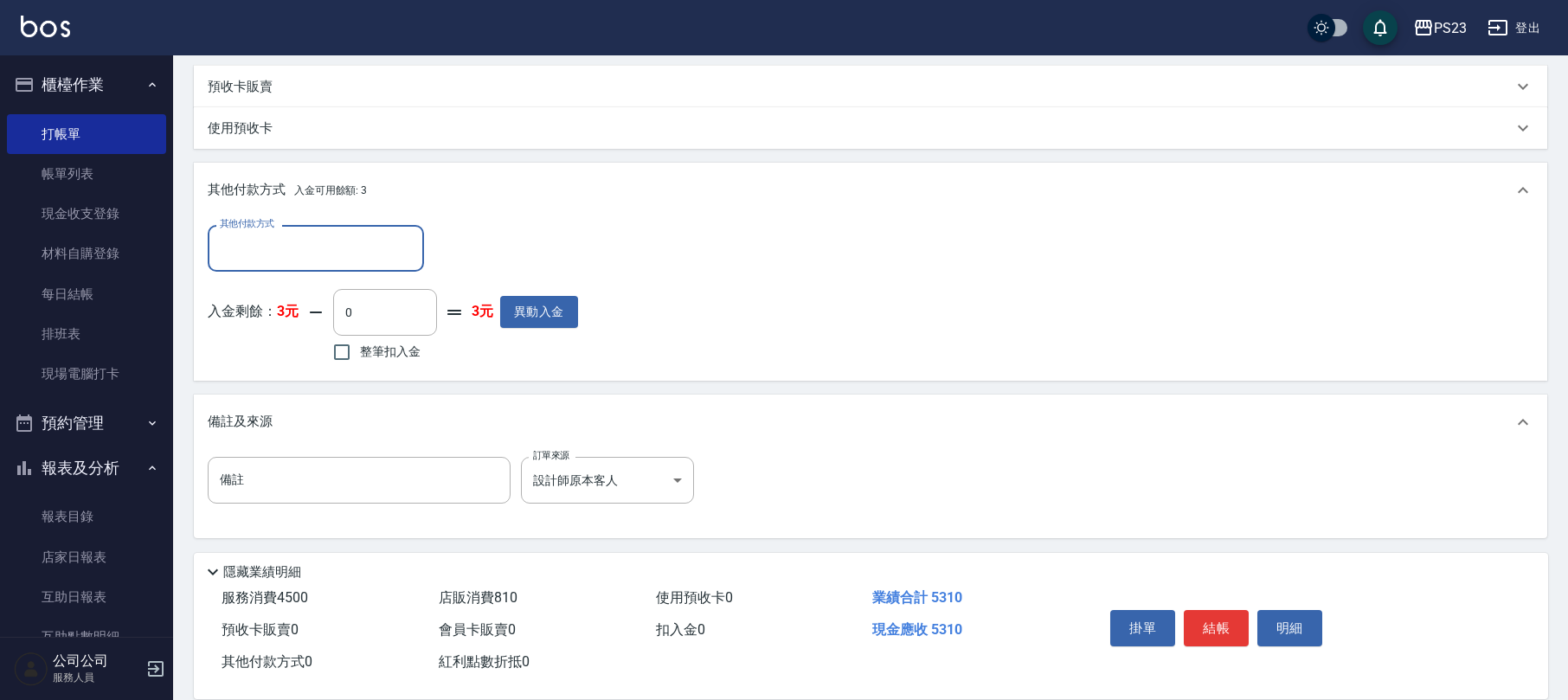
click at [327, 246] on input "其他付款方式" at bounding box center [316, 247] width 201 height 31
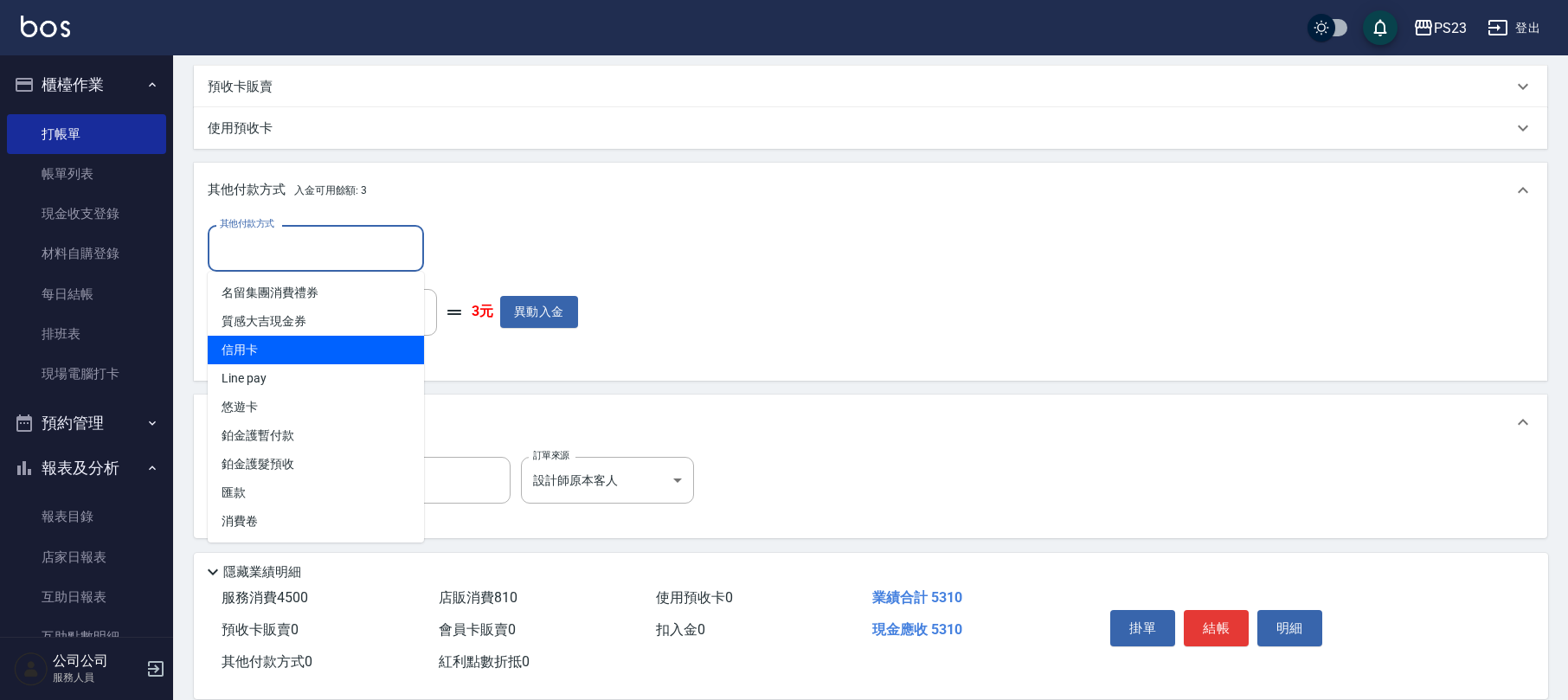
drag, startPoint x: 274, startPoint y: 354, endPoint x: 308, endPoint y: 337, distance: 38.0
click at [272, 354] on span "信用卡" at bounding box center [316, 350] width 217 height 29
type input "信用卡"
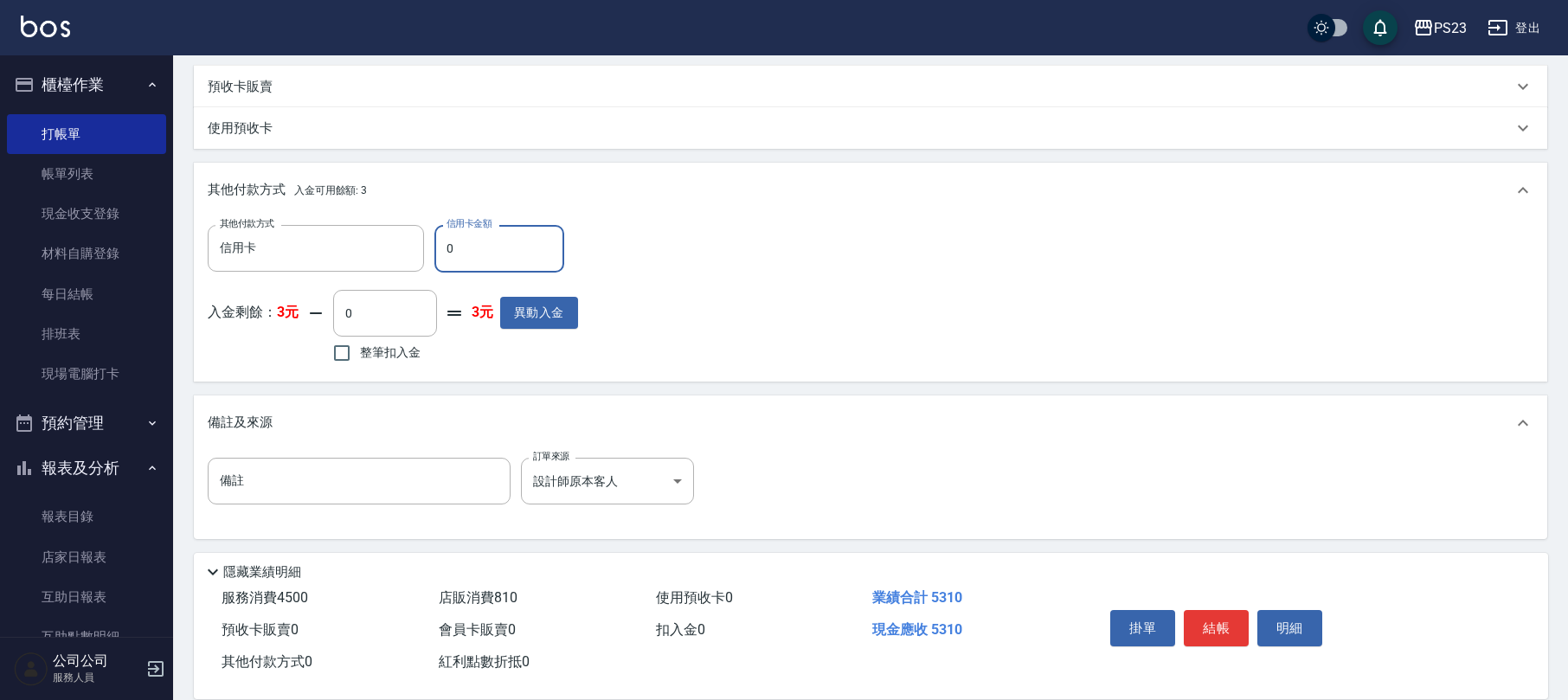
drag, startPoint x: 509, startPoint y: 258, endPoint x: 454, endPoint y: 261, distance: 55.1
click at [454, 261] on input "0" at bounding box center [499, 247] width 130 height 46
type input "4500"
click at [1225, 627] on button "結帳" at bounding box center [1216, 627] width 65 height 36
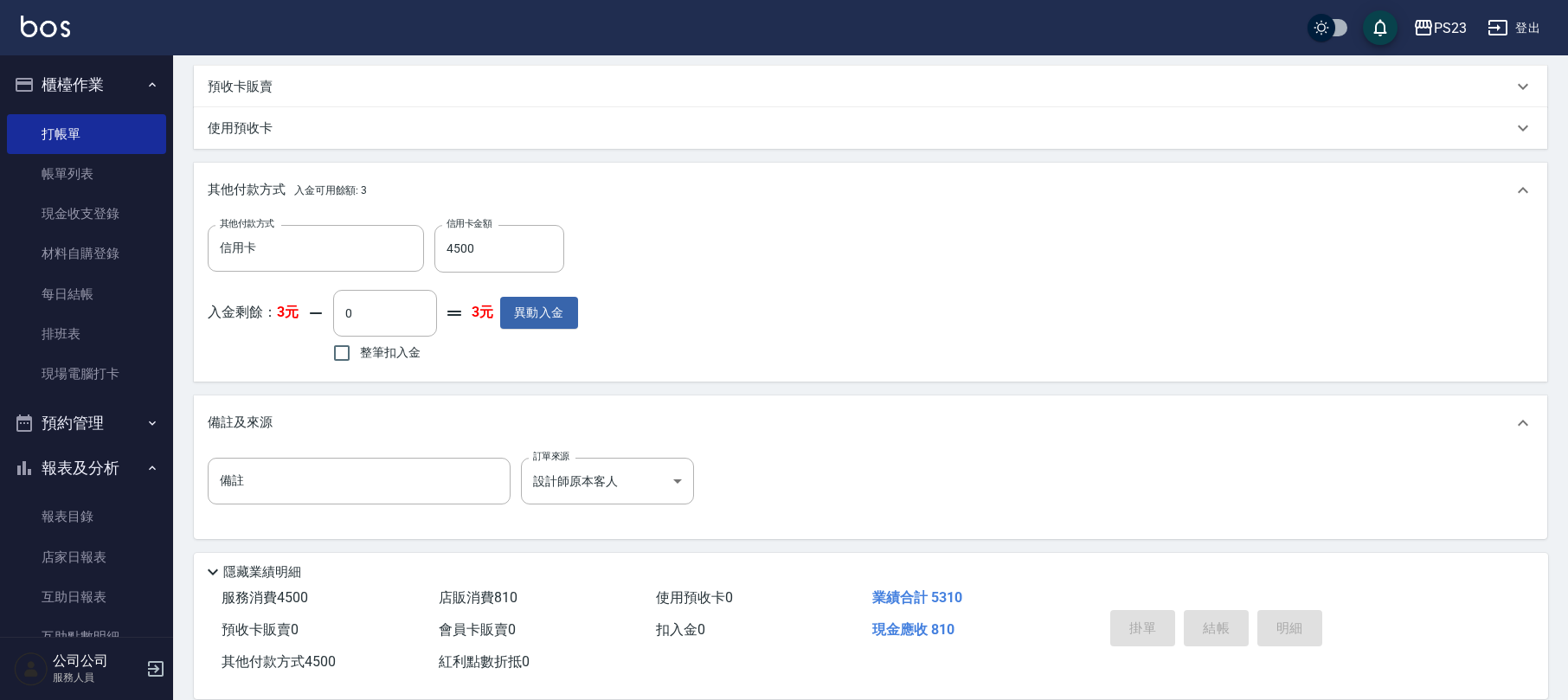
type input "[DATE] 19:48"
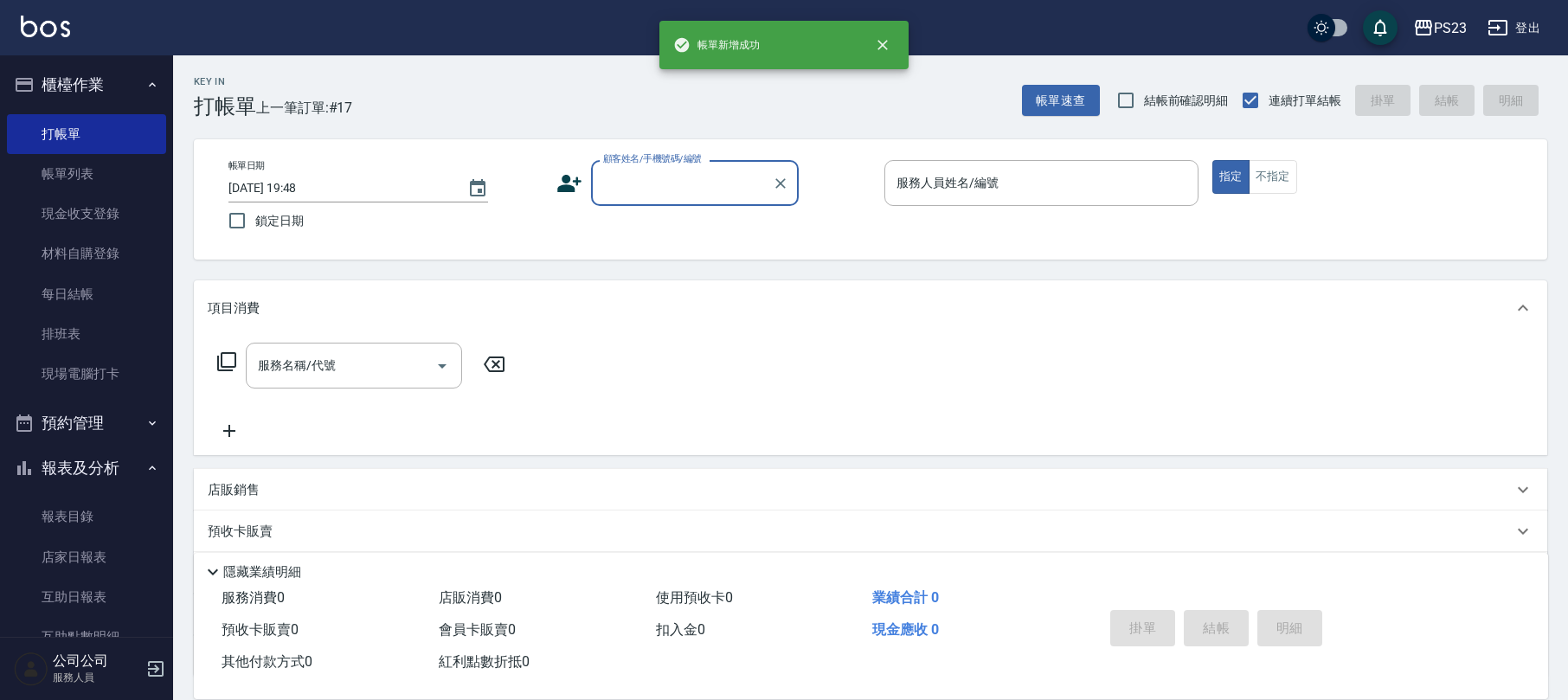
scroll to position [0, 0]
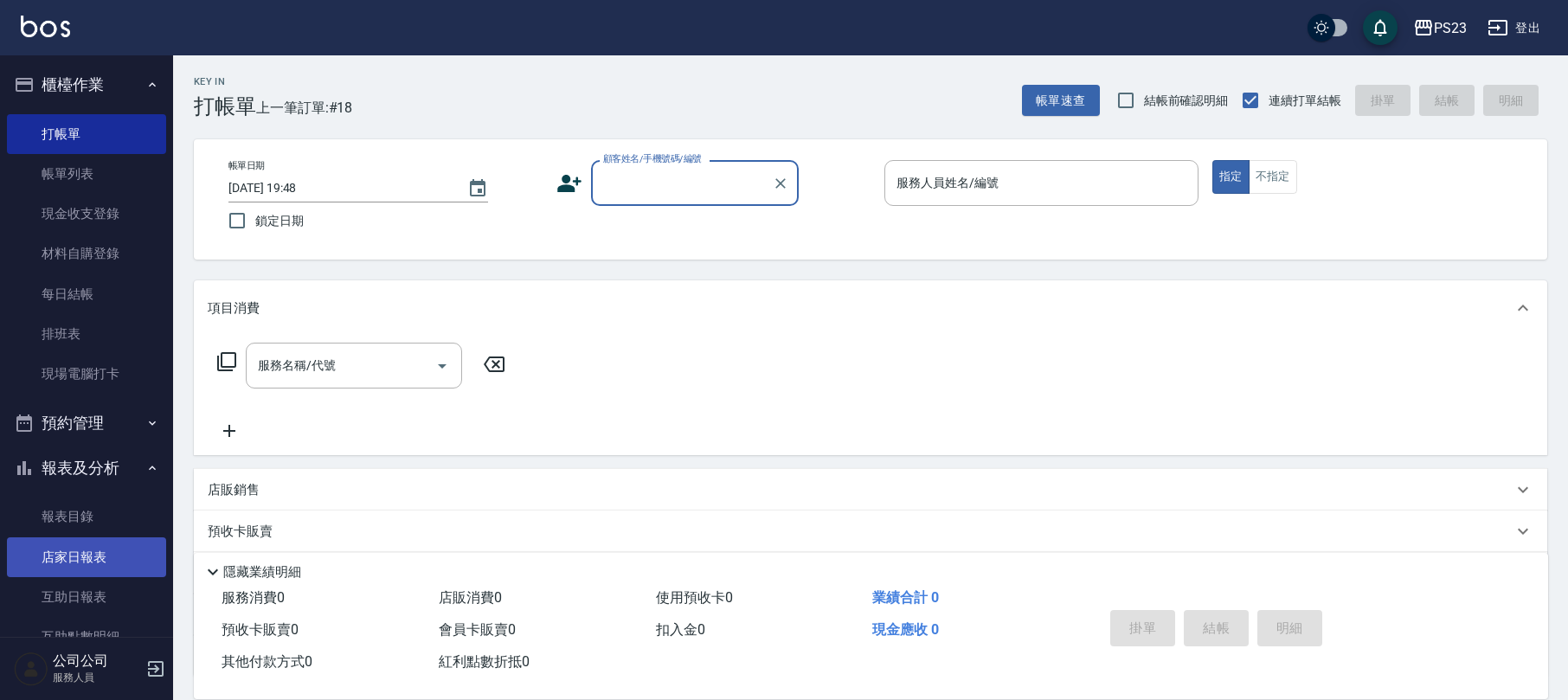
click at [96, 544] on link "店家日報表" at bounding box center [87, 557] width 160 height 39
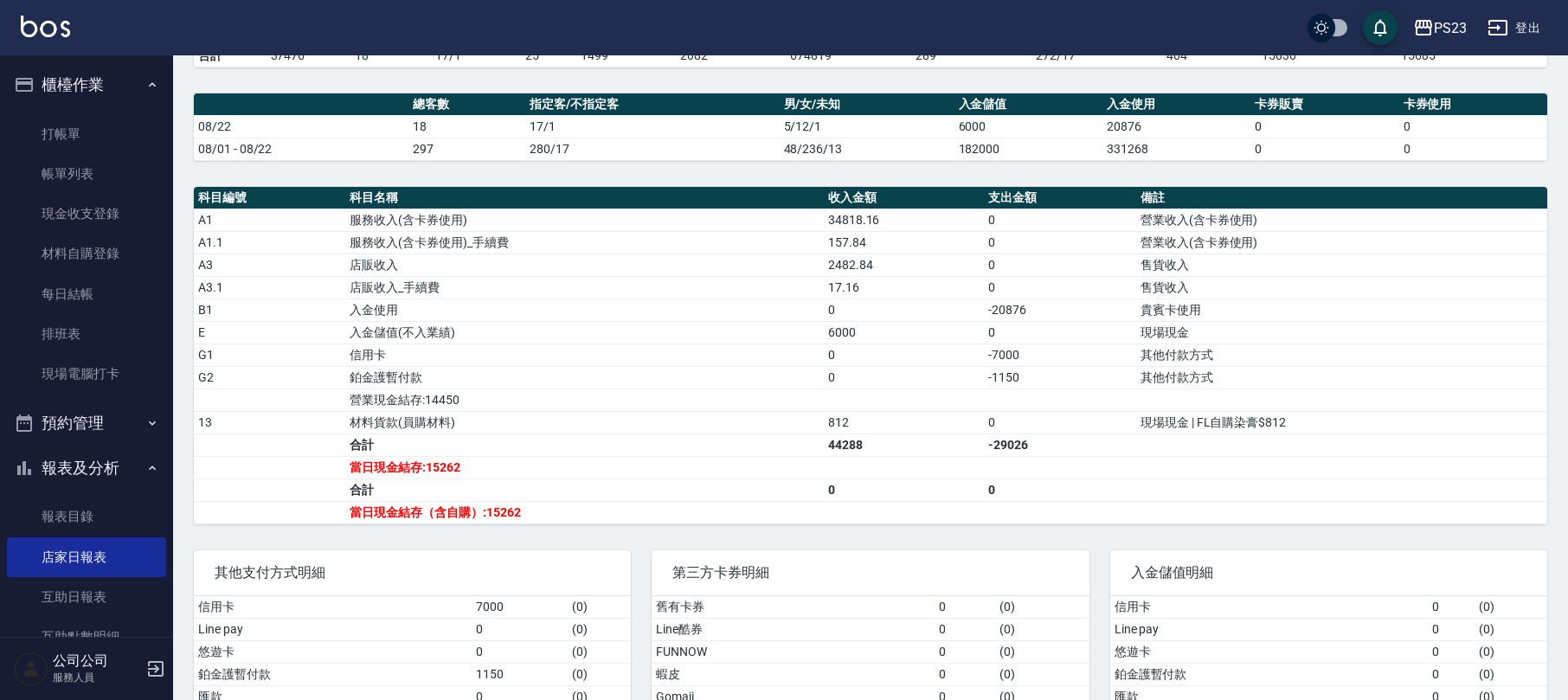
scroll to position [306, 0]
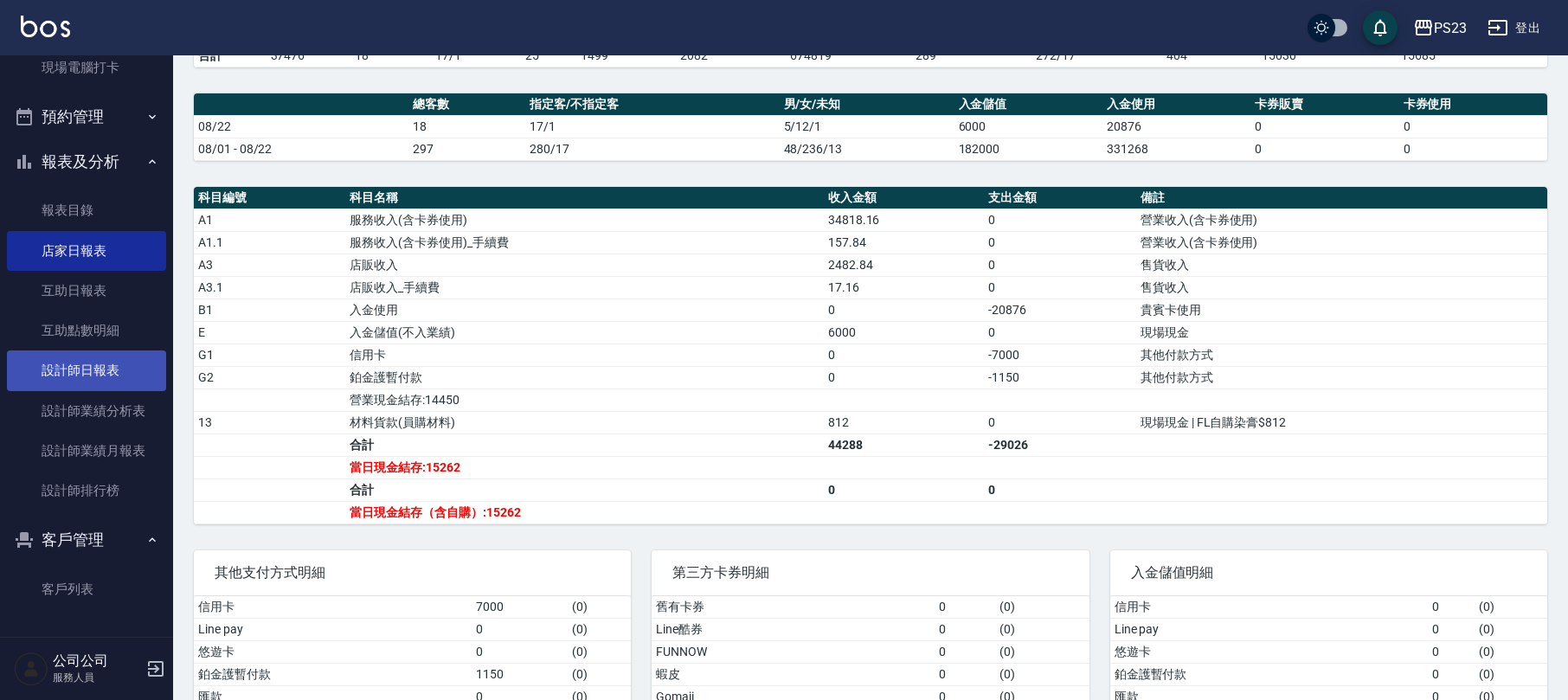
click at [114, 382] on link "設計師日報表" at bounding box center [87, 370] width 160 height 39
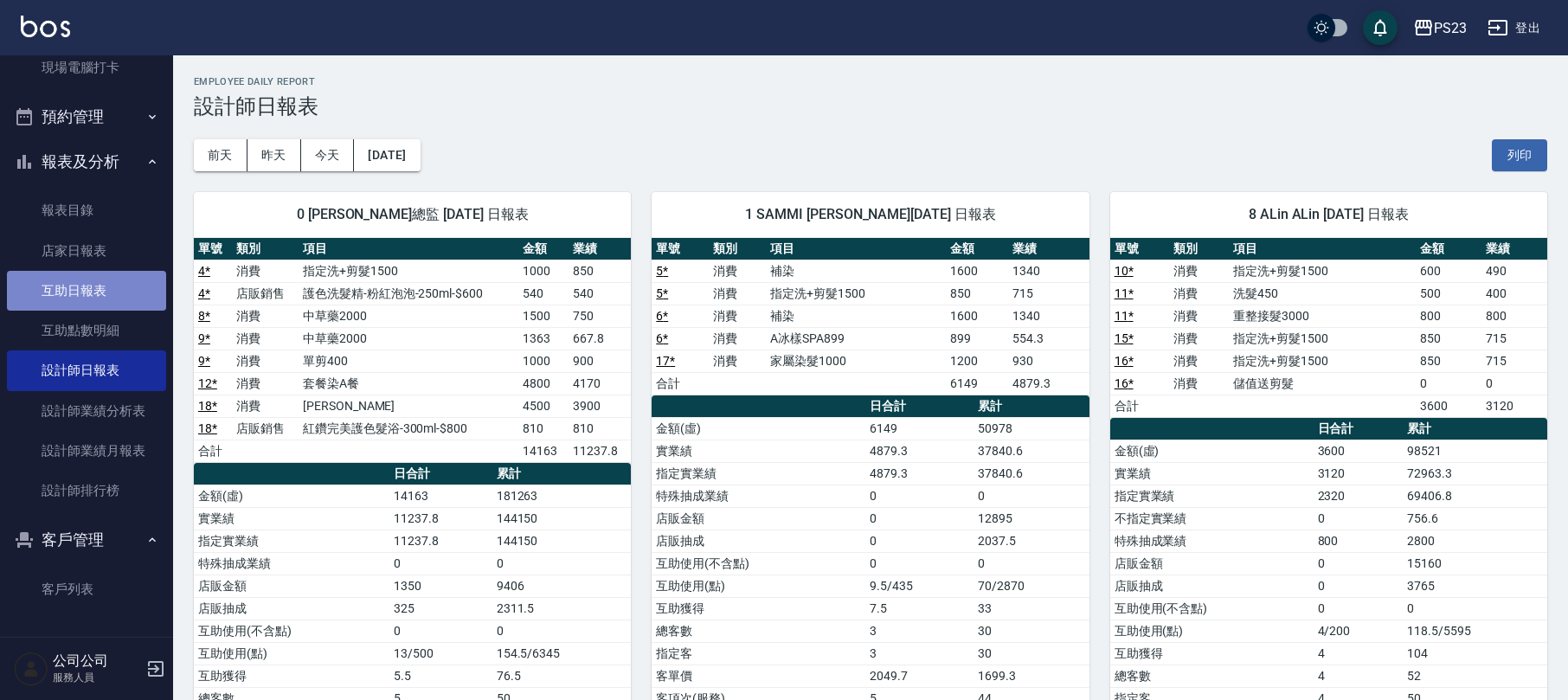
click at [111, 289] on link "互助日報表" at bounding box center [87, 290] width 160 height 39
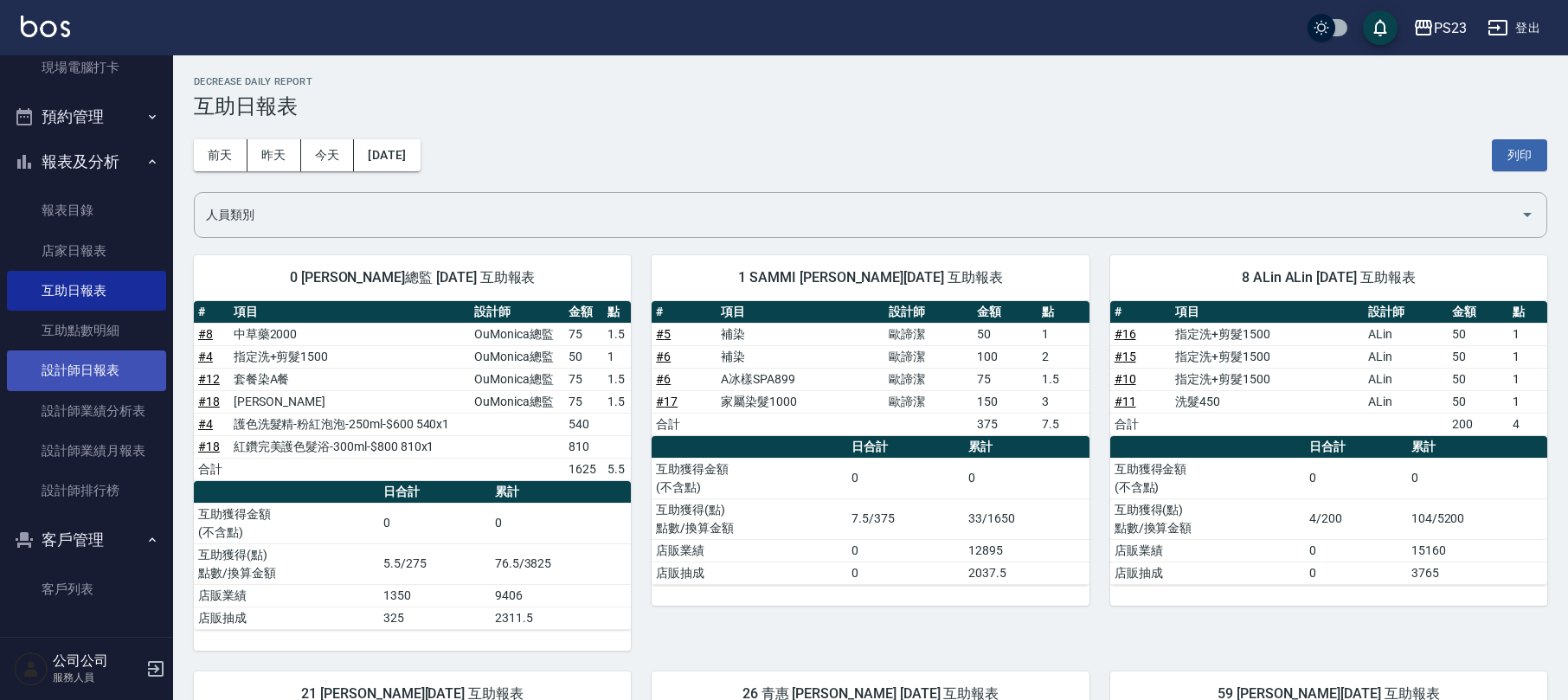
click at [114, 368] on link "設計師日報表" at bounding box center [87, 370] width 160 height 39
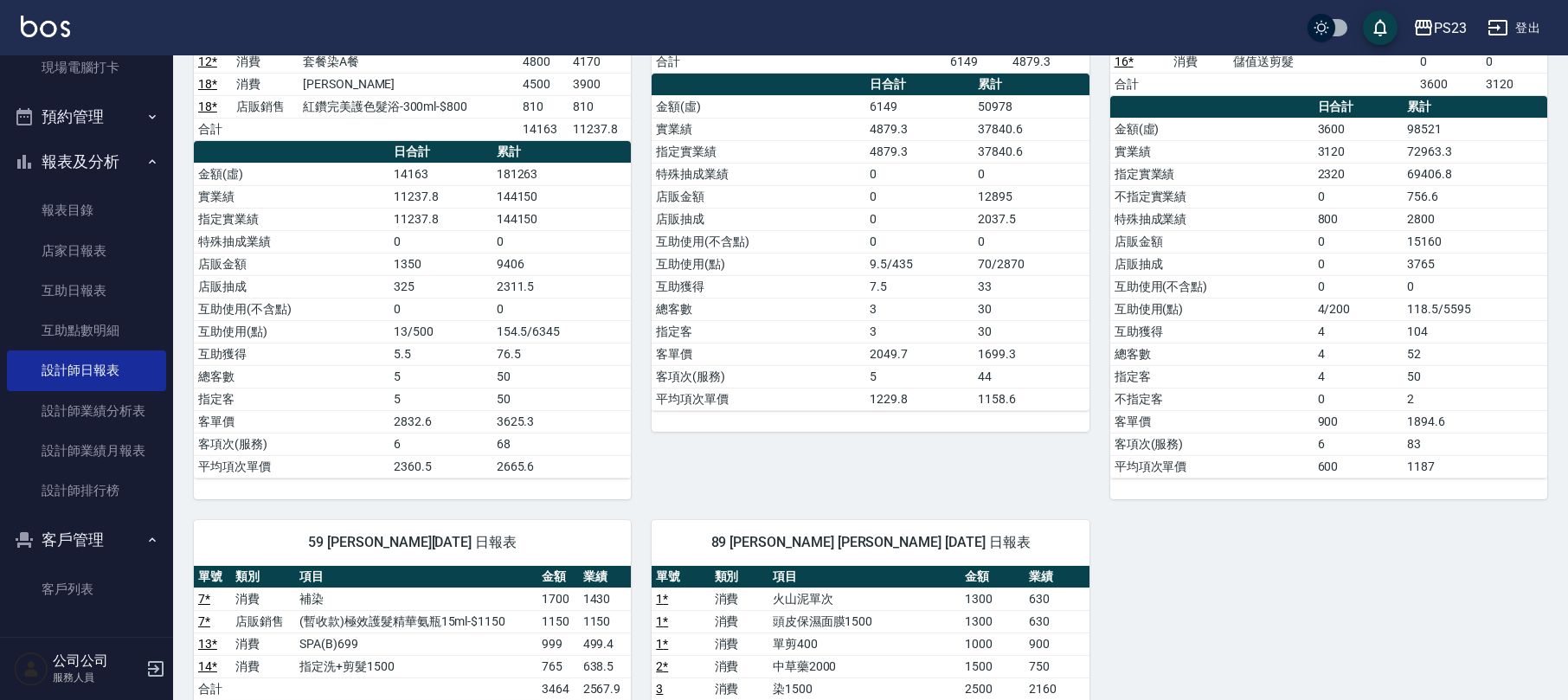
scroll to position [91, 0]
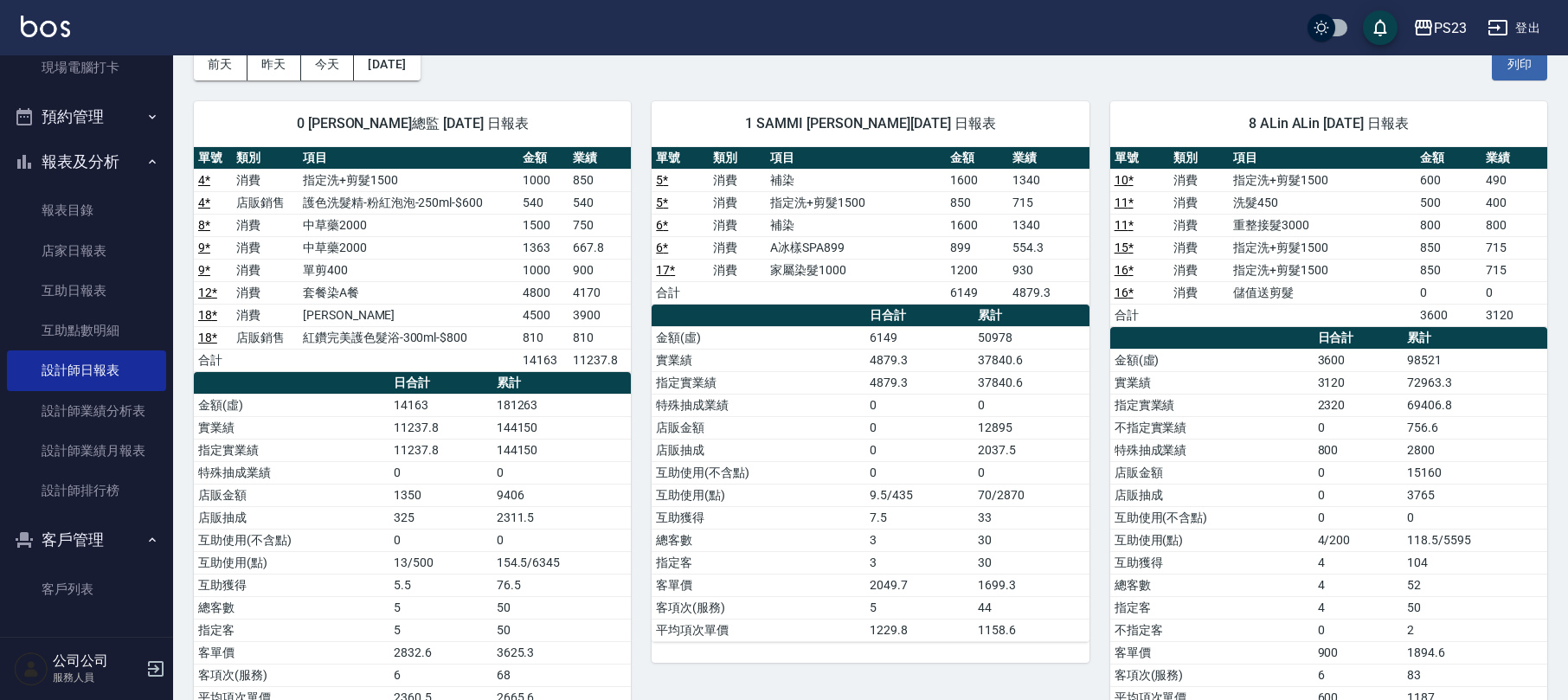
drag, startPoint x: 951, startPoint y: 384, endPoint x: 1000, endPoint y: 389, distance: 49.3
click at [973, 386] on tr "指定實業績 4879.3 37840.6" at bounding box center [870, 382] width 437 height 23
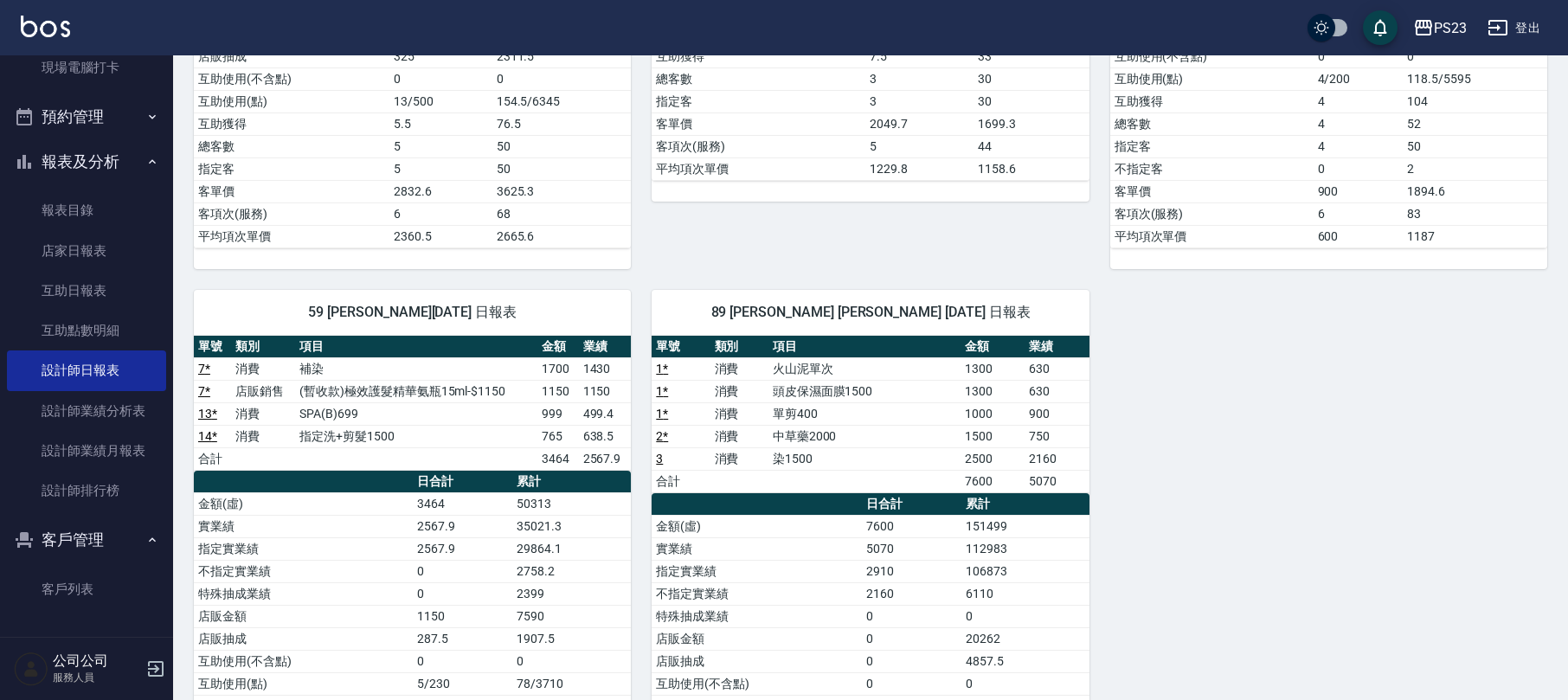
scroll to position [783, 0]
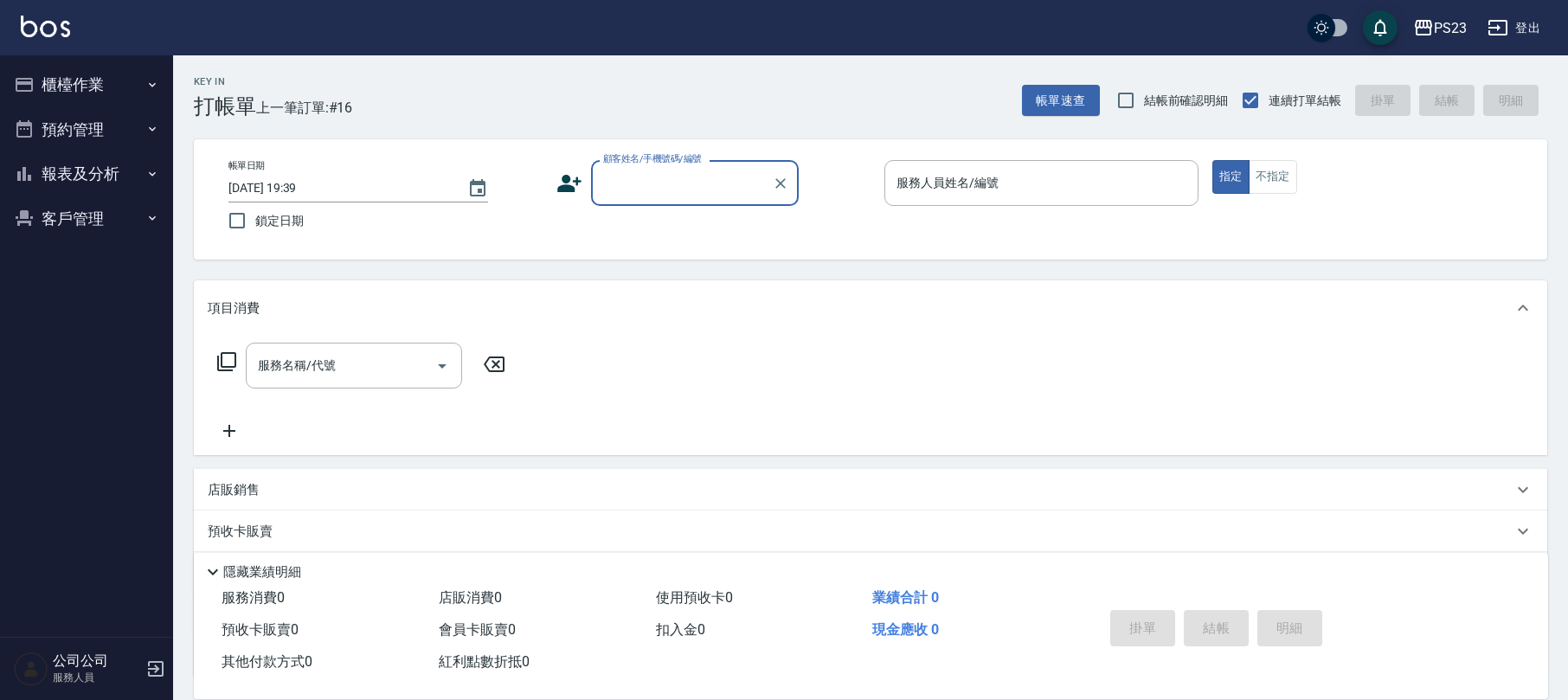
click at [85, 161] on button "報表及分析" at bounding box center [87, 174] width 160 height 45
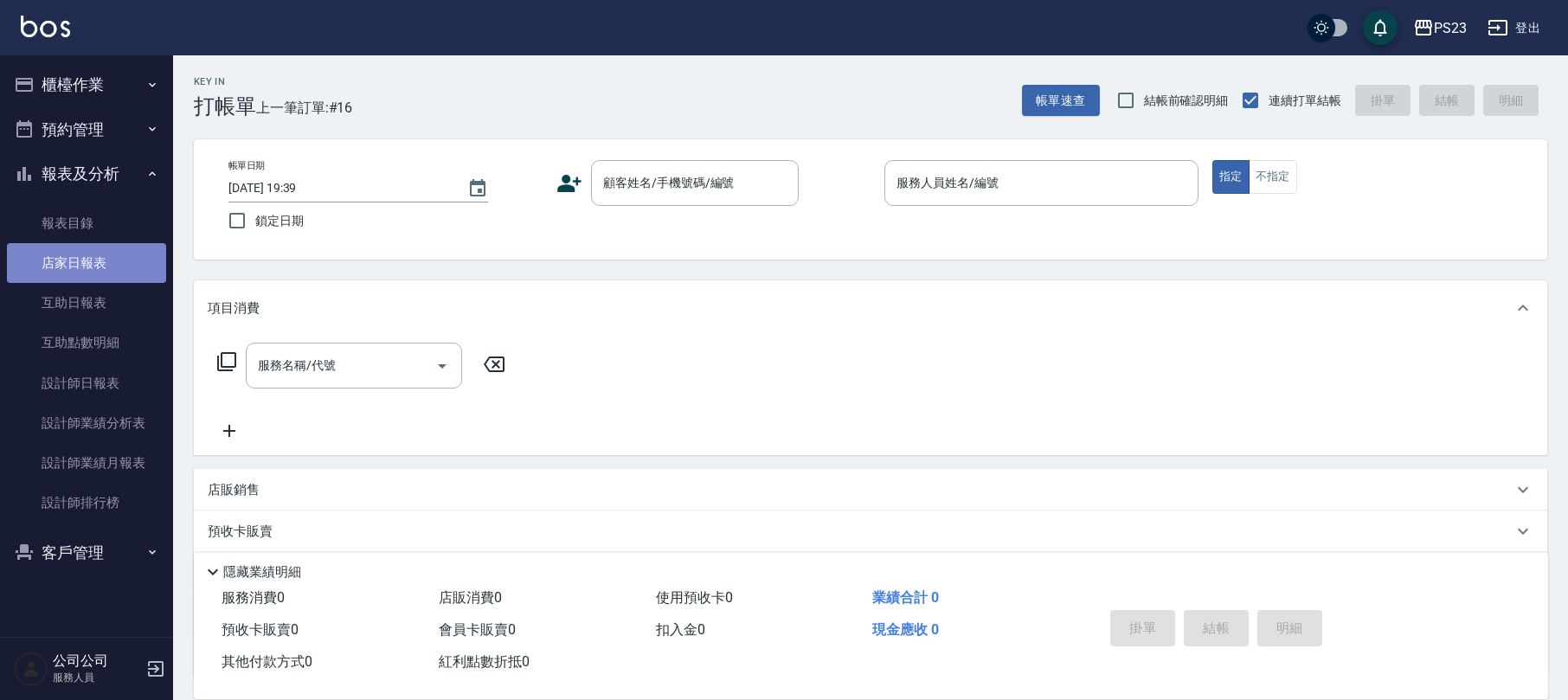
click at [96, 254] on link "店家日報表" at bounding box center [87, 262] width 160 height 39
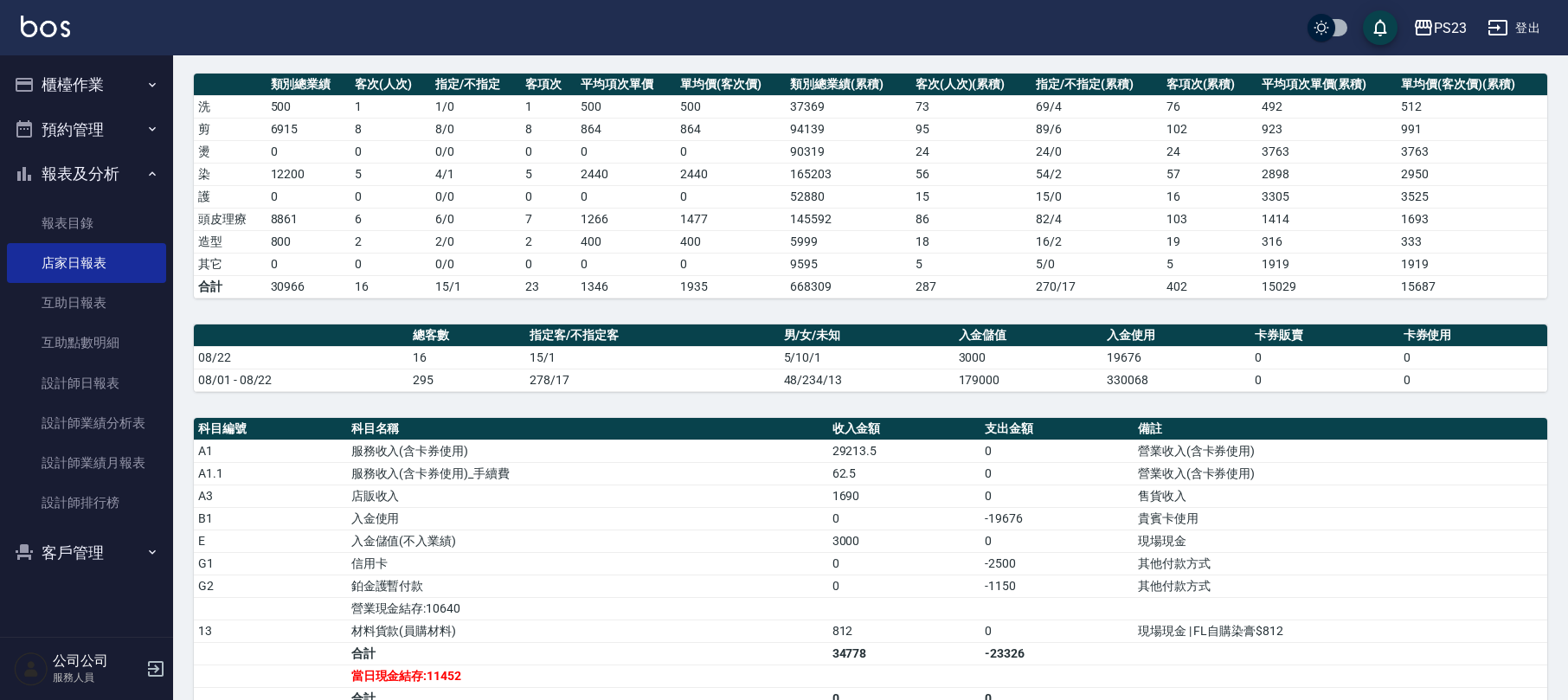
scroll to position [346, 0]
